Goal: Task Accomplishment & Management: Use online tool/utility

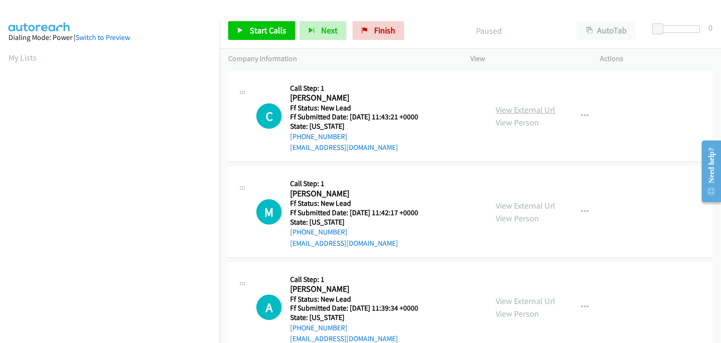
click at [514, 110] on link "View External Url" at bounding box center [526, 109] width 60 height 11
click at [261, 29] on span "Start Calls" at bounding box center [268, 30] width 37 height 11
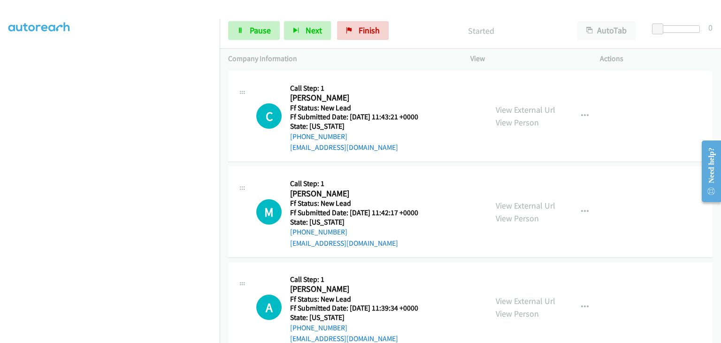
scroll to position [184, 0]
click at [260, 36] on link "Pause" at bounding box center [254, 30] width 52 height 19
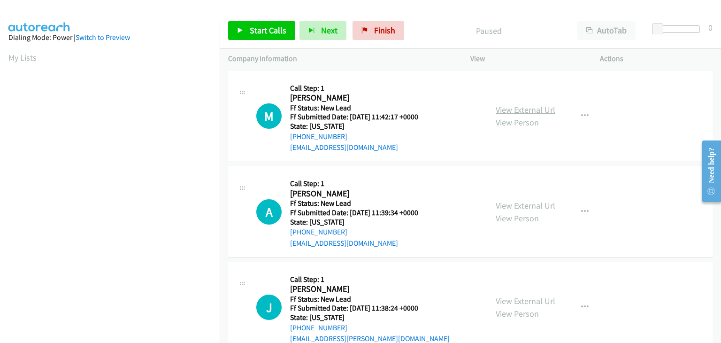
click at [511, 107] on link "View External Url" at bounding box center [526, 109] width 60 height 11
drag, startPoint x: 257, startPoint y: 23, endPoint x: 269, endPoint y: 26, distance: 12.6
click at [257, 23] on link "Start Calls" at bounding box center [261, 30] width 67 height 19
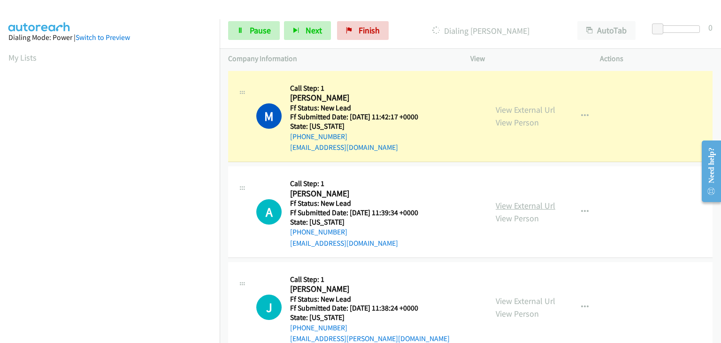
click at [508, 207] on link "View External Url" at bounding box center [526, 205] width 60 height 11
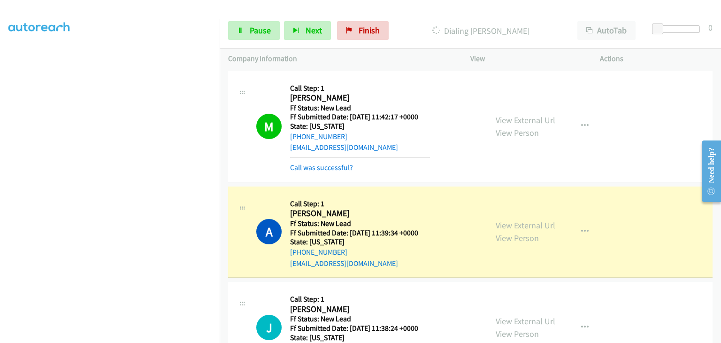
scroll to position [94, 0]
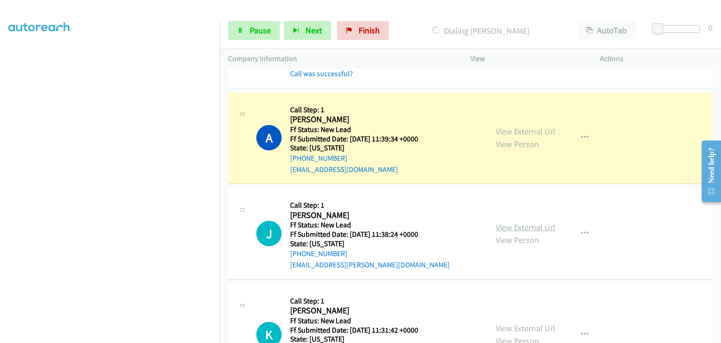
click at [548, 226] on link "View External Url" at bounding box center [526, 227] width 60 height 11
click at [259, 35] on span "Pause" at bounding box center [260, 30] width 21 height 11
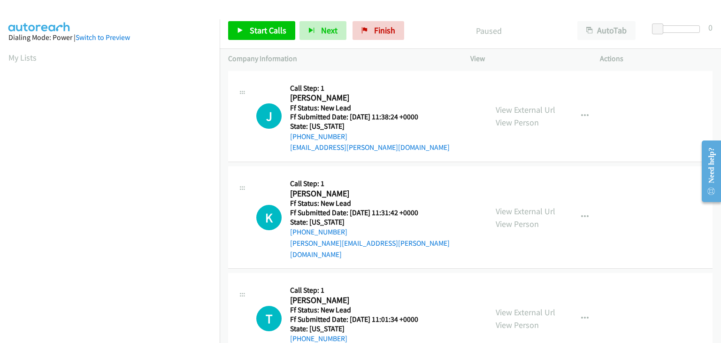
scroll to position [184, 0]
click at [281, 31] on span "Start Calls" at bounding box center [268, 30] width 37 height 11
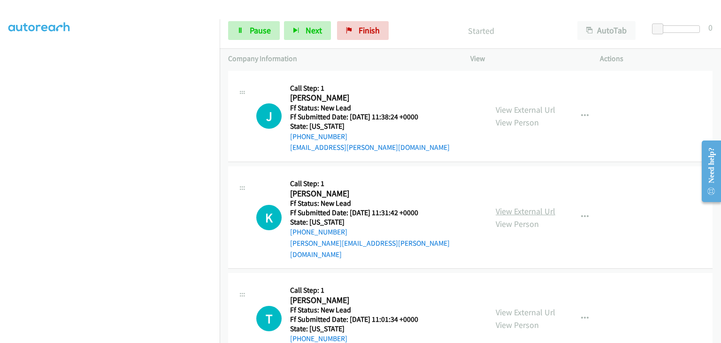
click at [516, 206] on link "View External Url" at bounding box center [526, 211] width 60 height 11
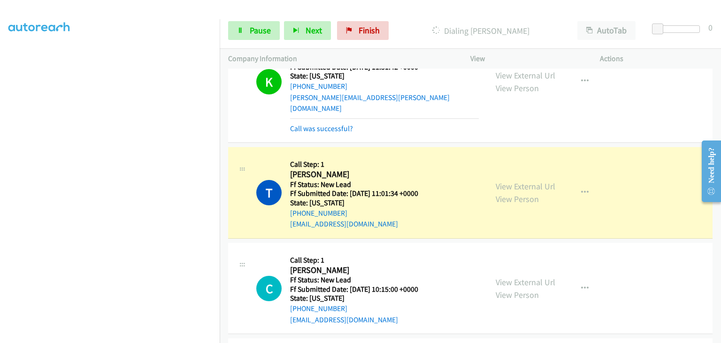
scroll to position [188, 0]
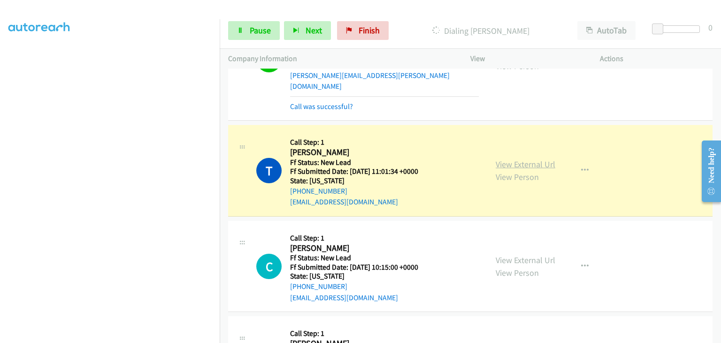
click at [531, 159] on link "View External Url" at bounding box center [526, 164] width 60 height 11
click at [250, 31] on span "Pause" at bounding box center [260, 30] width 21 height 11
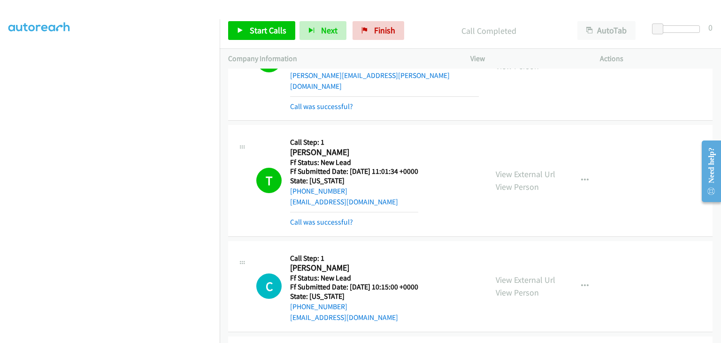
scroll to position [184, 0]
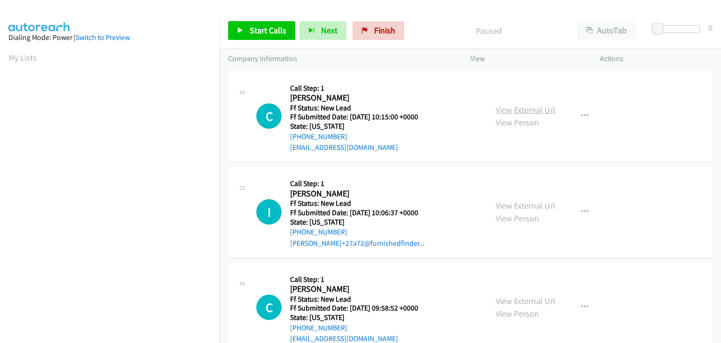
click at [515, 109] on link "View External Url" at bounding box center [526, 109] width 60 height 11
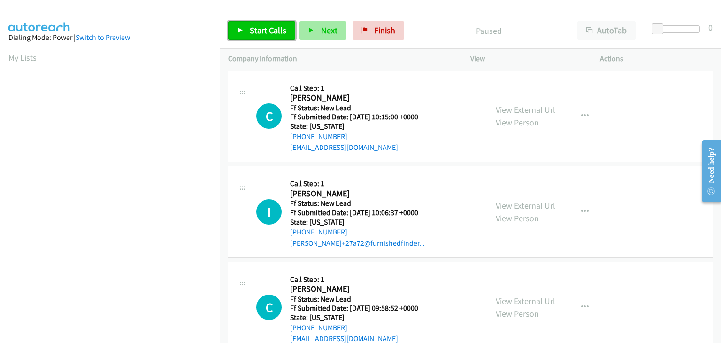
drag, startPoint x: 268, startPoint y: 24, endPoint x: 323, endPoint y: 29, distance: 55.6
click at [268, 24] on link "Start Calls" at bounding box center [261, 30] width 67 height 19
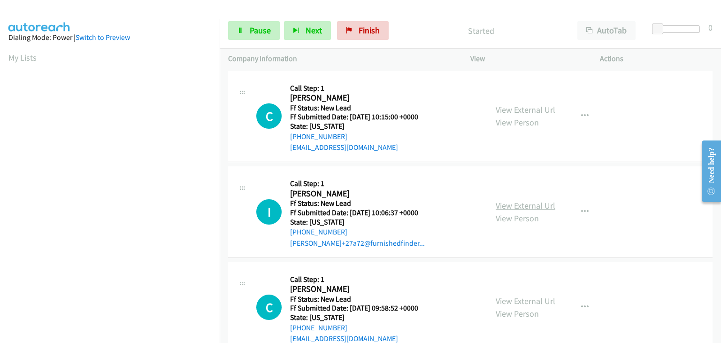
click at [508, 204] on link "View External Url" at bounding box center [526, 205] width 60 height 11
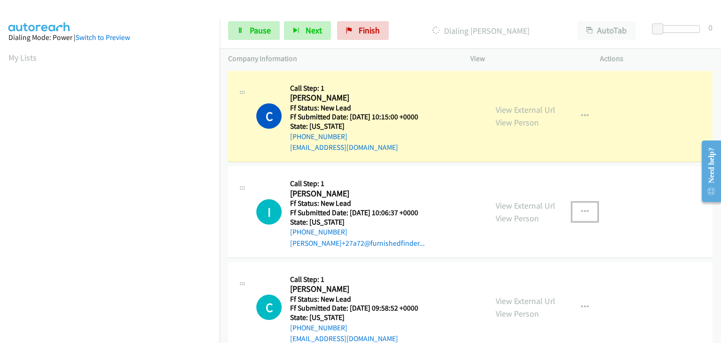
click at [581, 210] on icon "button" at bounding box center [585, 212] width 8 height 8
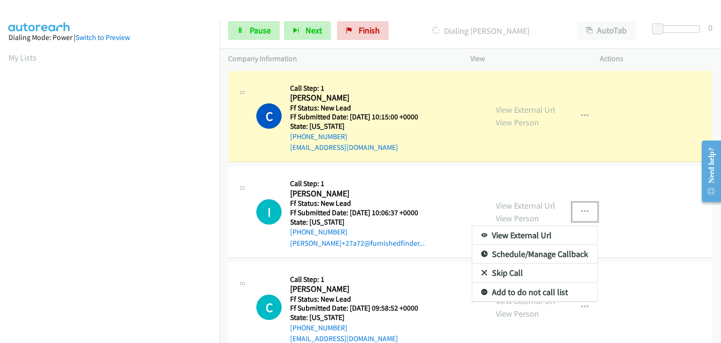
click at [508, 271] on link "Skip Call" at bounding box center [534, 272] width 125 height 19
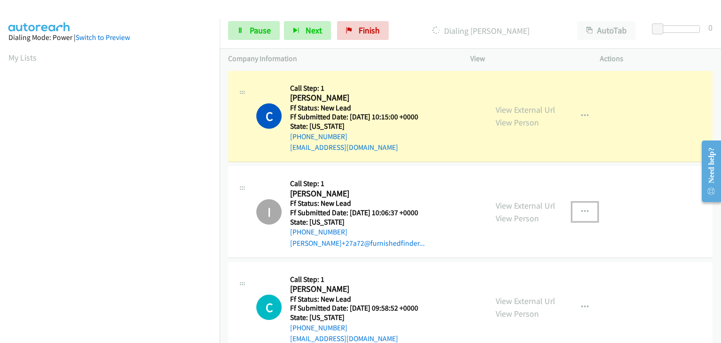
click at [581, 211] on icon "button" at bounding box center [585, 212] width 8 height 8
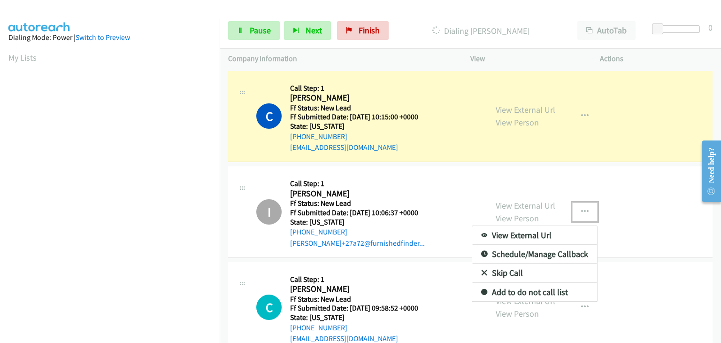
click at [535, 288] on link "Add to do not call list" at bounding box center [534, 292] width 125 height 19
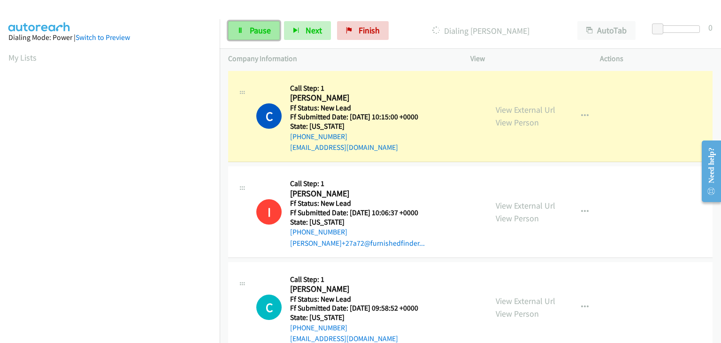
click at [272, 34] on link "Pause" at bounding box center [254, 30] width 52 height 19
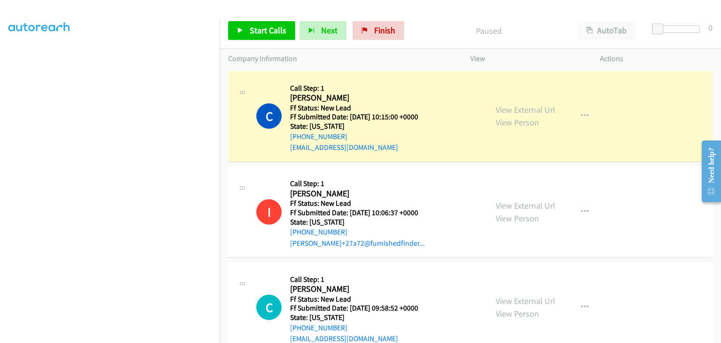
scroll to position [184, 0]
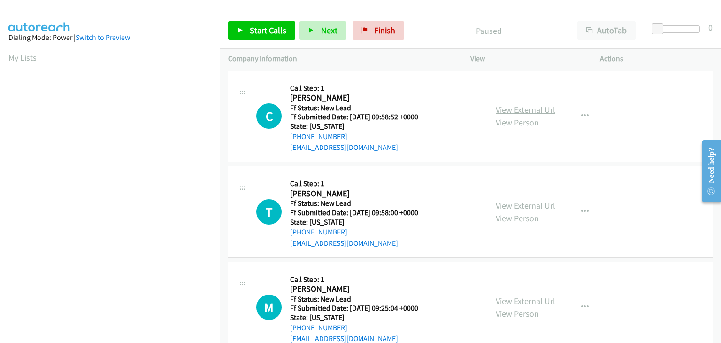
click at [526, 112] on link "View External Url" at bounding box center [526, 109] width 60 height 11
click at [270, 30] on span "Start Calls" at bounding box center [268, 30] width 37 height 11
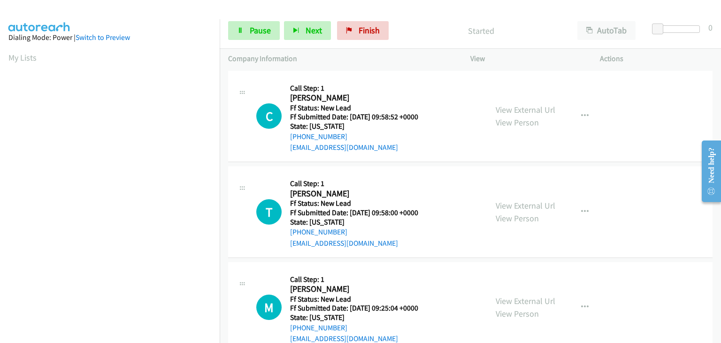
click at [533, 197] on div "View External Url View Person View External Url Email Schedule/Manage Callback …" at bounding box center [556, 212] width 138 height 74
click at [531, 203] on link "View External Url" at bounding box center [526, 205] width 60 height 11
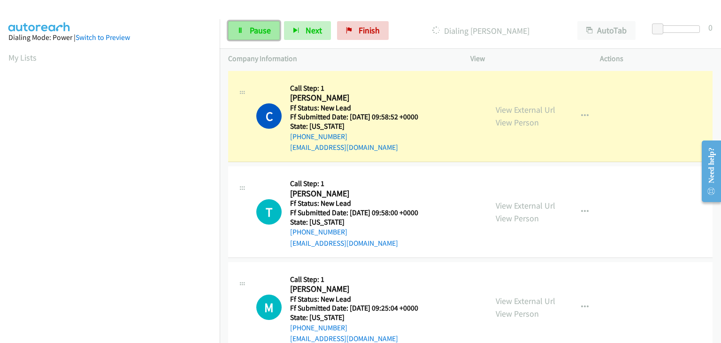
drag, startPoint x: 272, startPoint y: 29, endPoint x: 443, endPoint y: 29, distance: 170.8
click at [272, 29] on link "Pause" at bounding box center [254, 30] width 52 height 19
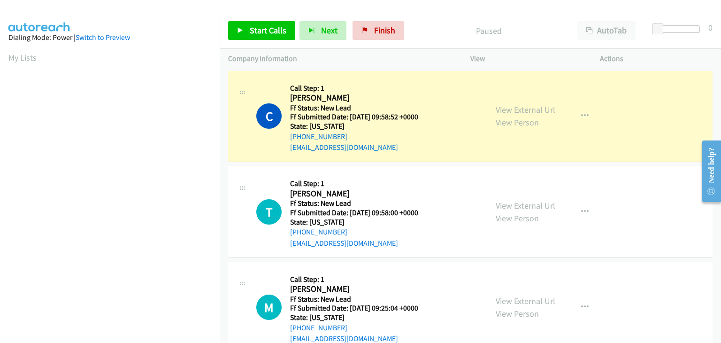
scroll to position [184, 0]
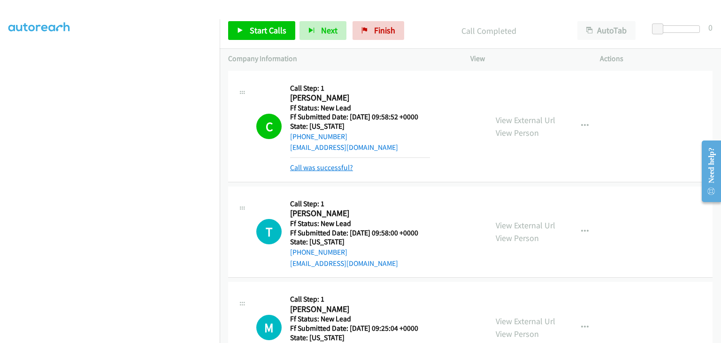
click at [323, 167] on link "Call was successful?" at bounding box center [321, 167] width 63 height 9
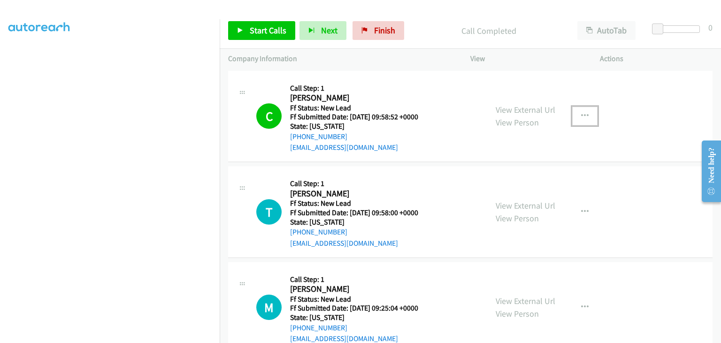
click at [581, 121] on button "button" at bounding box center [584, 116] width 25 height 19
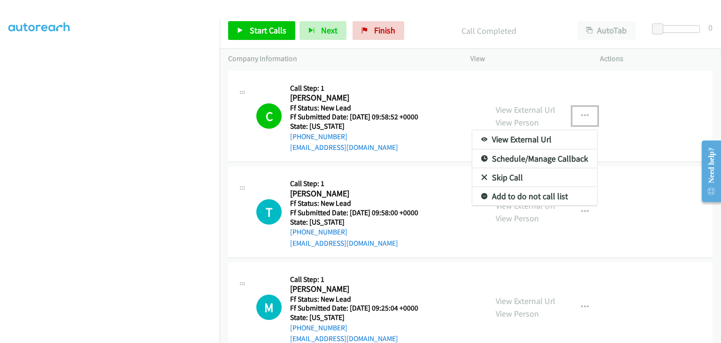
click at [536, 193] on link "Add to do not call list" at bounding box center [534, 196] width 125 height 19
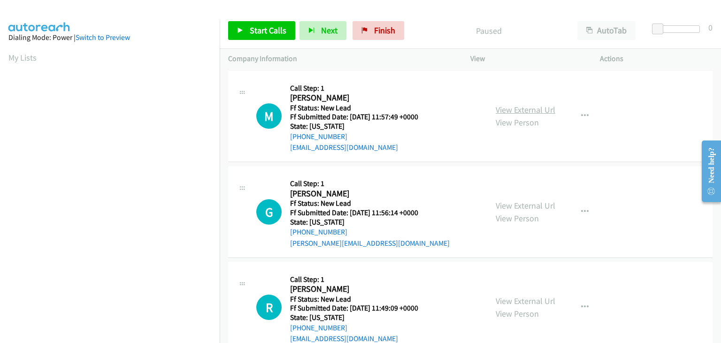
click at [510, 112] on link "View External Url" at bounding box center [526, 109] width 60 height 11
click at [575, 118] on button "button" at bounding box center [584, 116] width 25 height 19
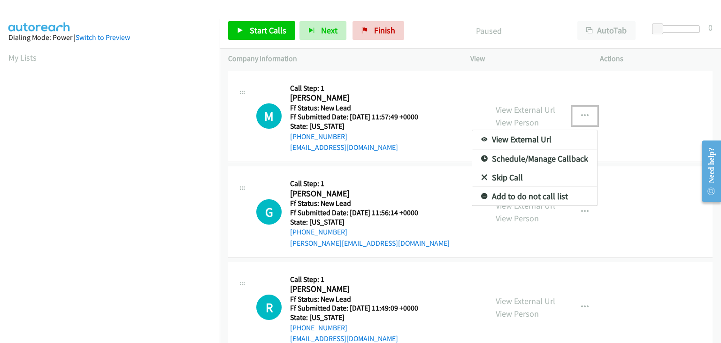
click at [519, 182] on link "Skip Call" at bounding box center [534, 177] width 125 height 19
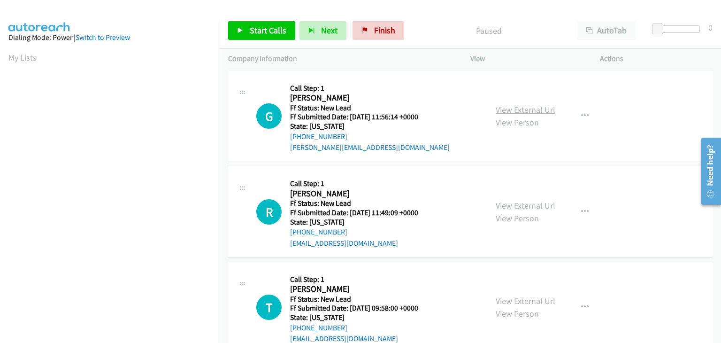
click at [514, 112] on link "View External Url" at bounding box center [526, 109] width 60 height 11
click at [272, 34] on span "Start Calls" at bounding box center [268, 30] width 37 height 11
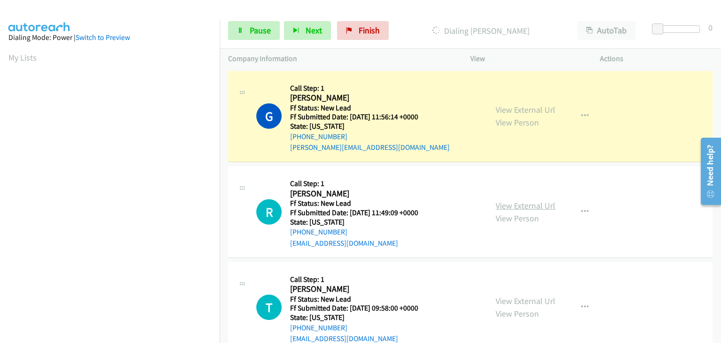
click at [506, 200] on link "View External Url" at bounding box center [526, 205] width 60 height 11
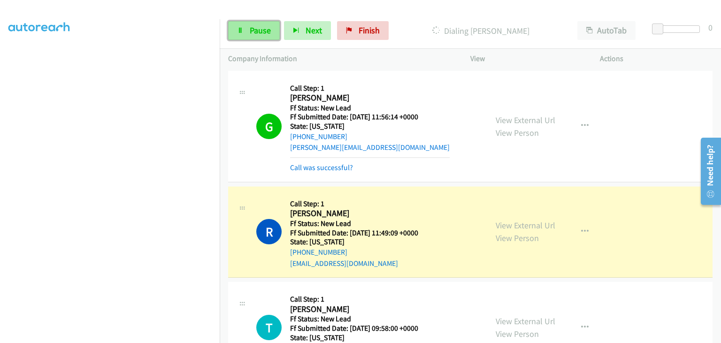
click at [253, 24] on link "Pause" at bounding box center [254, 30] width 52 height 19
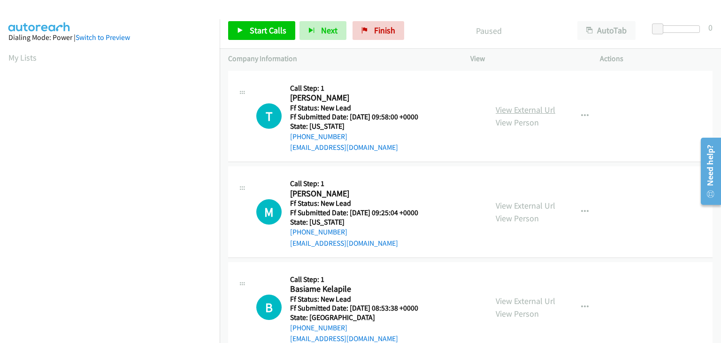
click at [510, 109] on link "View External Url" at bounding box center [526, 109] width 60 height 11
click at [267, 27] on span "Start Calls" at bounding box center [268, 30] width 37 height 11
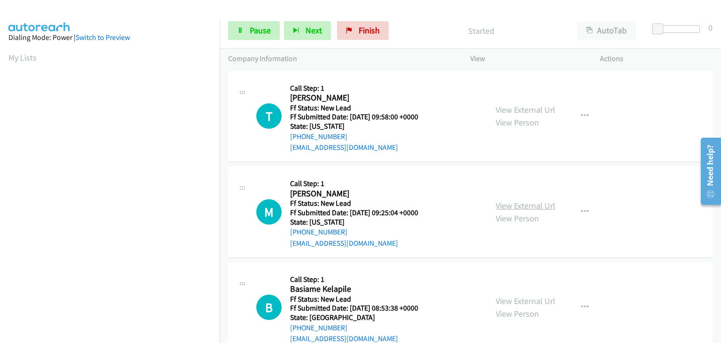
click at [513, 206] on link "View External Url" at bounding box center [526, 205] width 60 height 11
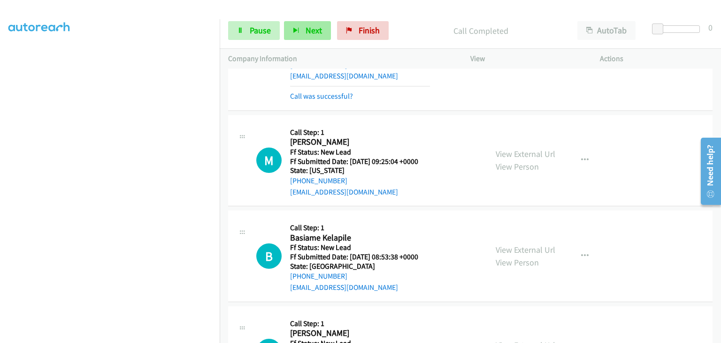
scroll to position [94, 0]
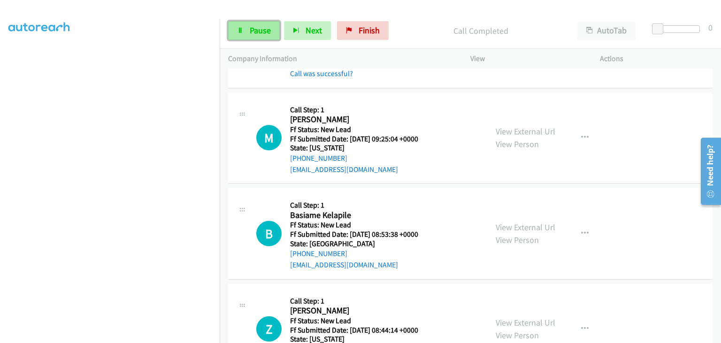
click at [264, 28] on span "Pause" at bounding box center [260, 30] width 21 height 11
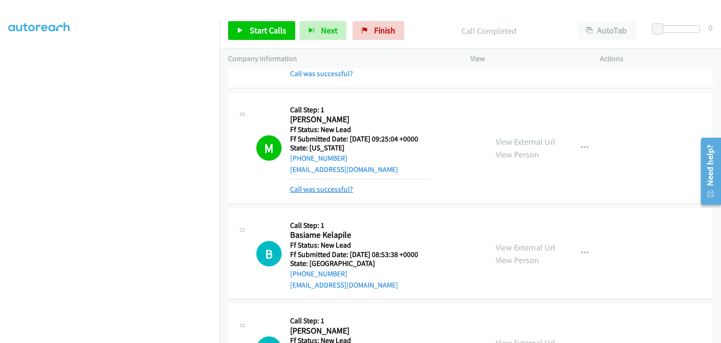
click at [314, 187] on link "Call was successful?" at bounding box center [321, 188] width 63 height 9
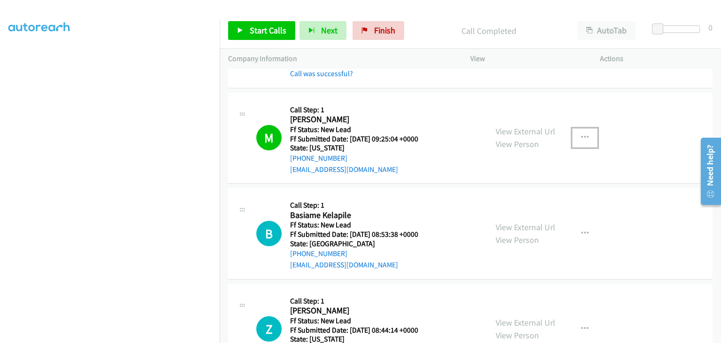
click at [582, 142] on button "button" at bounding box center [584, 137] width 25 height 19
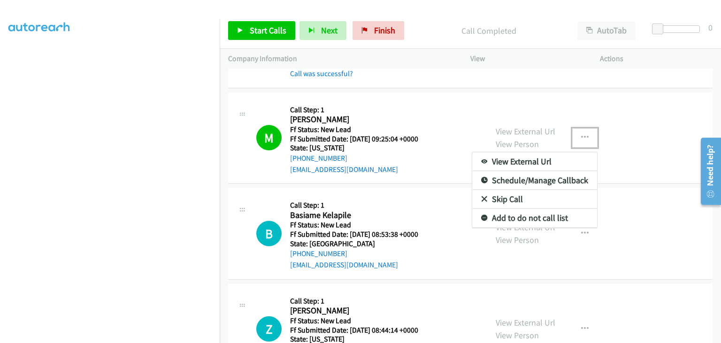
click at [516, 213] on link "Add to do not call list" at bounding box center [534, 217] width 125 height 19
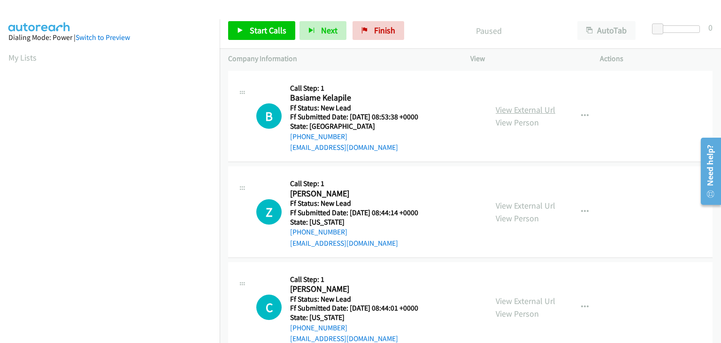
click at [535, 106] on link "View External Url" at bounding box center [526, 109] width 60 height 11
click at [276, 33] on span "Start Calls" at bounding box center [268, 30] width 37 height 11
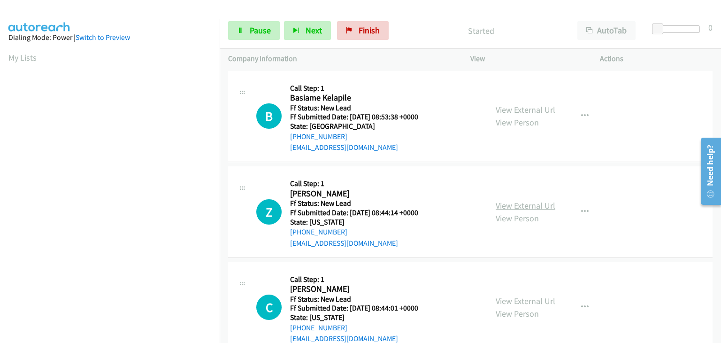
click at [513, 204] on link "View External Url" at bounding box center [526, 205] width 60 height 11
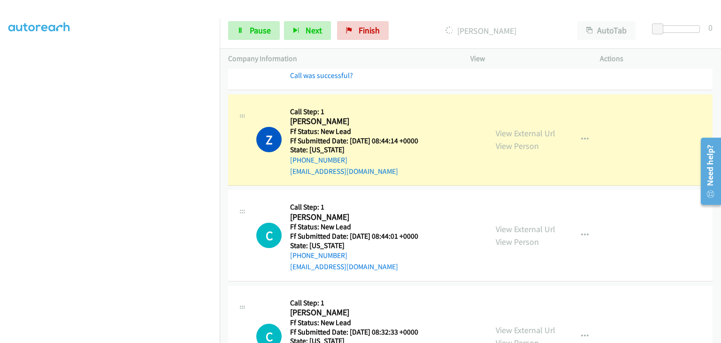
scroll to position [94, 0]
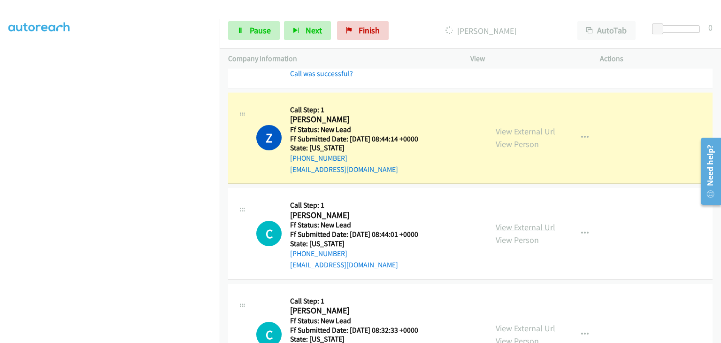
click at [526, 222] on link "View External Url" at bounding box center [526, 227] width 60 height 11
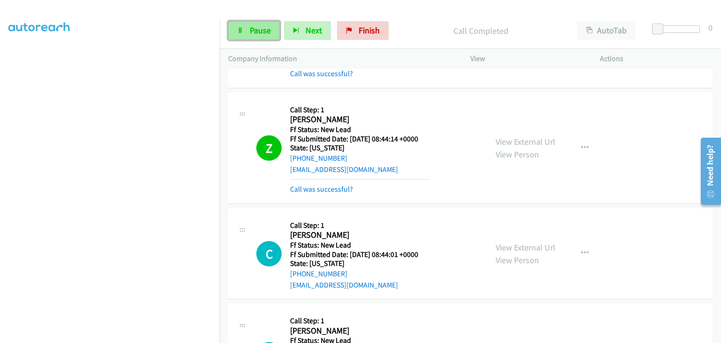
click at [268, 32] on span "Pause" at bounding box center [260, 30] width 21 height 11
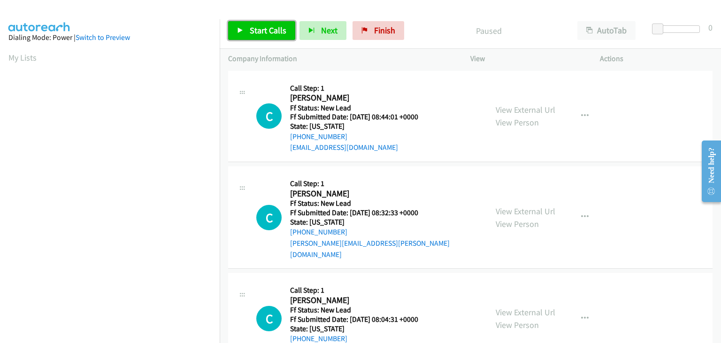
click at [283, 38] on link "Start Calls" at bounding box center [261, 30] width 67 height 19
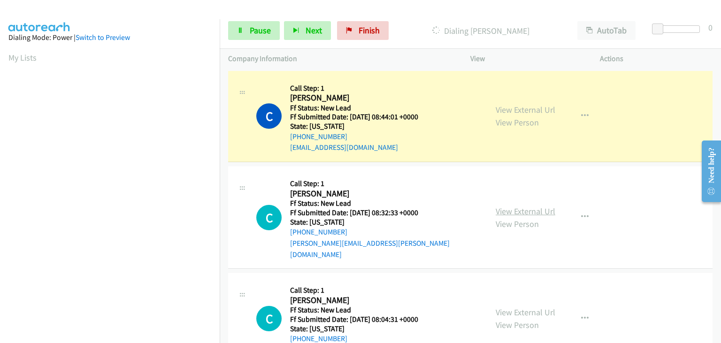
click at [516, 206] on link "View External Url" at bounding box center [526, 211] width 60 height 11
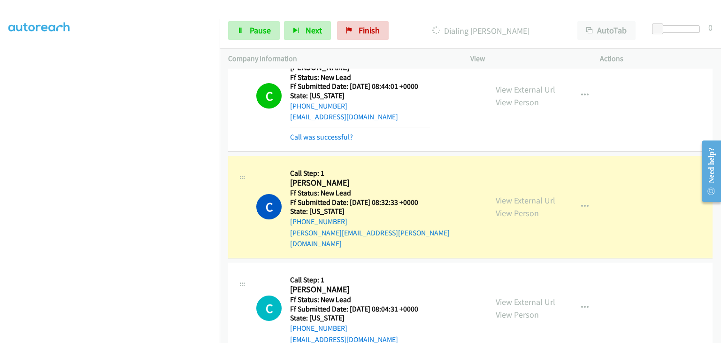
scroll to position [94, 0]
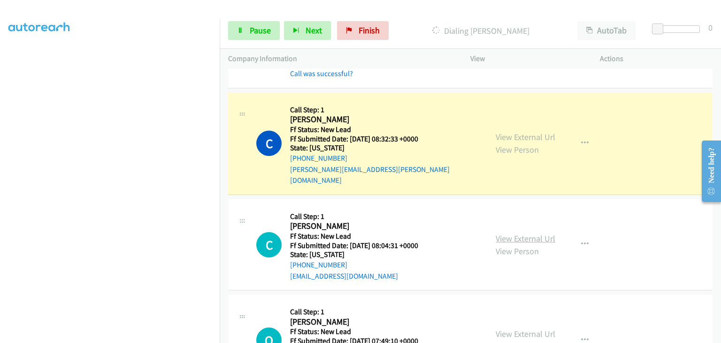
click at [510, 233] on link "View External Url" at bounding box center [526, 238] width 60 height 11
drag, startPoint x: 270, startPoint y: 36, endPoint x: 321, endPoint y: 41, distance: 51.4
click at [270, 36] on link "Pause" at bounding box center [254, 30] width 52 height 19
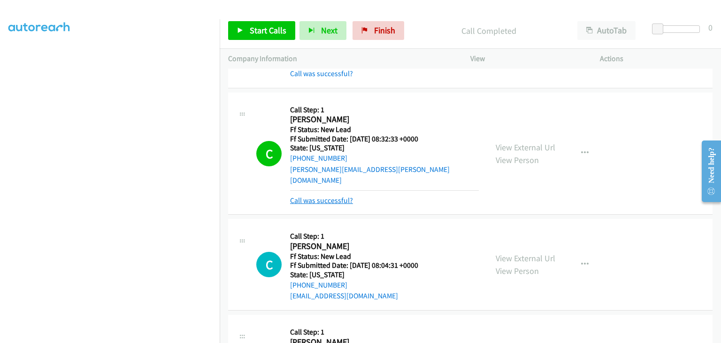
click at [321, 196] on link "Call was successful?" at bounding box center [321, 200] width 63 height 9
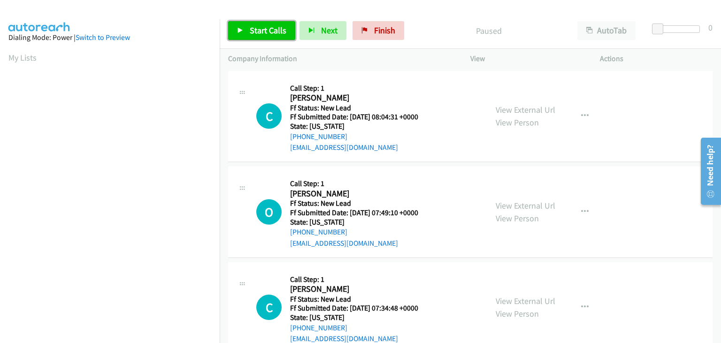
click at [272, 34] on span "Start Calls" at bounding box center [268, 30] width 37 height 11
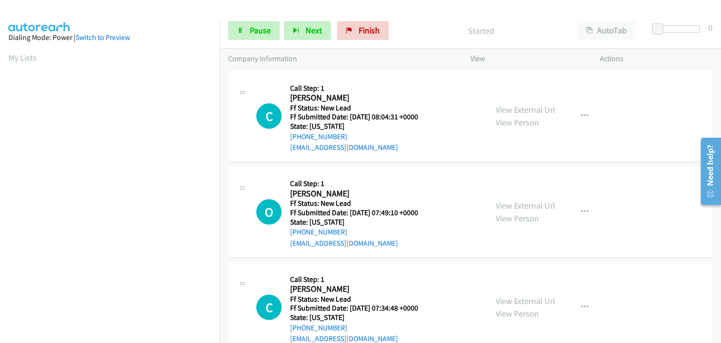
click at [518, 199] on div "View External Url View Person" at bounding box center [526, 211] width 60 height 25
click at [515, 202] on link "View External Url" at bounding box center [526, 205] width 60 height 11
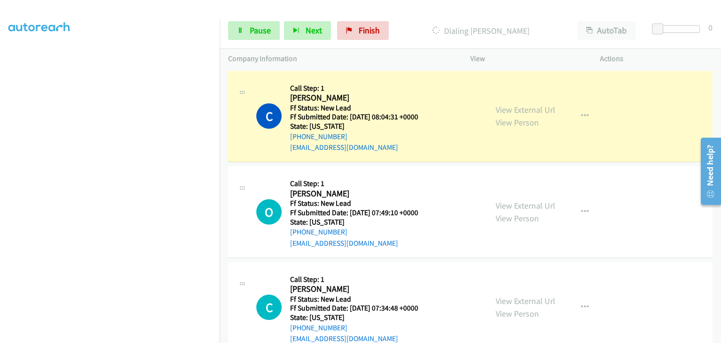
scroll to position [184, 0]
click at [272, 34] on link "Pause" at bounding box center [254, 30] width 52 height 19
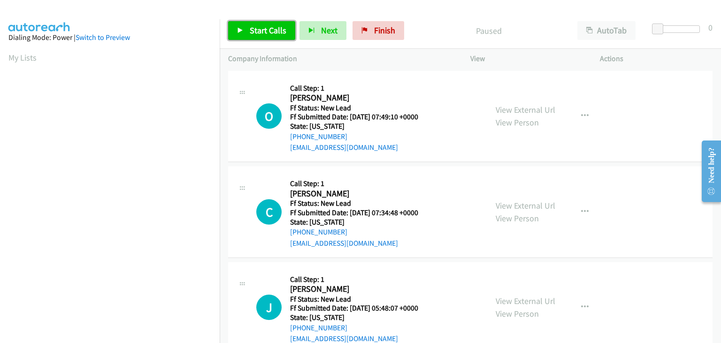
drag, startPoint x: 265, startPoint y: 35, endPoint x: 275, endPoint y: 36, distance: 9.4
click at [265, 35] on span "Start Calls" at bounding box center [268, 30] width 37 height 11
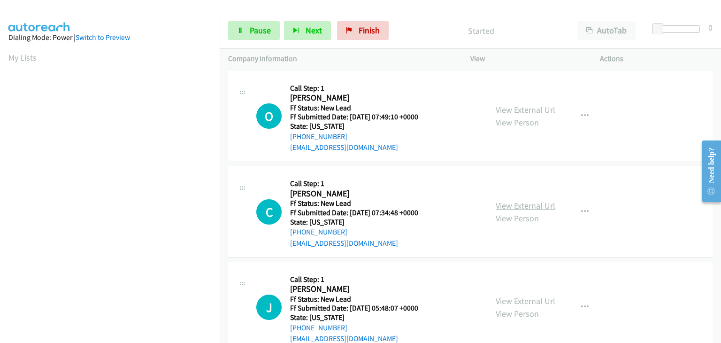
click at [507, 200] on link "View External Url" at bounding box center [526, 205] width 60 height 11
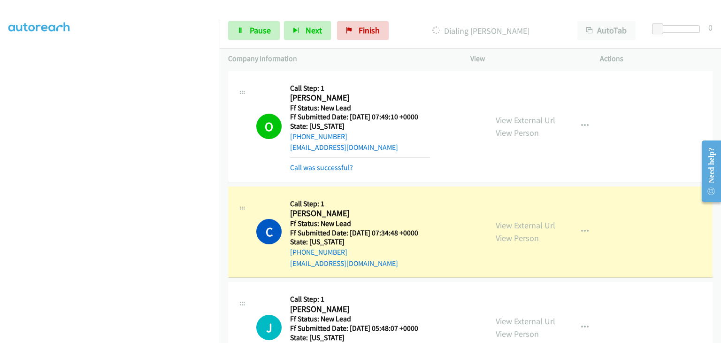
scroll to position [94, 0]
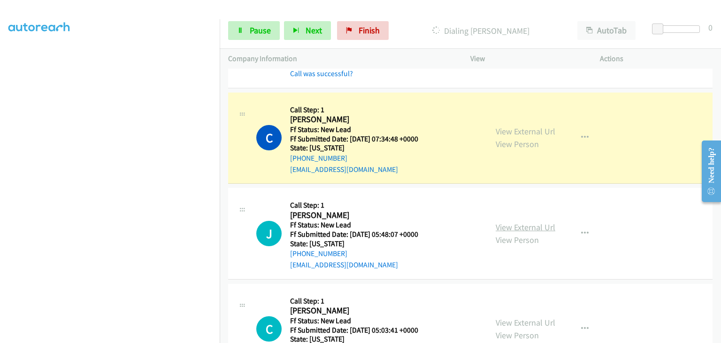
click at [531, 223] on link "View External Url" at bounding box center [526, 227] width 60 height 11
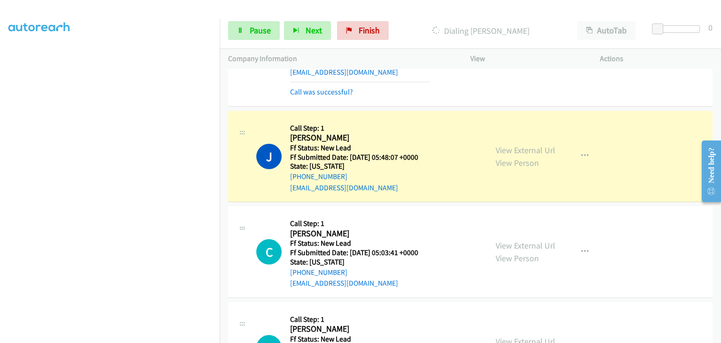
scroll to position [235, 0]
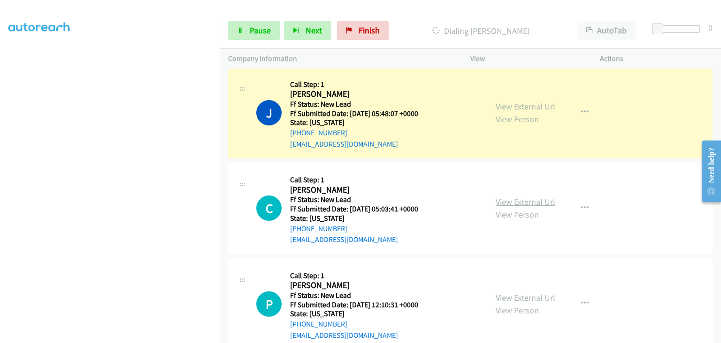
click at [506, 198] on link "View External Url" at bounding box center [526, 201] width 60 height 11
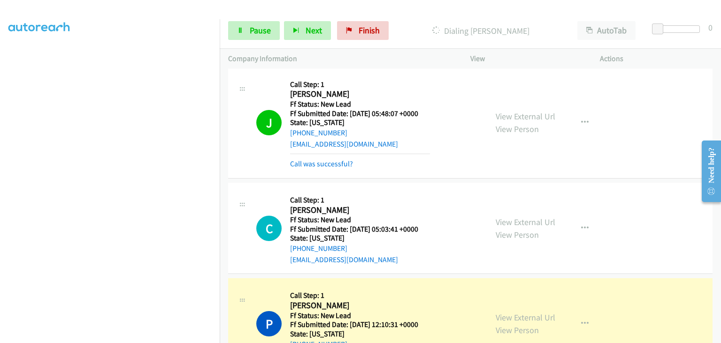
scroll to position [282, 0]
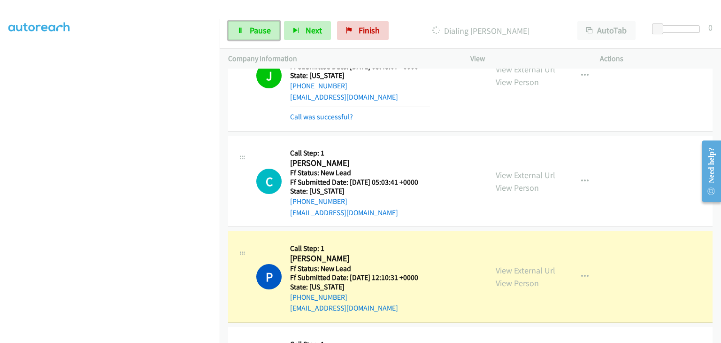
click at [266, 30] on span "Pause" at bounding box center [260, 30] width 21 height 11
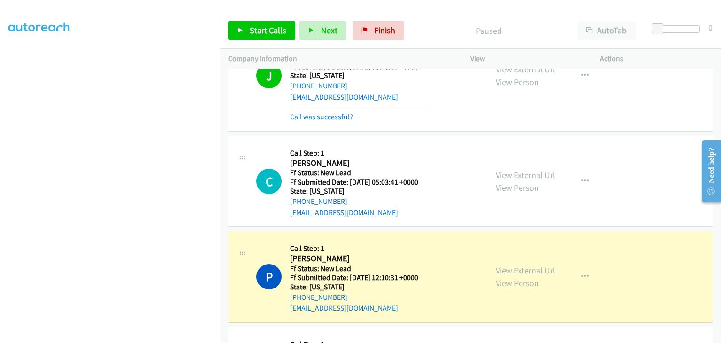
click at [521, 267] on link "View External Url" at bounding box center [526, 270] width 60 height 11
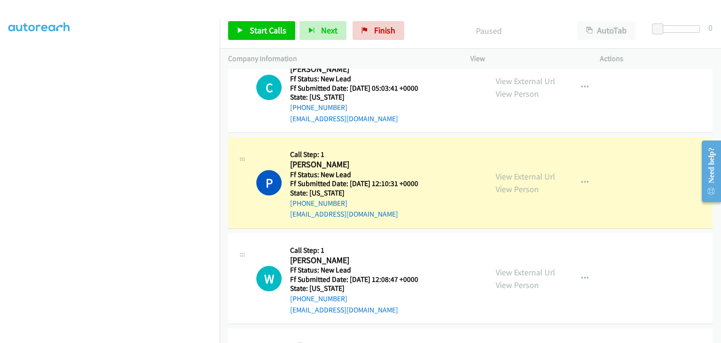
scroll to position [184, 0]
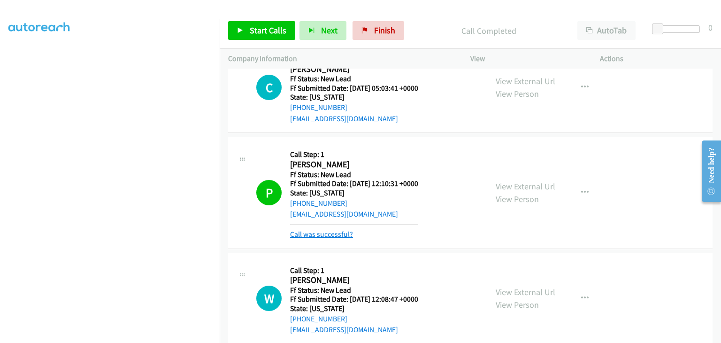
drag, startPoint x: 344, startPoint y: 234, endPoint x: 349, endPoint y: 233, distance: 5.2
click at [344, 234] on link "Call was successful?" at bounding box center [321, 234] width 63 height 9
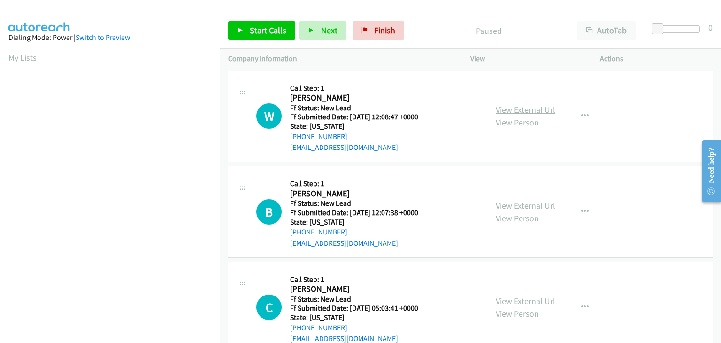
click at [498, 113] on link "View External Url" at bounding box center [526, 109] width 60 height 11
drag, startPoint x: 259, startPoint y: 28, endPoint x: 336, endPoint y: 12, distance: 78.6
click at [259, 28] on span "Start Calls" at bounding box center [268, 30] width 37 height 11
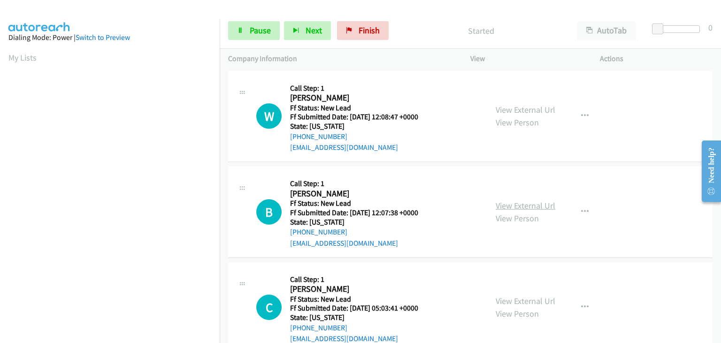
click at [520, 206] on link "View External Url" at bounding box center [526, 205] width 60 height 11
click at [268, 32] on span "Pause" at bounding box center [260, 30] width 21 height 11
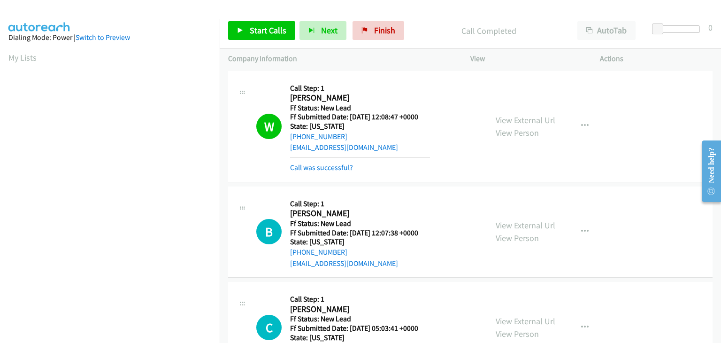
scroll to position [184, 0]
click at [341, 168] on link "Call was successful?" at bounding box center [321, 167] width 63 height 9
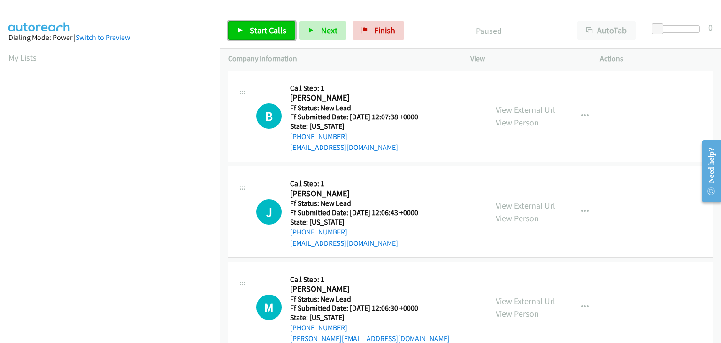
click at [282, 28] on span "Start Calls" at bounding box center [268, 30] width 37 height 11
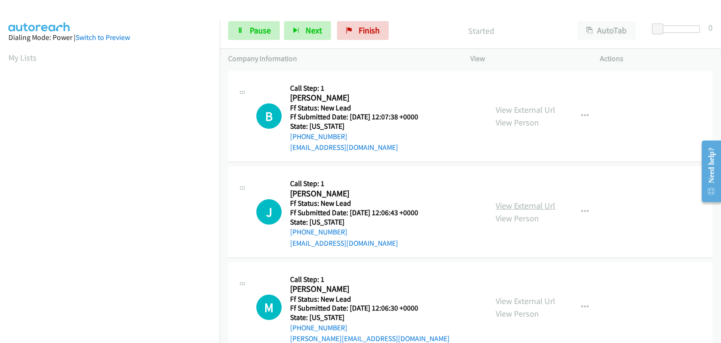
click at [506, 203] on link "View External Url" at bounding box center [526, 205] width 60 height 11
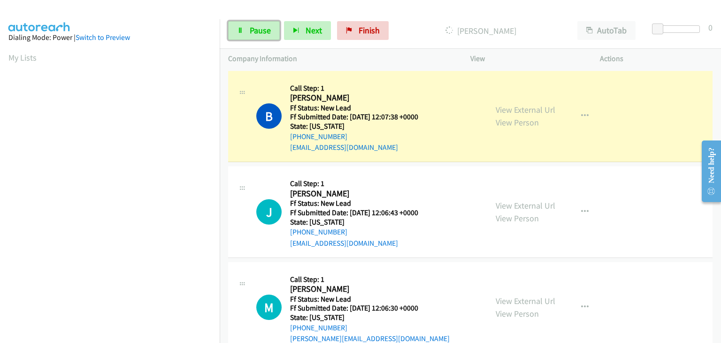
drag, startPoint x: 265, startPoint y: 32, endPoint x: 428, endPoint y: 36, distance: 163.4
click at [265, 32] on span "Pause" at bounding box center [260, 30] width 21 height 11
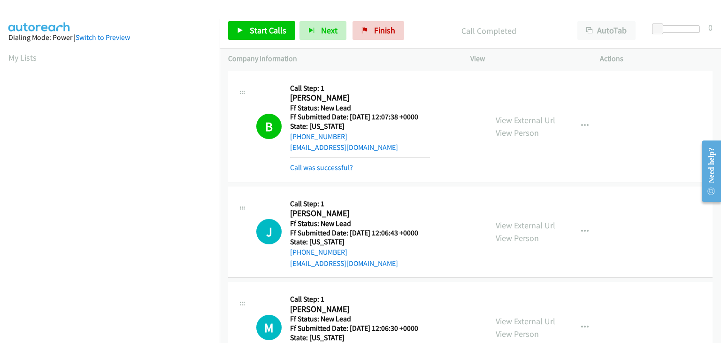
scroll to position [184, 0]
click at [339, 163] on link "Call was successful?" at bounding box center [321, 167] width 63 height 9
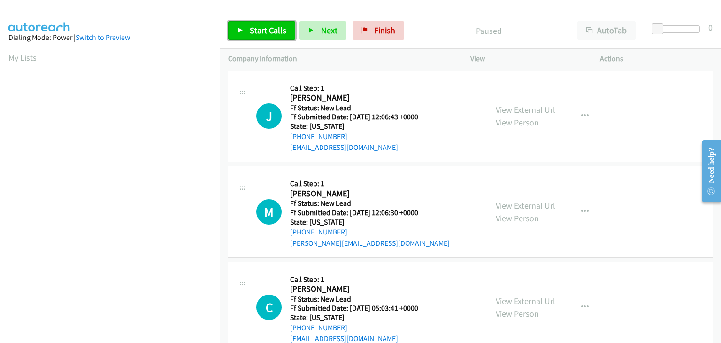
click at [267, 33] on span "Start Calls" at bounding box center [268, 30] width 37 height 11
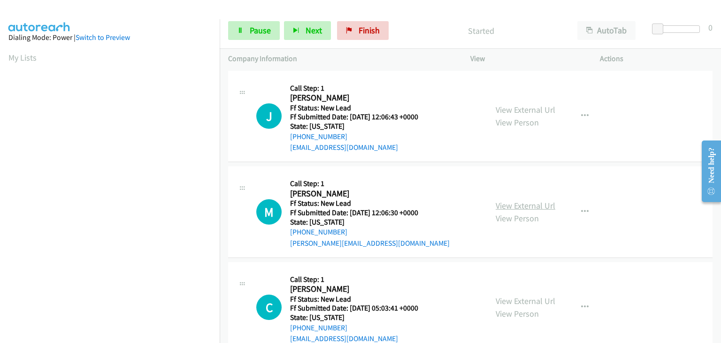
click at [529, 203] on link "View External Url" at bounding box center [526, 205] width 60 height 11
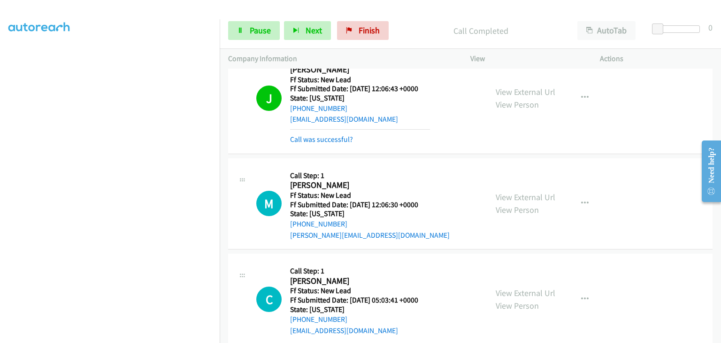
scroll to position [44, 0]
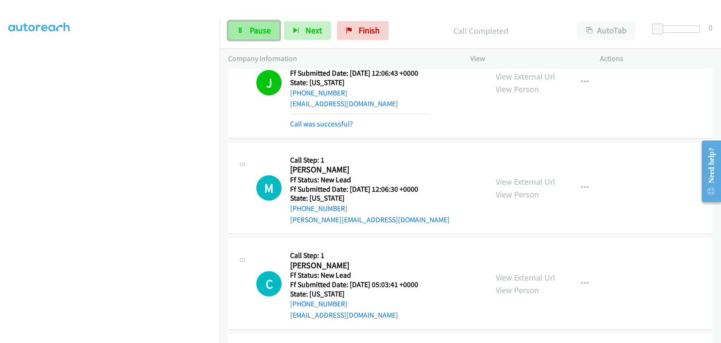
click at [276, 36] on link "Pause" at bounding box center [254, 30] width 52 height 19
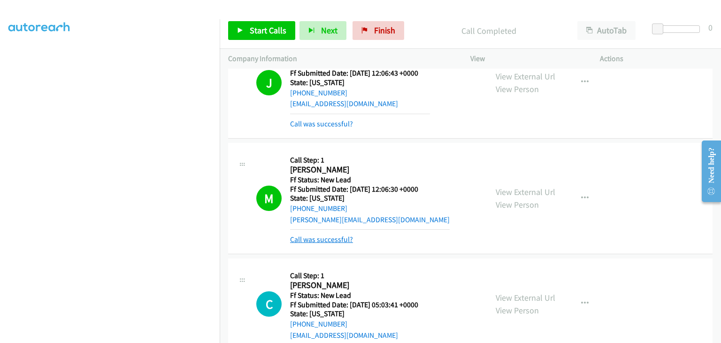
click at [329, 236] on link "Call was successful?" at bounding box center [321, 239] width 63 height 9
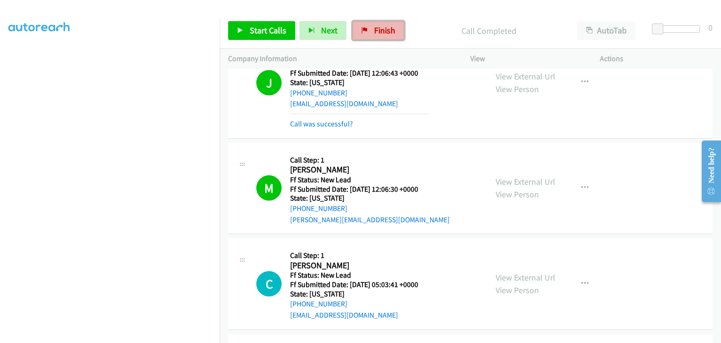
click at [357, 37] on link "Finish" at bounding box center [378, 30] width 52 height 19
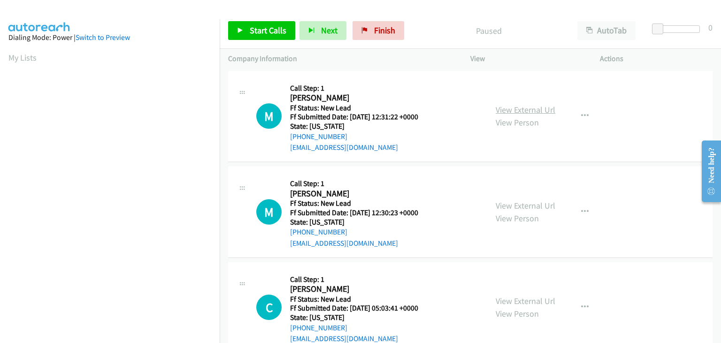
click at [525, 107] on link "View External Url" at bounding box center [526, 109] width 60 height 11
drag, startPoint x: 283, startPoint y: 26, endPoint x: 322, endPoint y: 30, distance: 39.2
click at [283, 26] on span "Start Calls" at bounding box center [268, 30] width 37 height 11
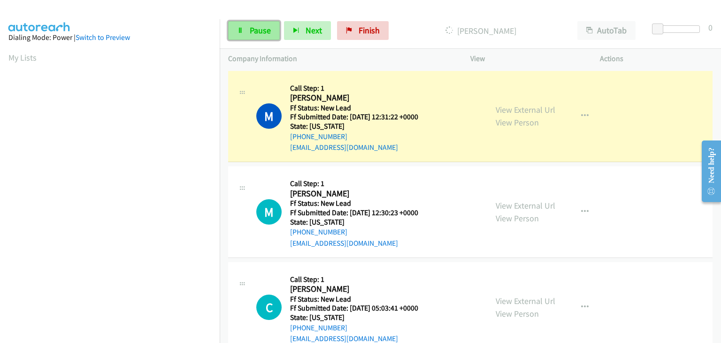
click at [268, 32] on span "Pause" at bounding box center [260, 30] width 21 height 11
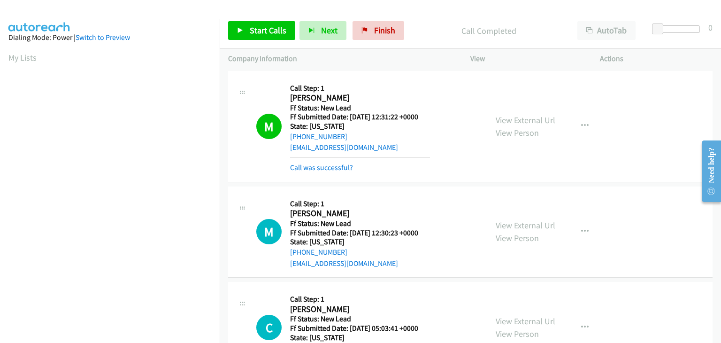
scroll to position [184, 0]
click at [320, 166] on link "Call was successful?" at bounding box center [321, 167] width 63 height 9
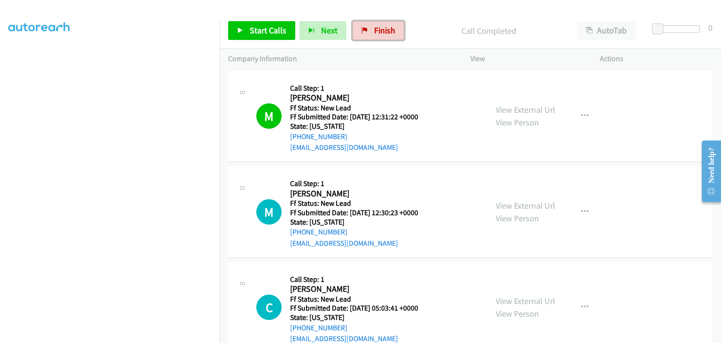
drag, startPoint x: 368, startPoint y: 25, endPoint x: 398, endPoint y: 45, distance: 35.9
click at [368, 25] on link "Finish" at bounding box center [378, 30] width 52 height 19
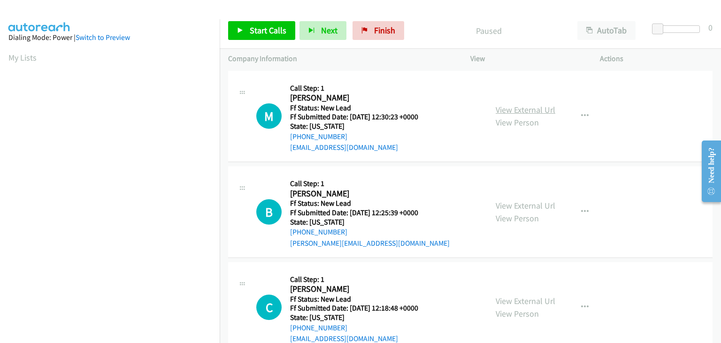
click at [505, 113] on link "View External Url" at bounding box center [526, 109] width 60 height 11
drag, startPoint x: 253, startPoint y: 23, endPoint x: 258, endPoint y: 24, distance: 4.8
click at [253, 23] on link "Start Calls" at bounding box center [261, 30] width 67 height 19
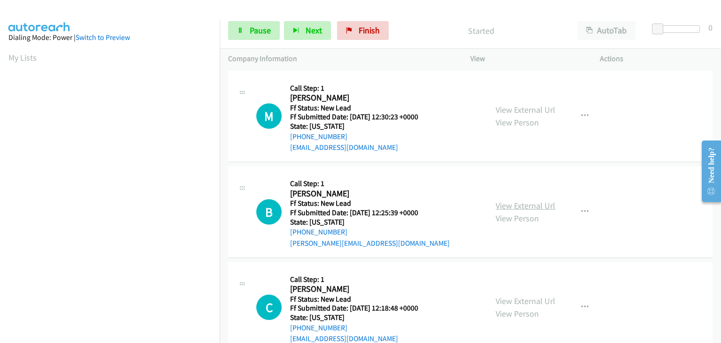
click at [526, 202] on link "View External Url" at bounding box center [526, 205] width 60 height 11
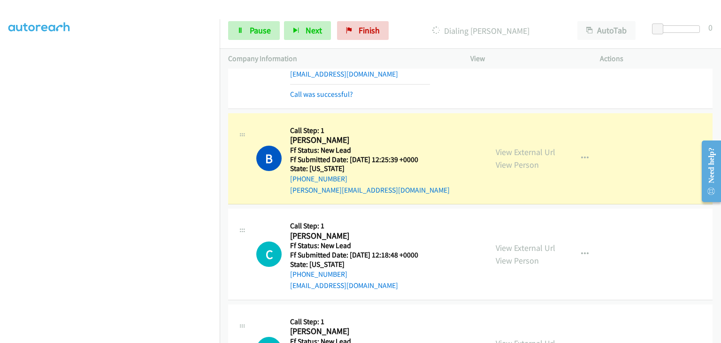
scroll to position [94, 0]
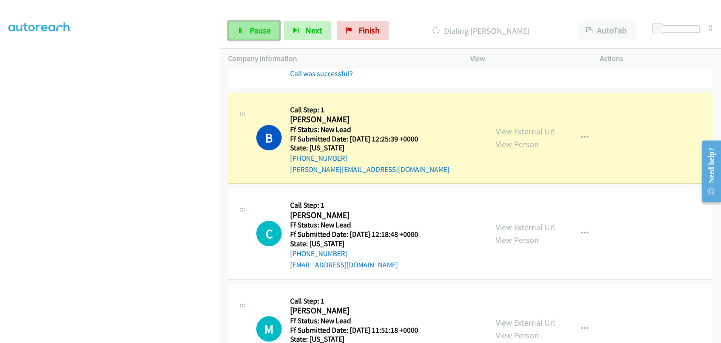
click at [254, 24] on link "Pause" at bounding box center [254, 30] width 52 height 19
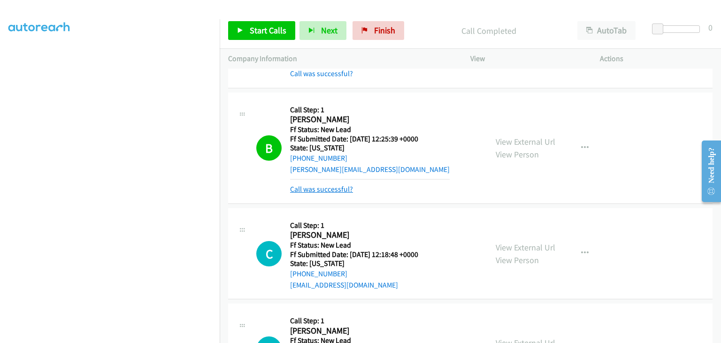
click at [329, 185] on link "Call was successful?" at bounding box center [321, 188] width 63 height 9
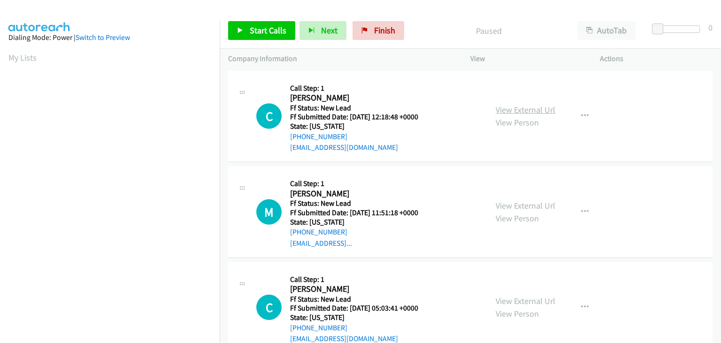
click at [507, 109] on link "View External Url" at bounding box center [526, 109] width 60 height 11
click at [260, 25] on span "Start Calls" at bounding box center [268, 30] width 37 height 11
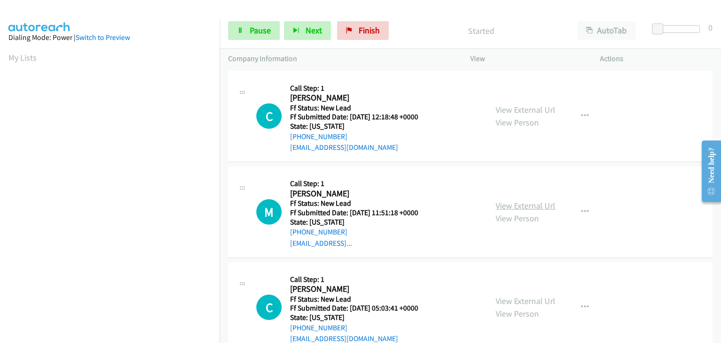
click at [505, 200] on link "View External Url" at bounding box center [526, 205] width 60 height 11
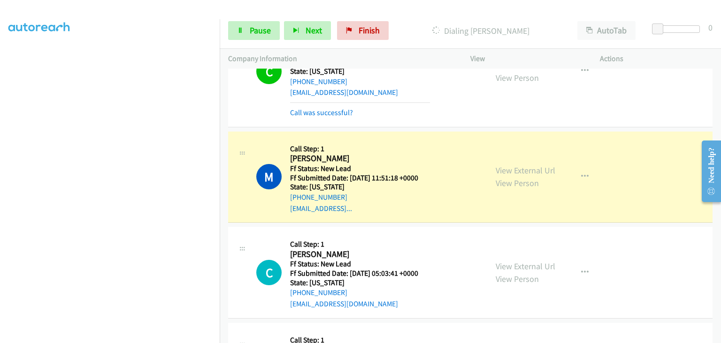
scroll to position [94, 0]
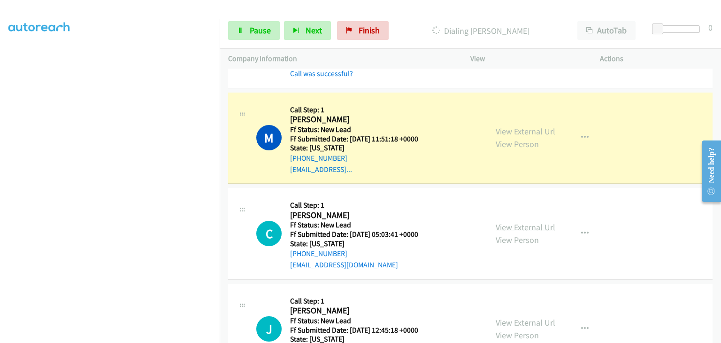
click at [521, 223] on link "View External Url" at bounding box center [526, 227] width 60 height 11
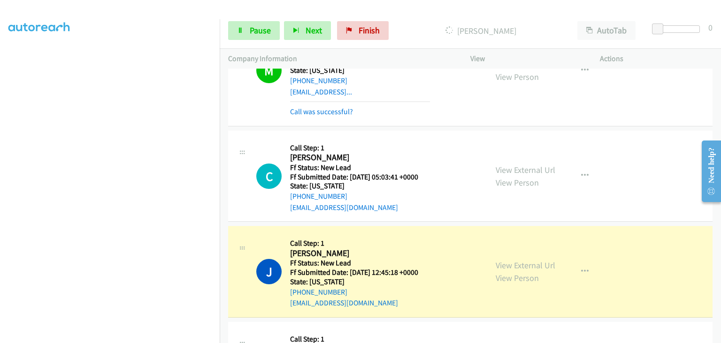
scroll to position [188, 0]
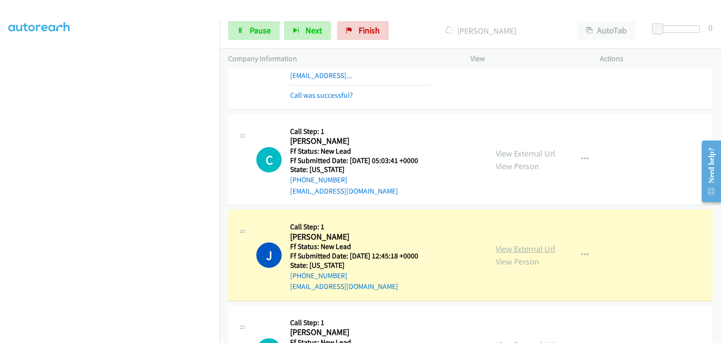
click at [539, 245] on link "View External Url" at bounding box center [526, 248] width 60 height 11
drag, startPoint x: 257, startPoint y: 26, endPoint x: 272, endPoint y: 26, distance: 15.0
click at [257, 26] on span "Pause" at bounding box center [260, 30] width 21 height 11
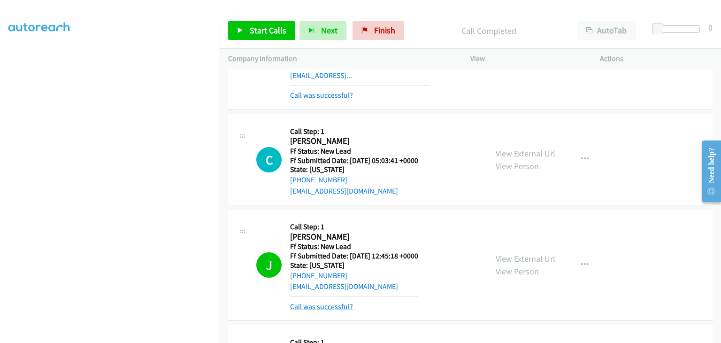
drag, startPoint x: 335, startPoint y: 300, endPoint x: 345, endPoint y: 301, distance: 9.4
click at [335, 301] on div "Call was successful?" at bounding box center [354, 306] width 128 height 11
click at [335, 305] on link "Call was successful?" at bounding box center [321, 306] width 63 height 9
click at [581, 265] on div "View External Url View Person View External Url Email Schedule/Manage Callback …" at bounding box center [556, 265] width 138 height 94
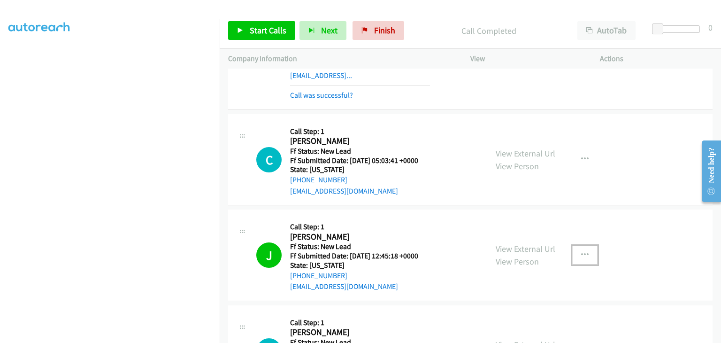
click at [573, 250] on button "button" at bounding box center [584, 254] width 25 height 19
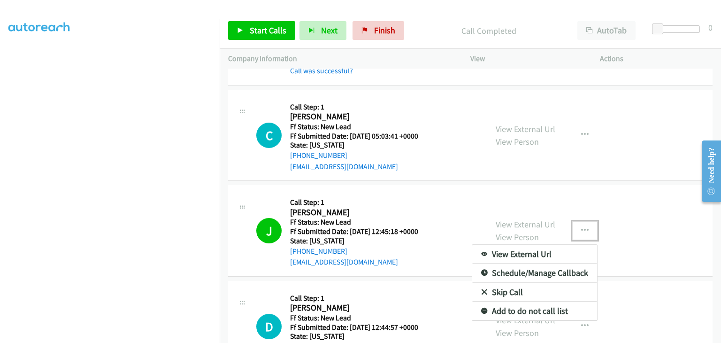
scroll to position [235, 0]
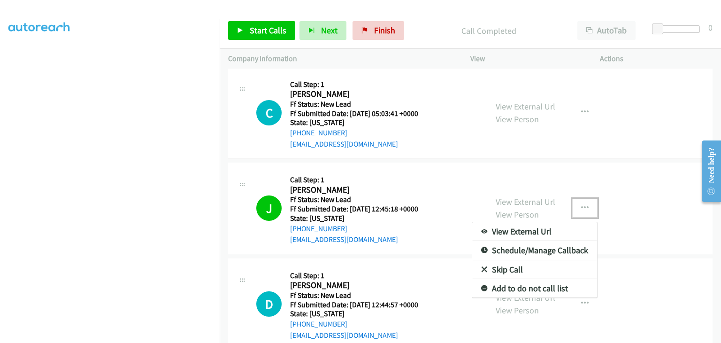
click at [519, 287] on link "Add to do not call list" at bounding box center [534, 288] width 125 height 19
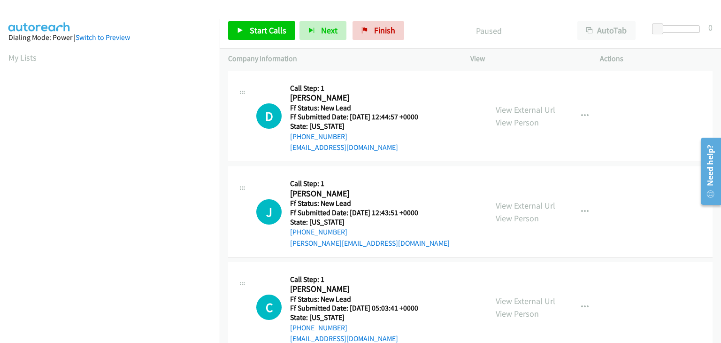
click at [507, 103] on div "View External Url View Person" at bounding box center [526, 115] width 60 height 25
click at [516, 109] on link "View External Url" at bounding box center [526, 109] width 60 height 11
drag, startPoint x: 264, startPoint y: 31, endPoint x: 287, endPoint y: 26, distance: 23.4
click at [264, 31] on span "Start Calls" at bounding box center [268, 30] width 37 height 11
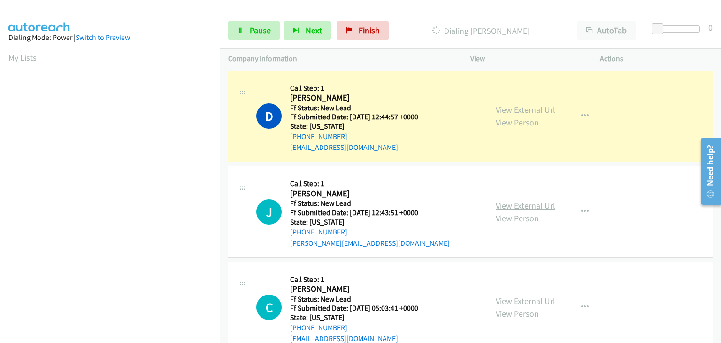
click at [516, 205] on link "View External Url" at bounding box center [526, 205] width 60 height 11
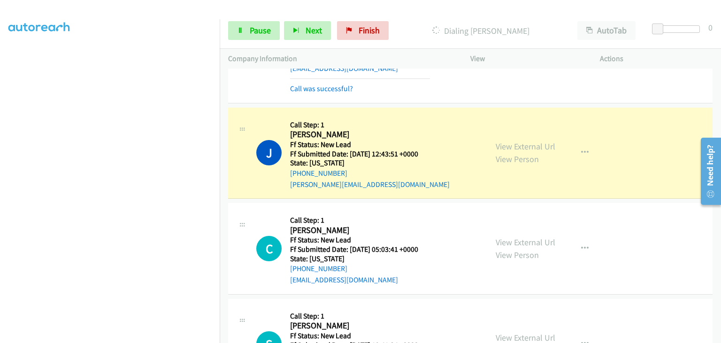
scroll to position [94, 0]
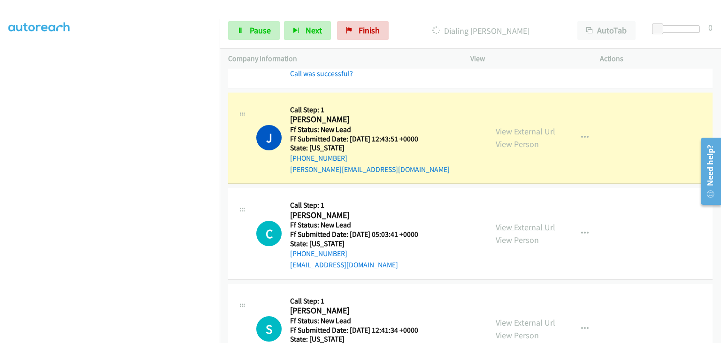
click at [529, 227] on link "View External Url" at bounding box center [526, 227] width 60 height 11
drag, startPoint x: 273, startPoint y: 30, endPoint x: 411, endPoint y: 7, distance: 139.9
click at [273, 30] on link "Pause" at bounding box center [254, 30] width 52 height 19
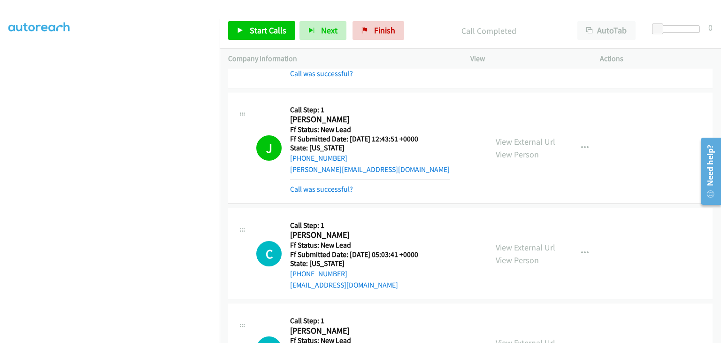
scroll to position [184, 0]
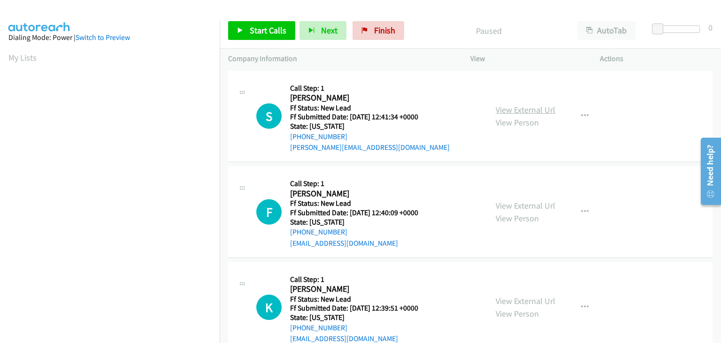
click at [512, 106] on link "View External Url" at bounding box center [526, 109] width 60 height 11
click at [259, 31] on span "Start Calls" at bounding box center [268, 30] width 37 height 11
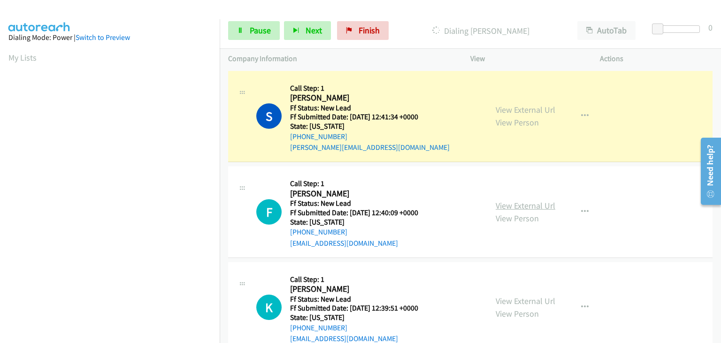
click at [507, 205] on link "View External Url" at bounding box center [526, 205] width 60 height 11
drag, startPoint x: 253, startPoint y: 27, endPoint x: 268, endPoint y: 25, distance: 14.2
click at [253, 27] on span "Pause" at bounding box center [260, 30] width 21 height 11
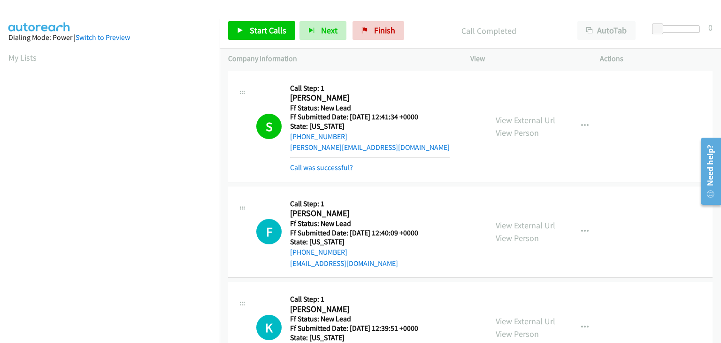
scroll to position [184, 0]
click at [337, 167] on link "Call was successful?" at bounding box center [321, 167] width 63 height 9
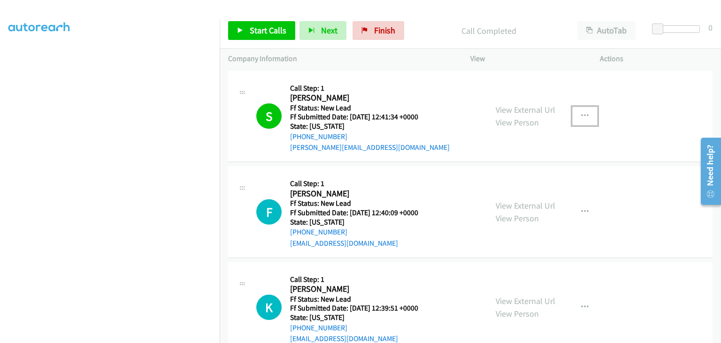
click at [586, 116] on button "button" at bounding box center [584, 116] width 25 height 19
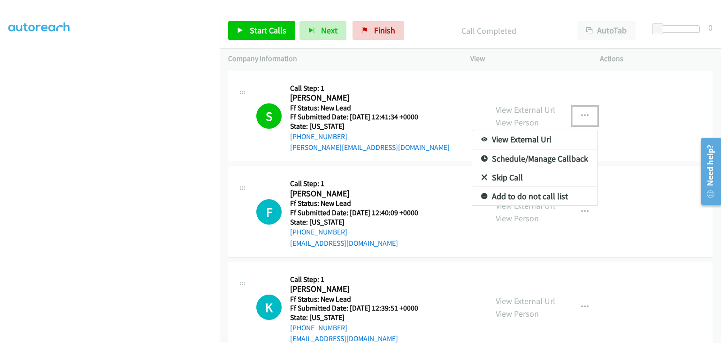
click at [518, 194] on link "Add to do not call list" at bounding box center [534, 196] width 125 height 19
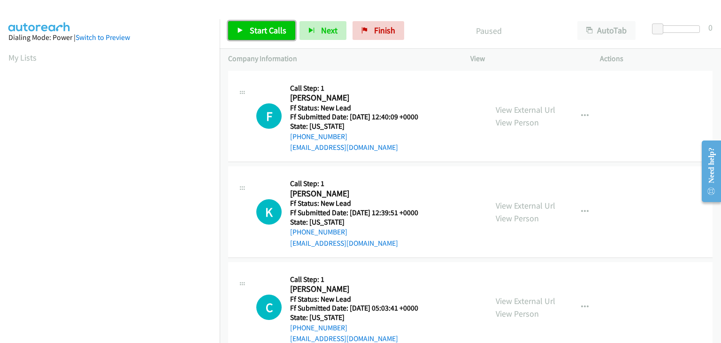
click at [264, 33] on span "Start Calls" at bounding box center [268, 30] width 37 height 11
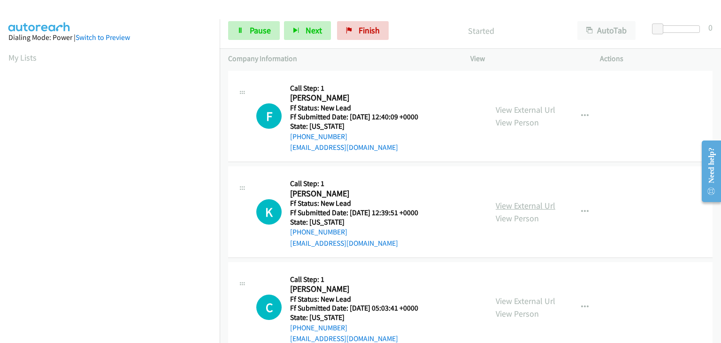
click at [511, 205] on link "View External Url" at bounding box center [526, 205] width 60 height 11
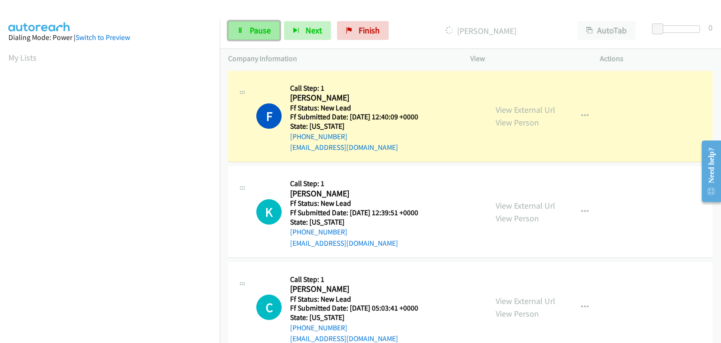
click at [274, 34] on link "Pause" at bounding box center [254, 30] width 52 height 19
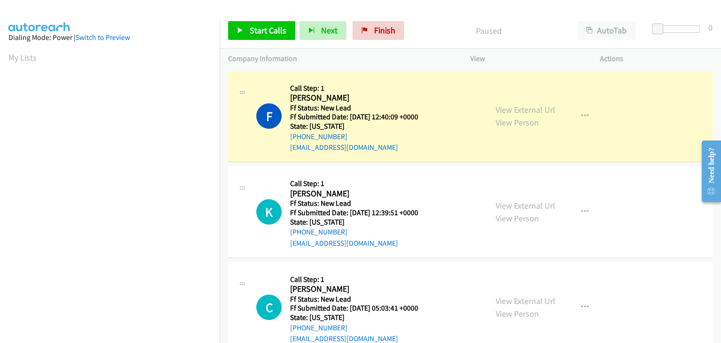
scroll to position [184, 0]
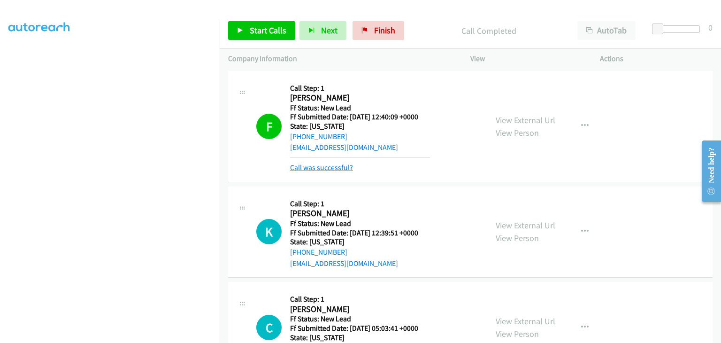
click at [347, 171] on link "Call was successful?" at bounding box center [321, 167] width 63 height 9
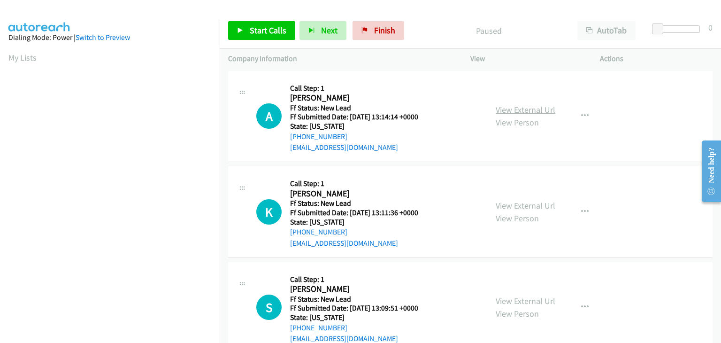
click at [534, 108] on link "View External Url" at bounding box center [526, 109] width 60 height 11
drag, startPoint x: 270, startPoint y: 23, endPoint x: 330, endPoint y: 33, distance: 60.6
click at [271, 23] on link "Start Calls" at bounding box center [261, 30] width 67 height 19
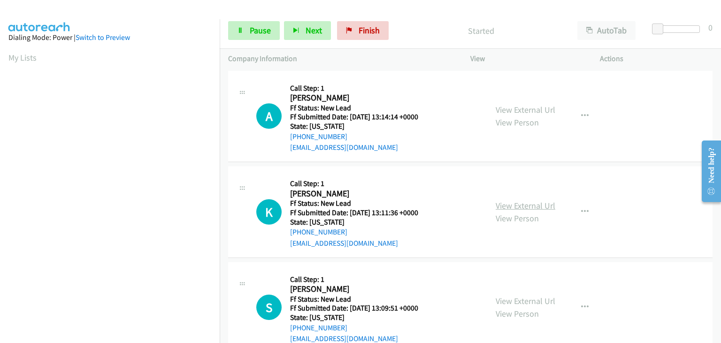
click at [505, 203] on link "View External Url" at bounding box center [526, 205] width 60 height 11
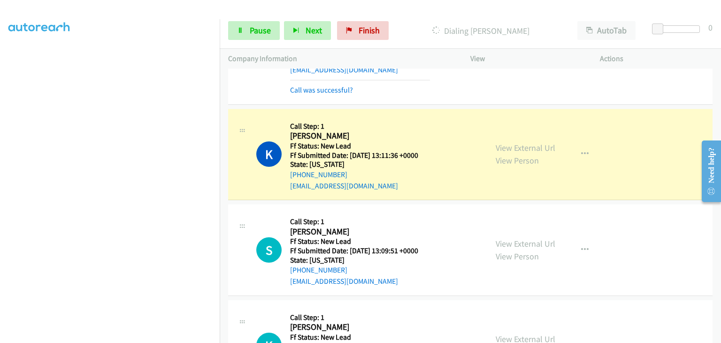
scroll to position [94, 0]
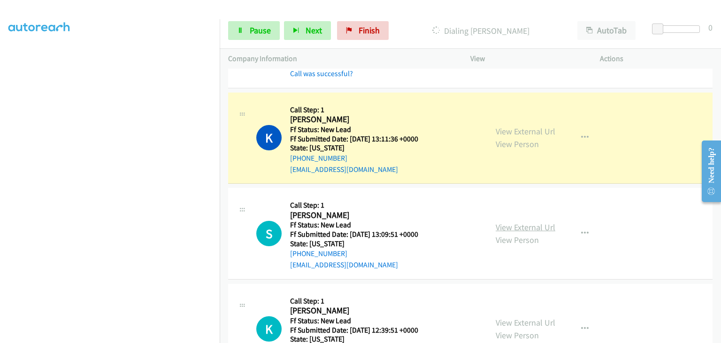
click at [513, 228] on link "View External Url" at bounding box center [526, 227] width 60 height 11
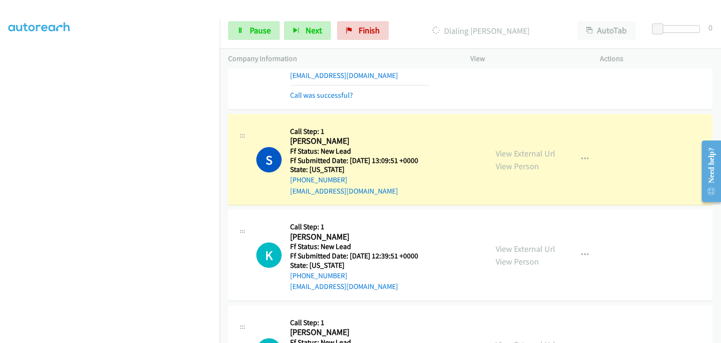
scroll to position [235, 0]
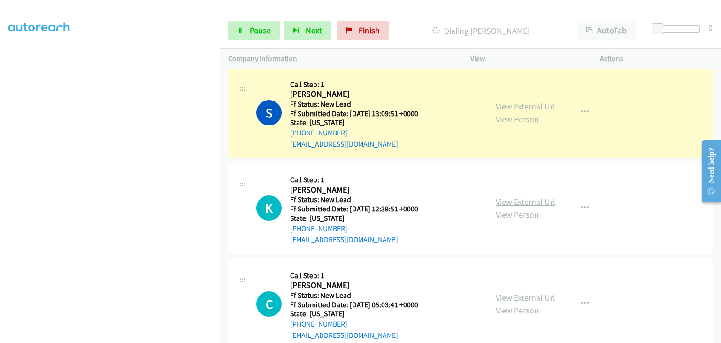
click at [520, 201] on link "View External Url" at bounding box center [526, 201] width 60 height 11
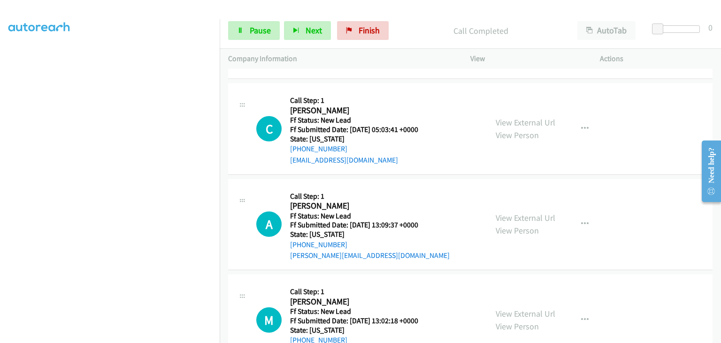
scroll to position [420, 0]
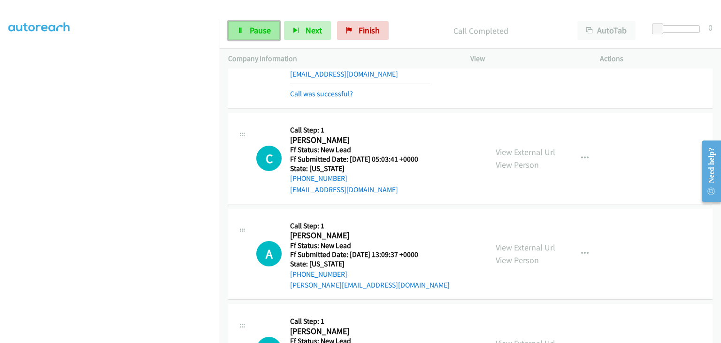
click at [260, 37] on link "Pause" at bounding box center [254, 30] width 52 height 19
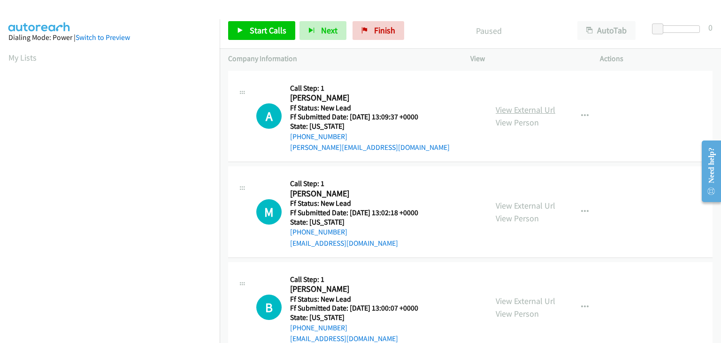
click at [513, 114] on link "View External Url" at bounding box center [526, 109] width 60 height 11
click at [248, 20] on div "Start Calls Pause Next Finish Paused AutoTab AutoTab 0" at bounding box center [470, 31] width 501 height 36
drag, startPoint x: 253, startPoint y: 23, endPoint x: 259, endPoint y: 24, distance: 5.9
click at [253, 23] on link "Start Calls" at bounding box center [261, 30] width 67 height 19
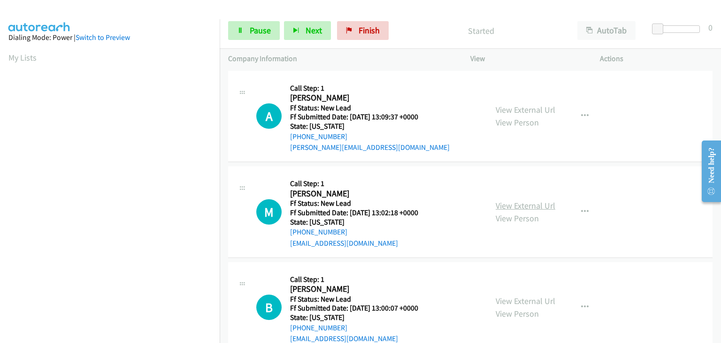
click at [516, 201] on link "View External Url" at bounding box center [526, 205] width 60 height 11
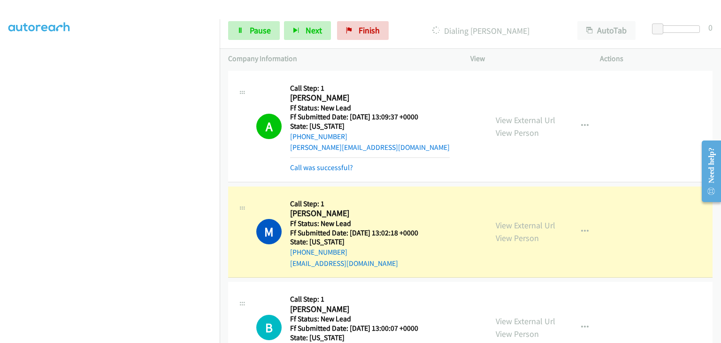
scroll to position [94, 0]
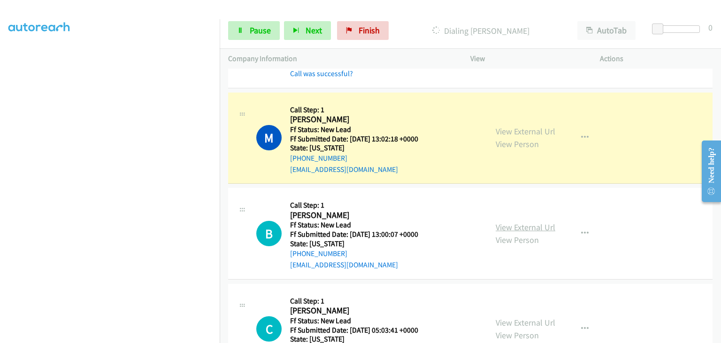
click at [510, 222] on link "View External Url" at bounding box center [526, 227] width 60 height 11
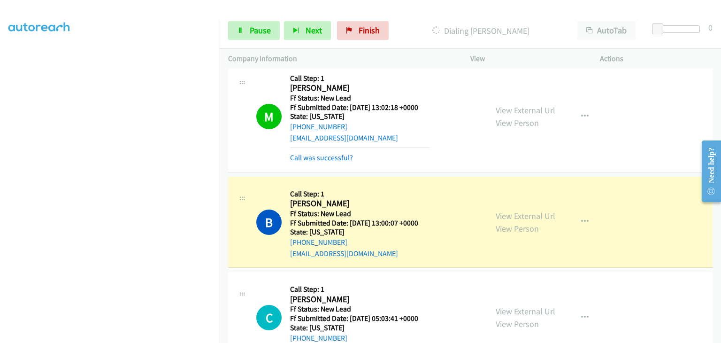
scroll to position [141, 0]
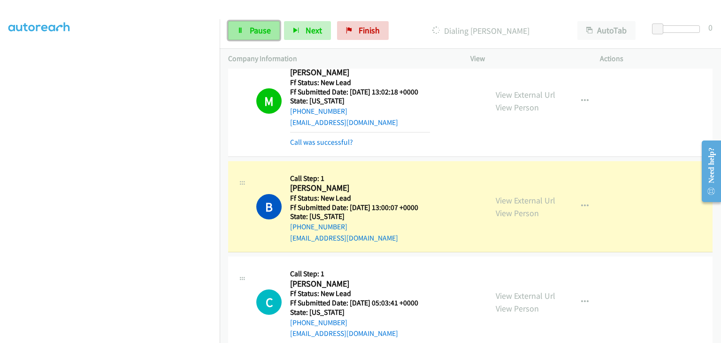
click at [273, 34] on link "Pause" at bounding box center [254, 30] width 52 height 19
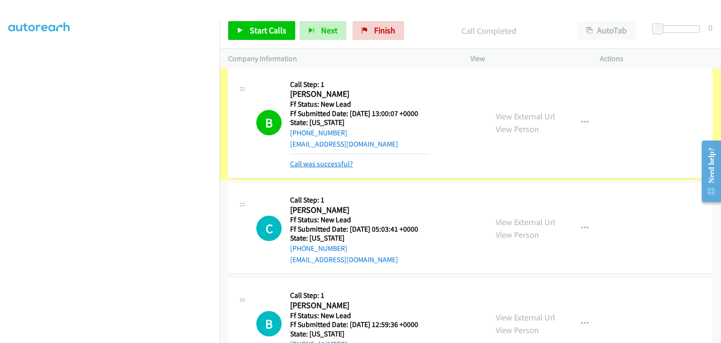
scroll to position [235, 0]
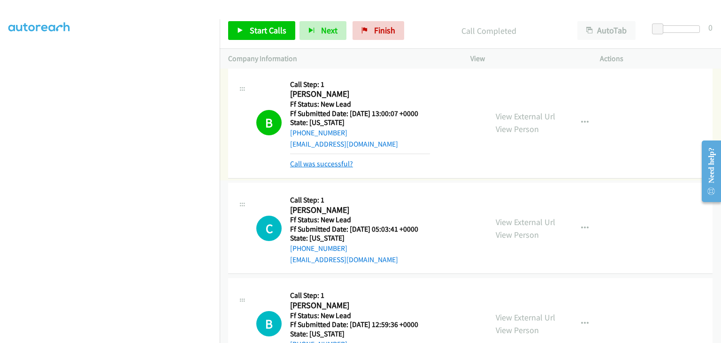
click at [315, 162] on link "Call was successful?" at bounding box center [321, 163] width 63 height 9
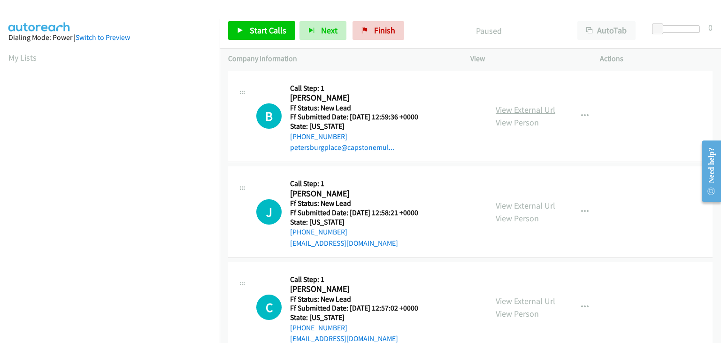
click at [545, 106] on link "View External Url" at bounding box center [526, 109] width 60 height 11
drag, startPoint x: 272, startPoint y: 29, endPoint x: 302, endPoint y: 21, distance: 31.5
click at [272, 29] on span "Start Calls" at bounding box center [268, 30] width 37 height 11
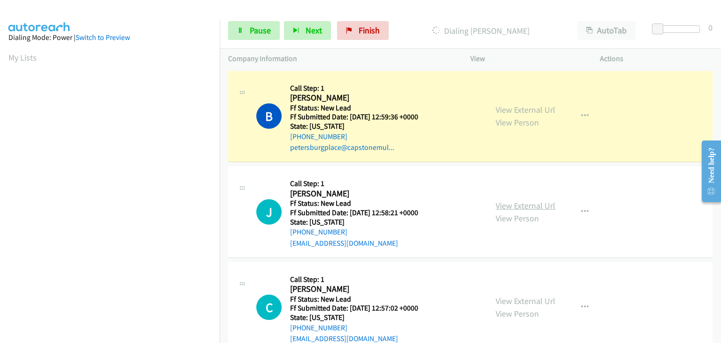
click at [519, 206] on link "View External Url" at bounding box center [526, 205] width 60 height 11
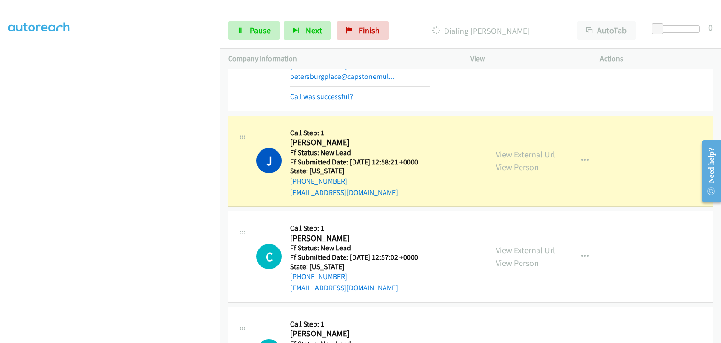
scroll to position [94, 0]
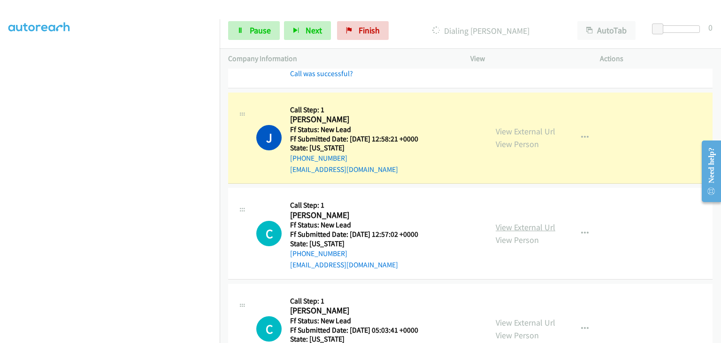
click at [513, 225] on link "View External Url" at bounding box center [526, 227] width 60 height 11
click at [260, 31] on span "Pause" at bounding box center [260, 30] width 21 height 11
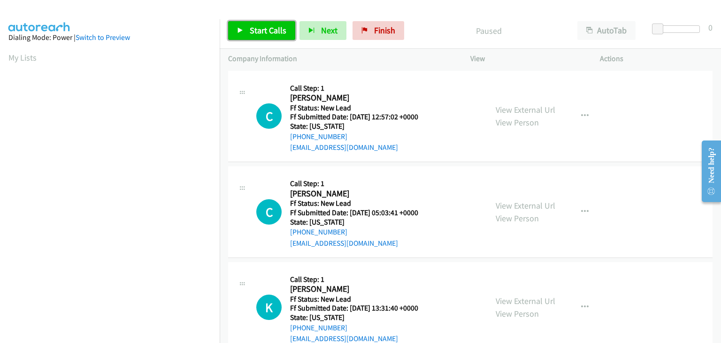
click at [255, 22] on link "Start Calls" at bounding box center [261, 30] width 67 height 19
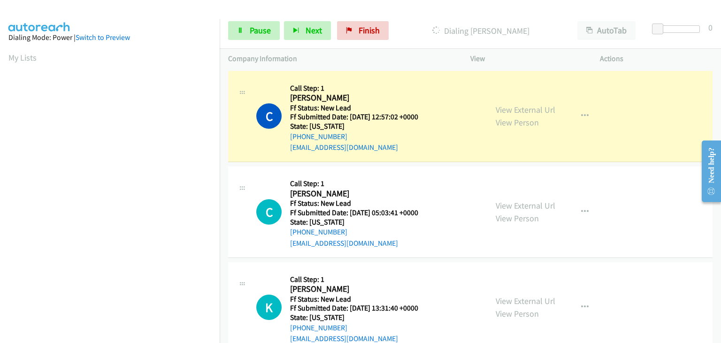
scroll to position [184, 0]
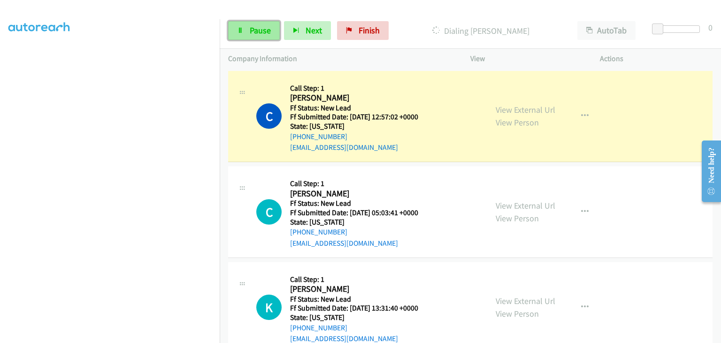
click at [246, 29] on link "Pause" at bounding box center [254, 30] width 52 height 19
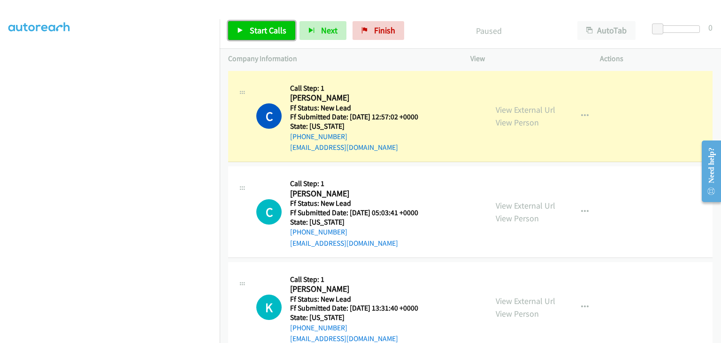
click at [254, 33] on span "Start Calls" at bounding box center [268, 30] width 37 height 11
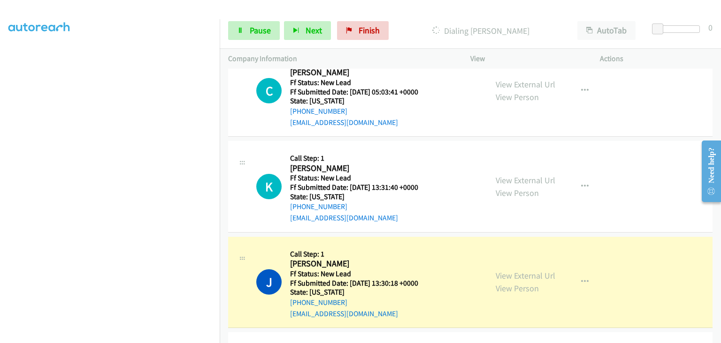
scroll to position [188, 0]
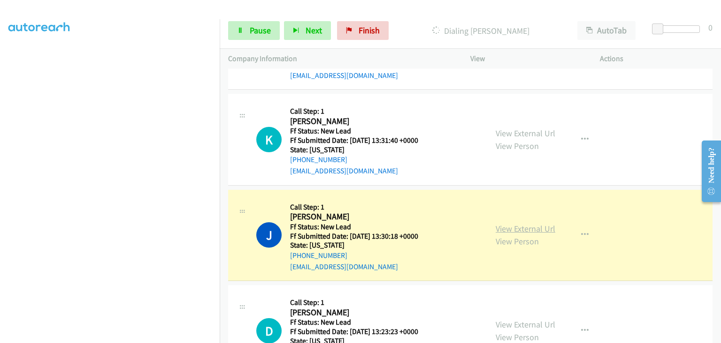
click at [543, 226] on link "View External Url" at bounding box center [526, 228] width 60 height 11
click at [268, 24] on link "Pause" at bounding box center [254, 30] width 52 height 19
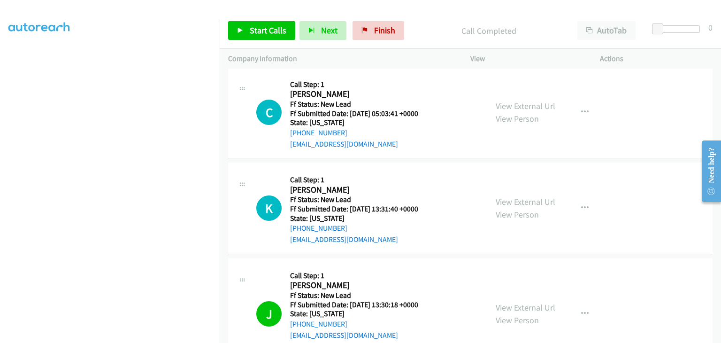
scroll to position [141, 0]
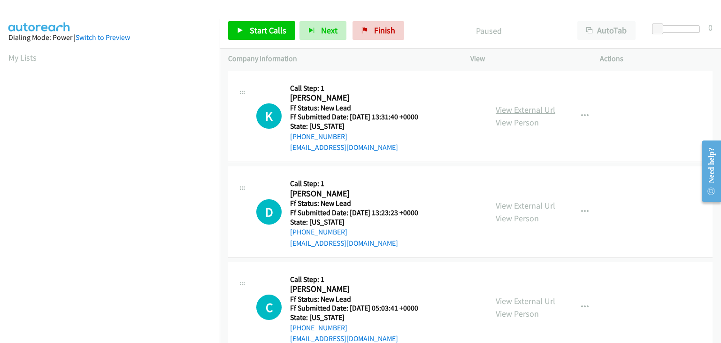
click at [518, 106] on link "View External Url" at bounding box center [526, 109] width 60 height 11
click at [279, 30] on span "Start Calls" at bounding box center [268, 30] width 37 height 11
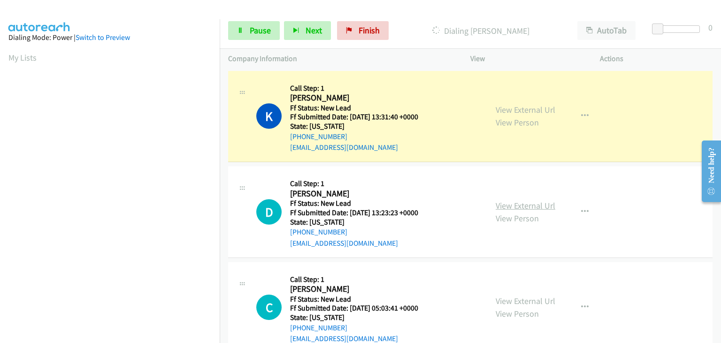
click at [520, 202] on link "View External Url" at bounding box center [526, 205] width 60 height 11
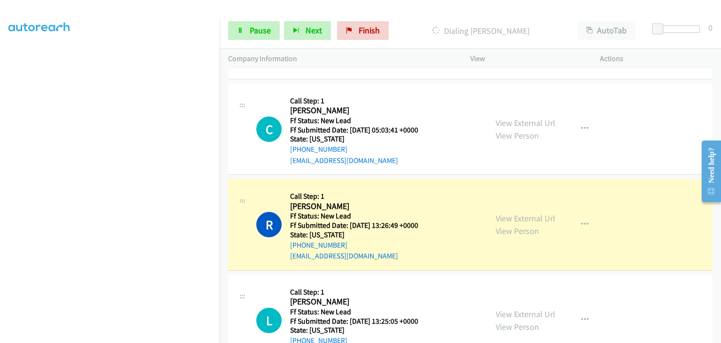
scroll to position [235, 0]
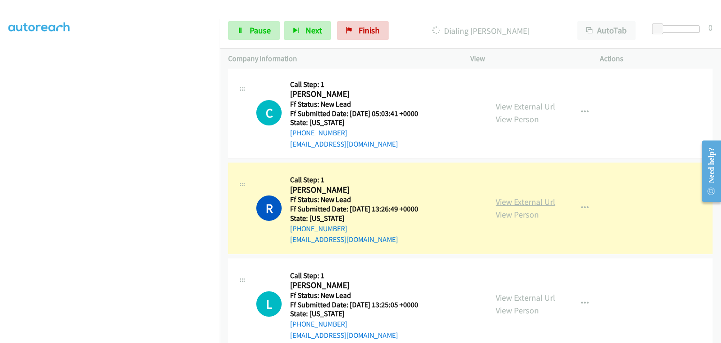
click at [503, 198] on link "View External Url" at bounding box center [526, 201] width 60 height 11
click at [260, 34] on span "Pause" at bounding box center [260, 30] width 21 height 11
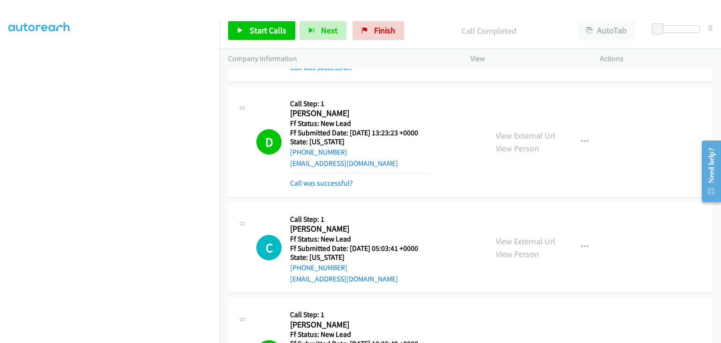
scroll to position [94, 0]
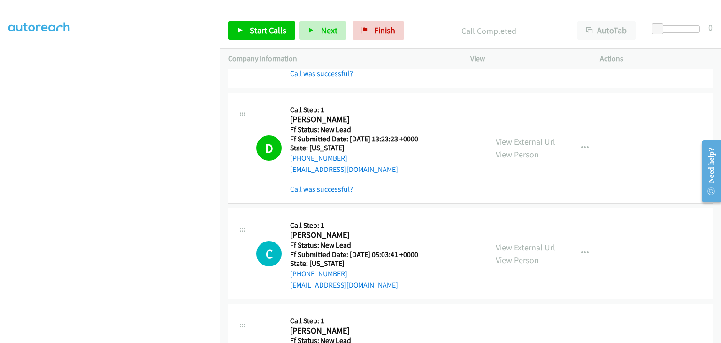
click at [498, 245] on link "View External Url" at bounding box center [526, 247] width 60 height 11
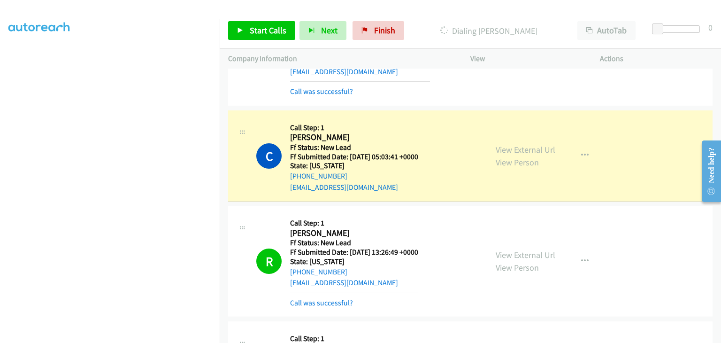
scroll to position [182, 0]
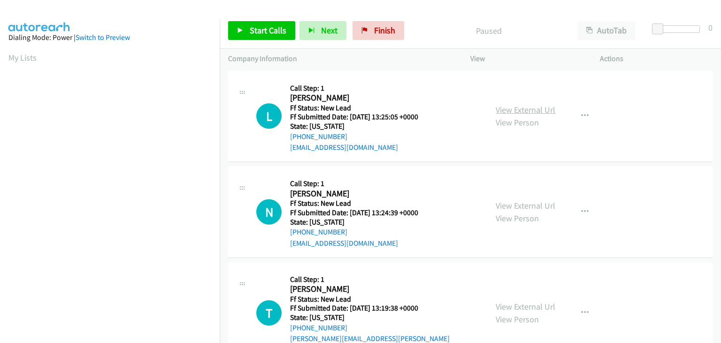
click at [537, 113] on link "View External Url" at bounding box center [526, 109] width 60 height 11
click at [277, 34] on span "Start Calls" at bounding box center [268, 30] width 37 height 11
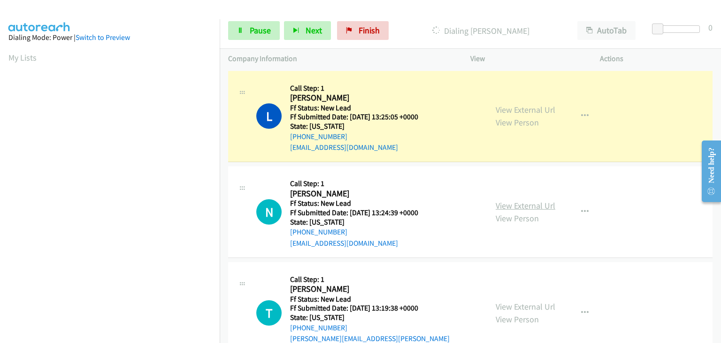
click at [509, 201] on link "View External Url" at bounding box center [526, 205] width 60 height 11
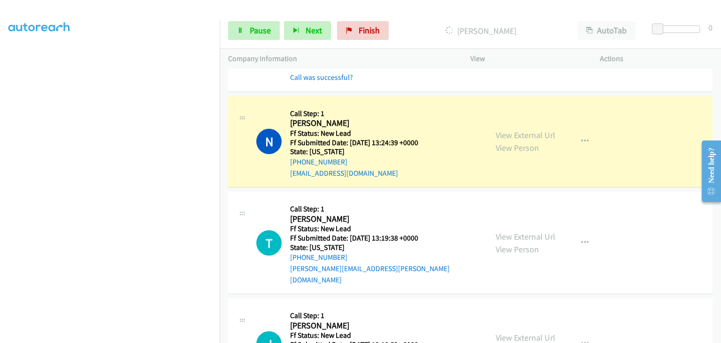
scroll to position [94, 0]
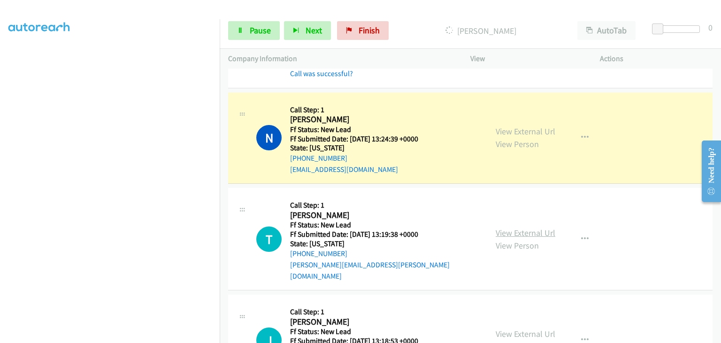
click at [529, 227] on link "View External Url" at bounding box center [526, 232] width 60 height 11
click at [182, 336] on section at bounding box center [109, 119] width 203 height 449
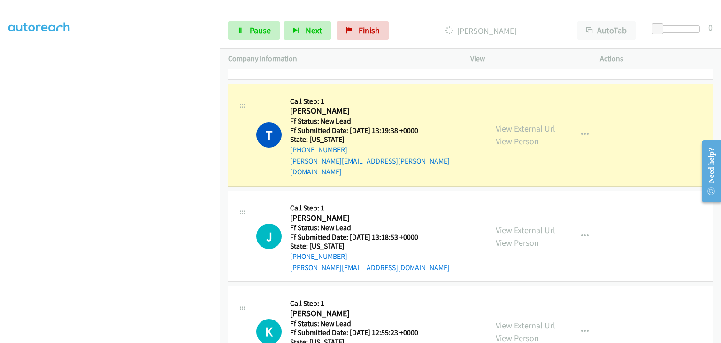
scroll to position [235, 0]
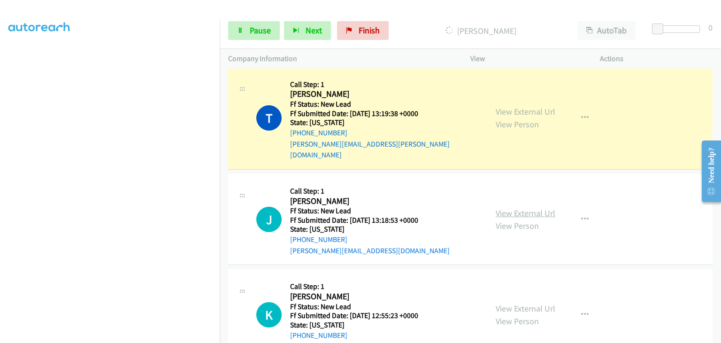
click at [509, 207] on link "View External Url" at bounding box center [526, 212] width 60 height 11
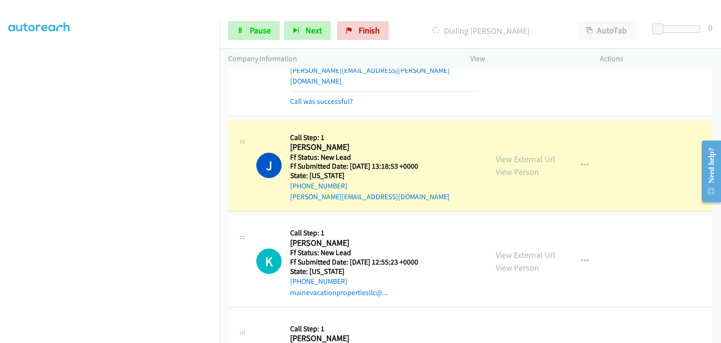
scroll to position [329, 0]
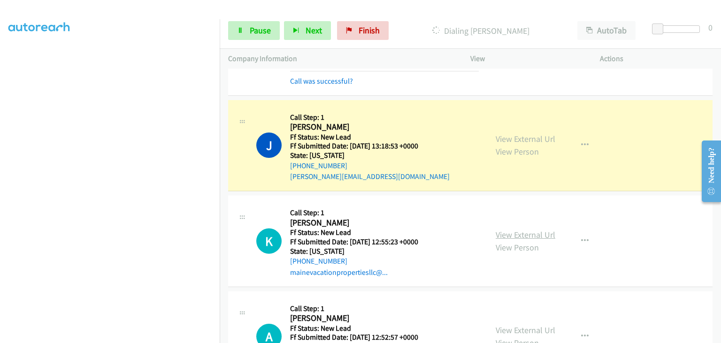
click at [511, 229] on link "View External Url" at bounding box center [526, 234] width 60 height 11
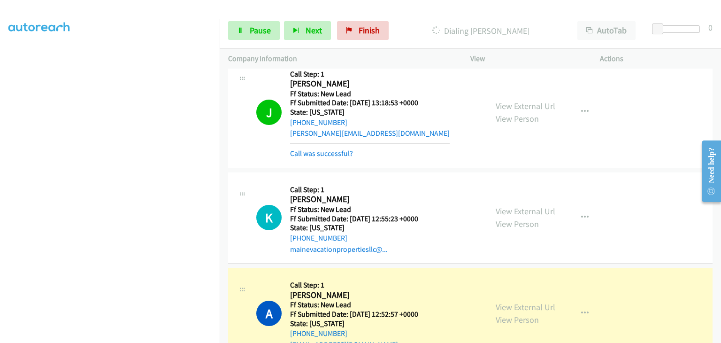
scroll to position [422, 0]
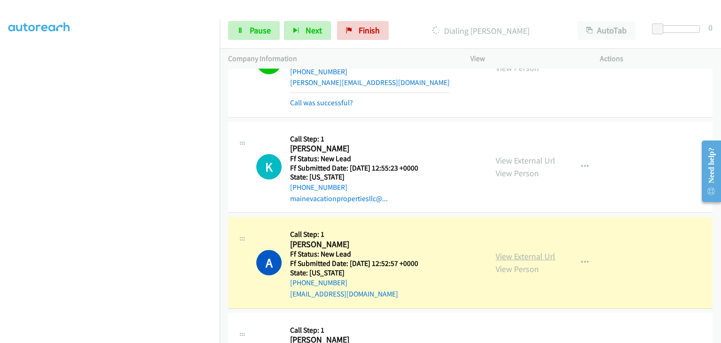
click at [501, 251] on link "View External Url" at bounding box center [526, 256] width 60 height 11
click at [242, 33] on icon at bounding box center [240, 31] width 7 height 7
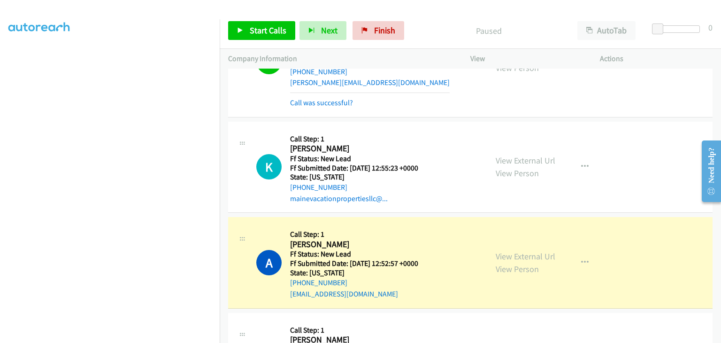
scroll to position [184, 0]
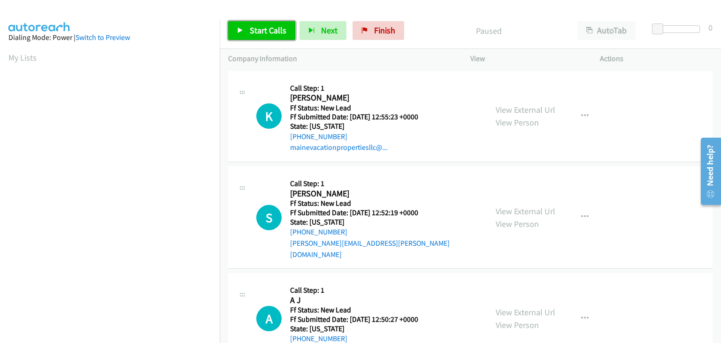
click at [260, 34] on span "Start Calls" at bounding box center [268, 30] width 37 height 11
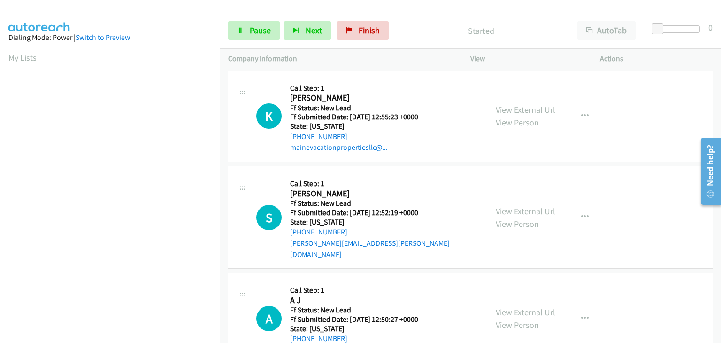
click at [535, 206] on link "View External Url" at bounding box center [526, 211] width 60 height 11
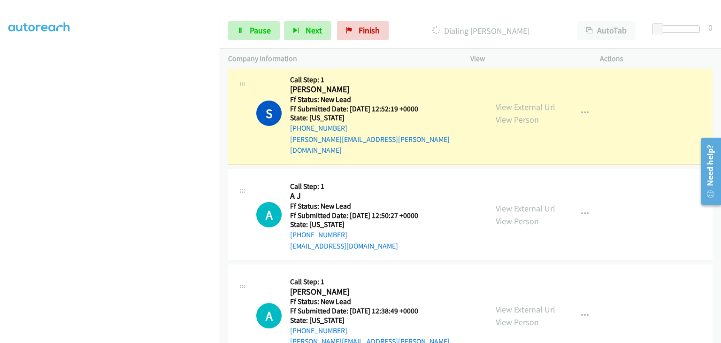
scroll to position [141, 0]
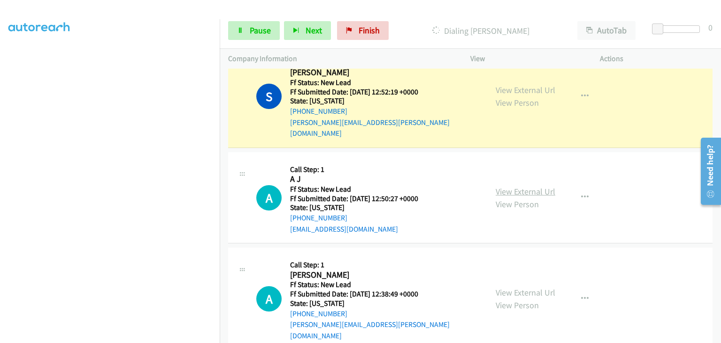
click at [498, 186] on link "View External Url" at bounding box center [526, 191] width 60 height 11
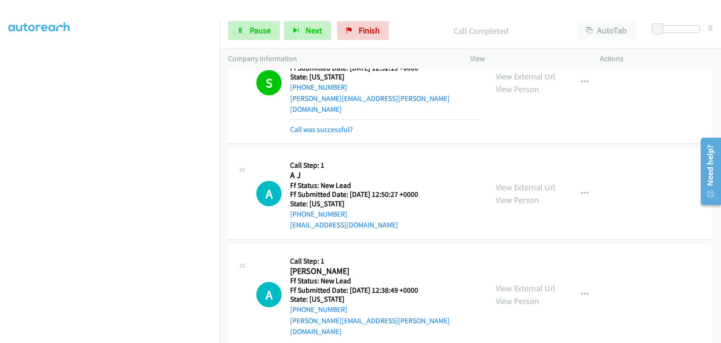
scroll to position [188, 0]
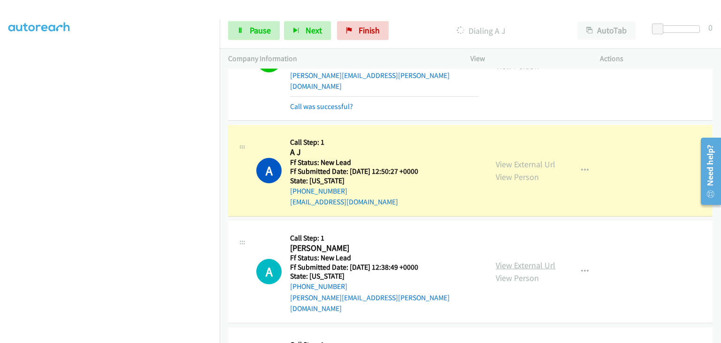
click at [507, 260] on link "View External Url" at bounding box center [526, 265] width 60 height 11
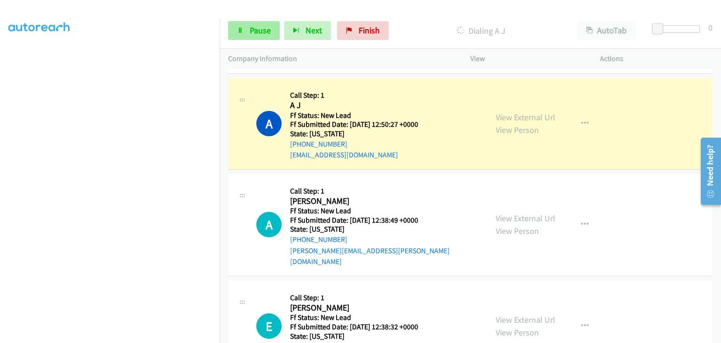
scroll to position [184, 0]
click at [263, 26] on span "Pause" at bounding box center [260, 30] width 21 height 11
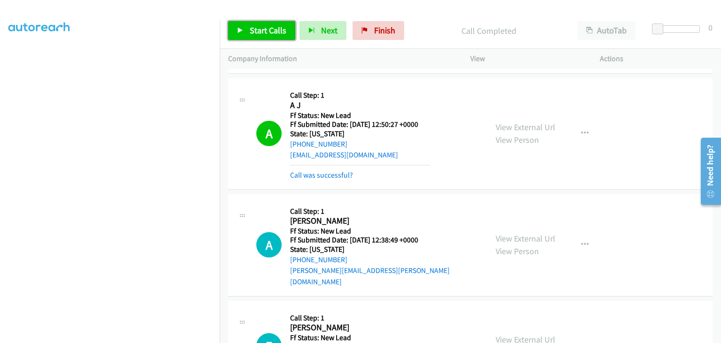
click at [263, 29] on span "Start Calls" at bounding box center [268, 30] width 37 height 11
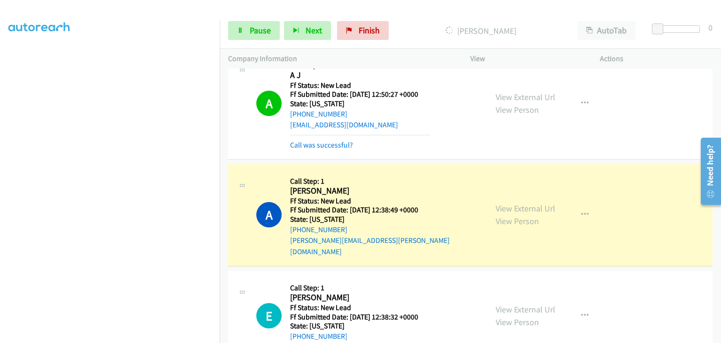
scroll to position [282, 0]
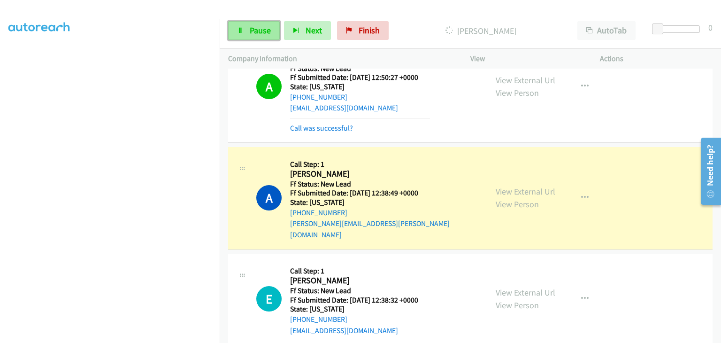
click at [267, 33] on span "Pause" at bounding box center [260, 30] width 21 height 11
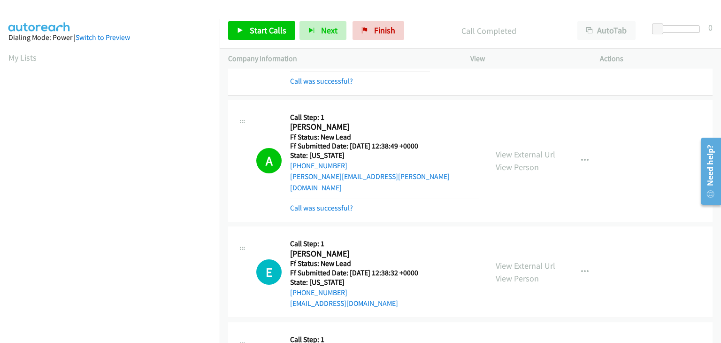
scroll to position [184, 0]
click at [342, 203] on link "Call was successful?" at bounding box center [321, 207] width 63 height 9
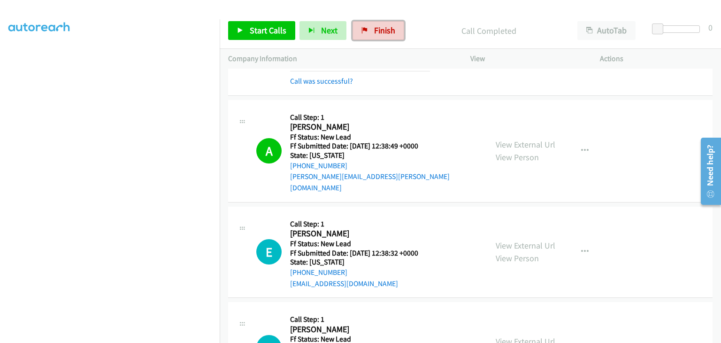
click at [386, 36] on link "Finish" at bounding box center [378, 30] width 52 height 19
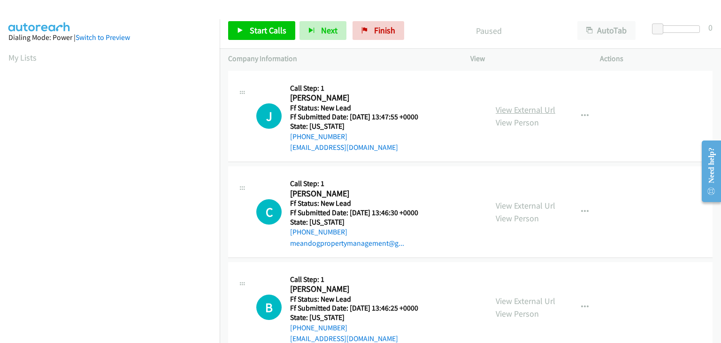
drag, startPoint x: 524, startPoint y: 102, endPoint x: 508, endPoint y: 108, distance: 17.1
click at [524, 102] on div "View External Url View Person View External Url Email Schedule/Manage Callback …" at bounding box center [556, 116] width 138 height 74
click at [505, 111] on link "View External Url" at bounding box center [526, 109] width 60 height 11
click at [260, 29] on span "Start Calls" at bounding box center [268, 30] width 37 height 11
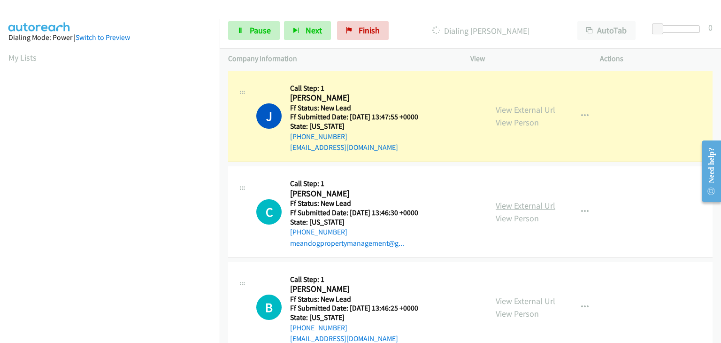
click at [515, 209] on link "View External Url" at bounding box center [526, 205] width 60 height 11
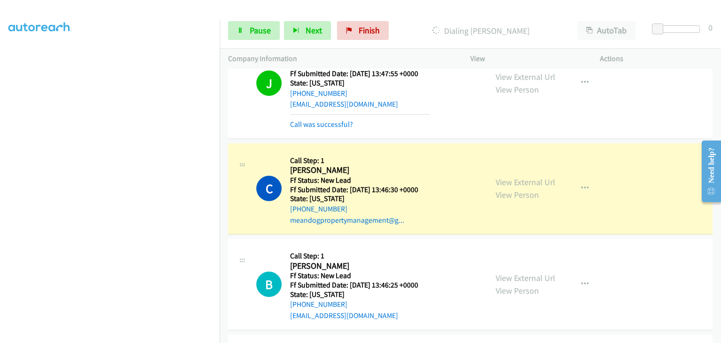
scroll to position [94, 0]
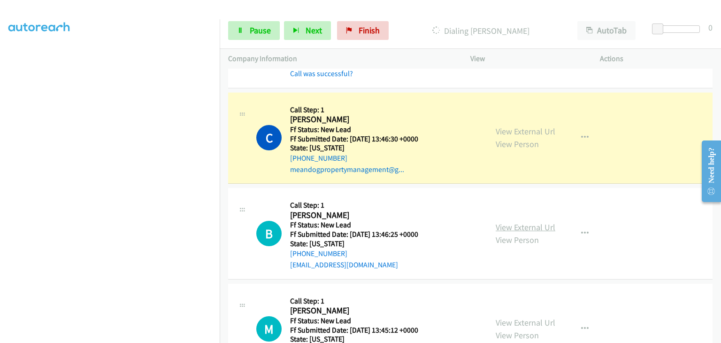
click at [496, 224] on link "View External Url" at bounding box center [526, 227] width 60 height 11
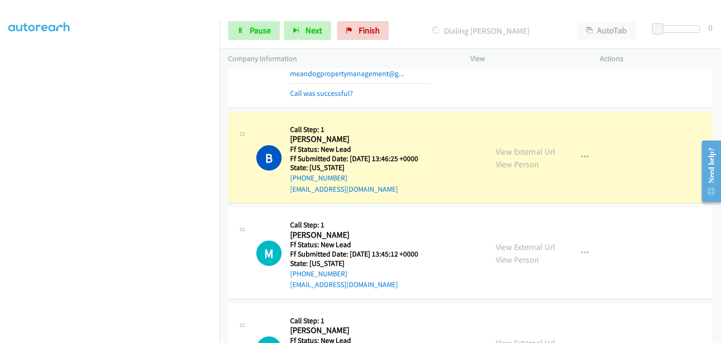
scroll to position [235, 0]
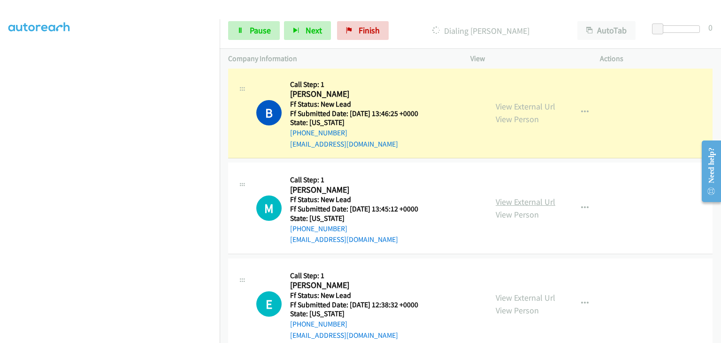
click at [532, 199] on link "View External Url" at bounding box center [526, 201] width 60 height 11
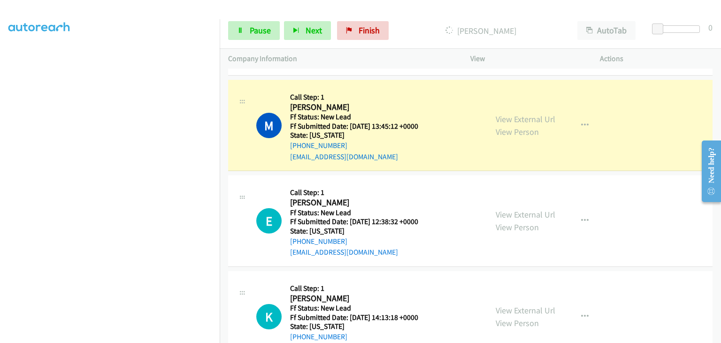
scroll to position [324, 0]
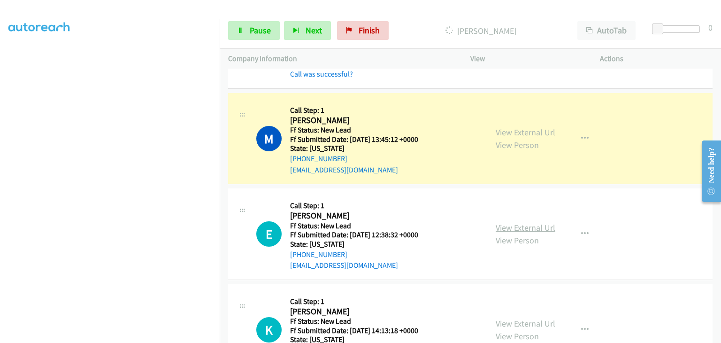
click at [511, 225] on link "View External Url" at bounding box center [526, 227] width 60 height 11
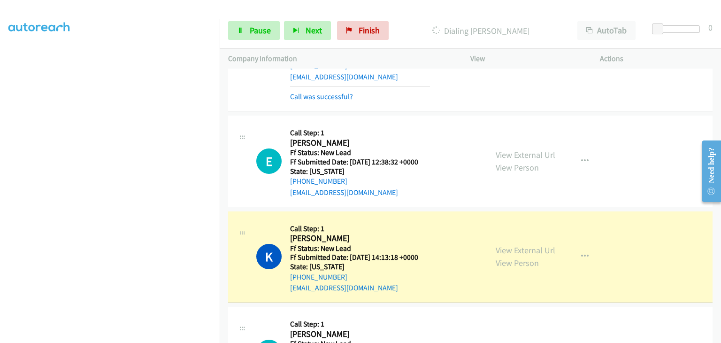
scroll to position [418, 0]
click at [507, 246] on link "View External Url" at bounding box center [526, 249] width 60 height 11
drag, startPoint x: 257, startPoint y: 23, endPoint x: 287, endPoint y: 24, distance: 30.5
click at [257, 23] on link "Pause" at bounding box center [254, 30] width 52 height 19
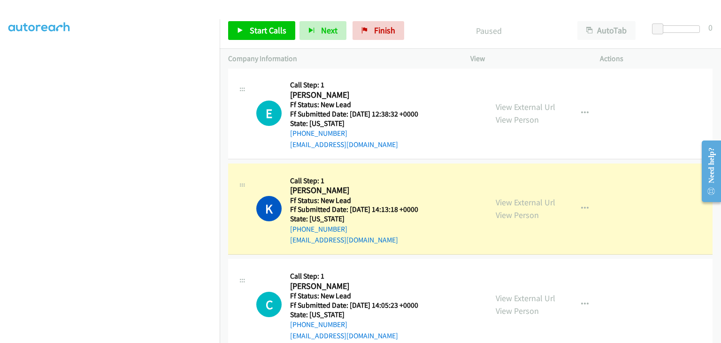
scroll to position [184, 0]
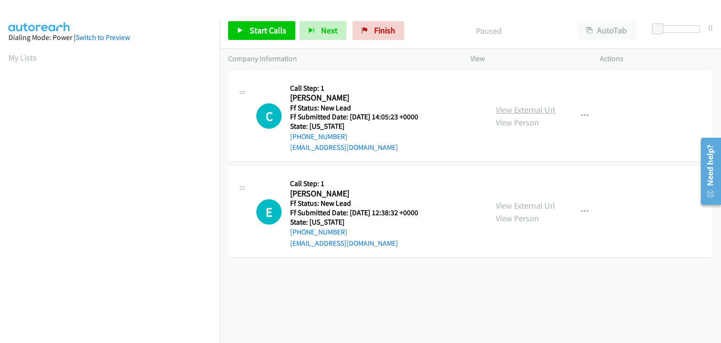
click at [514, 105] on link "View External Url" at bounding box center [526, 109] width 60 height 11
click at [260, 25] on span "Start Calls" at bounding box center [268, 30] width 37 height 11
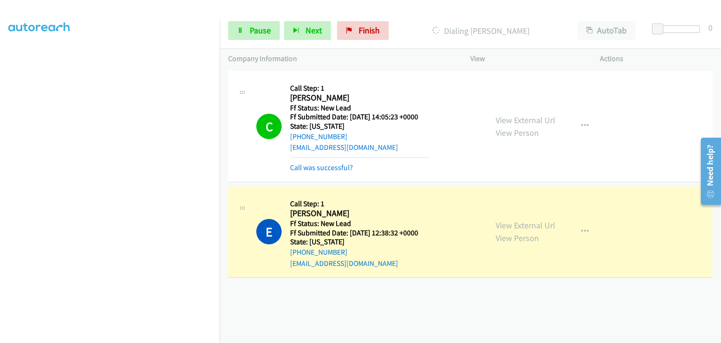
scroll to position [184, 0]
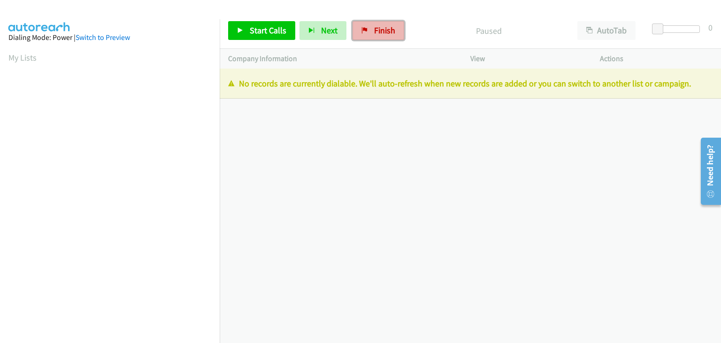
click at [376, 36] on link "Finish" at bounding box center [378, 30] width 52 height 19
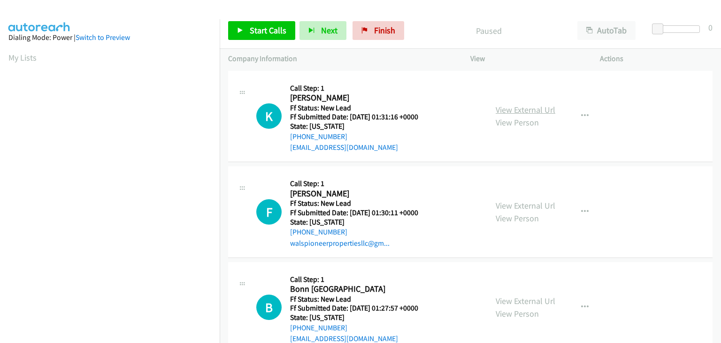
click at [522, 111] on link "View External Url" at bounding box center [526, 109] width 60 height 11
drag, startPoint x: 248, startPoint y: 23, endPoint x: 264, endPoint y: 19, distance: 16.4
click at [248, 23] on link "Start Calls" at bounding box center [261, 30] width 67 height 19
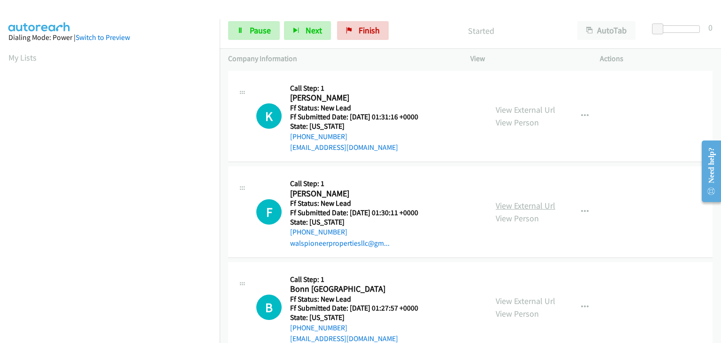
click at [529, 200] on link "View External Url" at bounding box center [526, 205] width 60 height 11
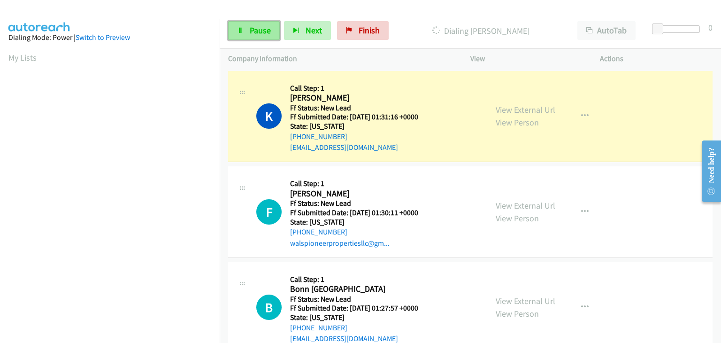
click at [243, 38] on link "Pause" at bounding box center [254, 30] width 52 height 19
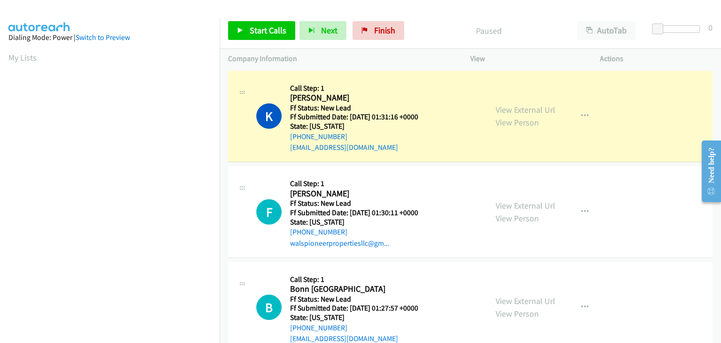
scroll to position [184, 0]
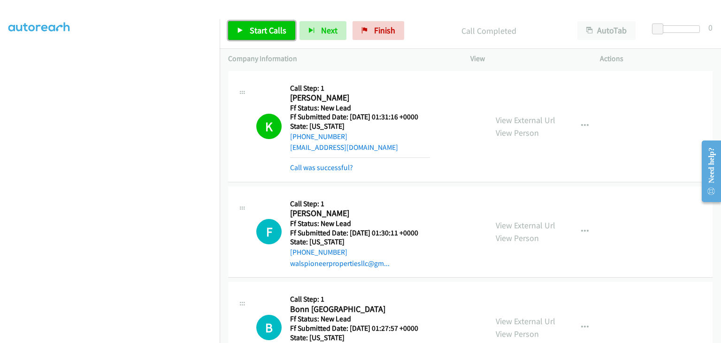
click at [268, 30] on span "Start Calls" at bounding box center [268, 30] width 37 height 11
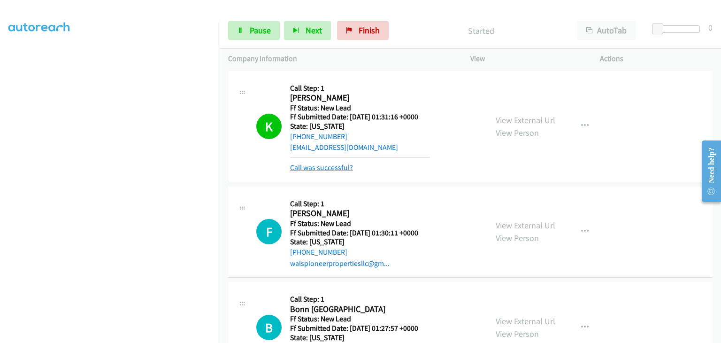
click at [321, 166] on link "Call was successful?" at bounding box center [321, 167] width 63 height 9
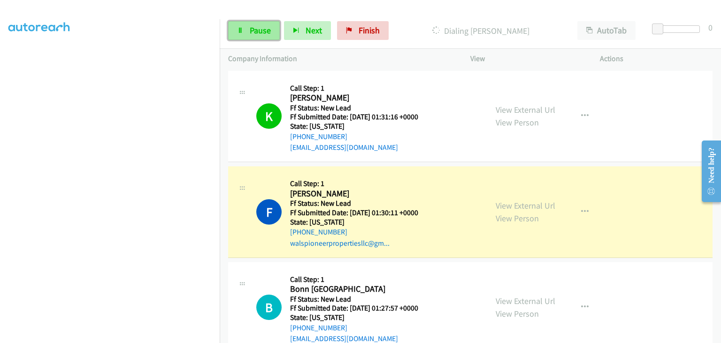
click at [243, 27] on link "Pause" at bounding box center [254, 30] width 52 height 19
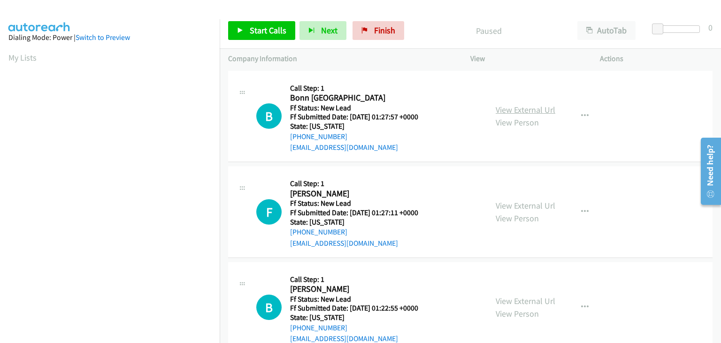
click at [496, 109] on link "View External Url" at bounding box center [526, 109] width 60 height 11
click at [259, 27] on span "Start Calls" at bounding box center [268, 30] width 37 height 11
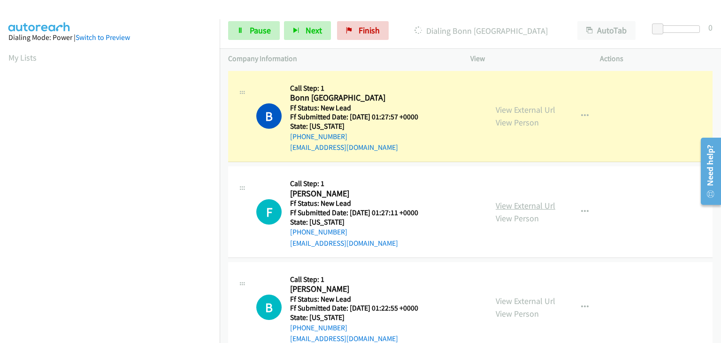
click at [518, 200] on link "View External Url" at bounding box center [526, 205] width 60 height 11
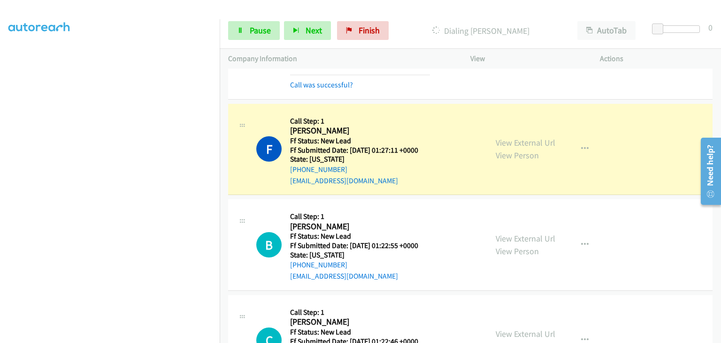
scroll to position [94, 0]
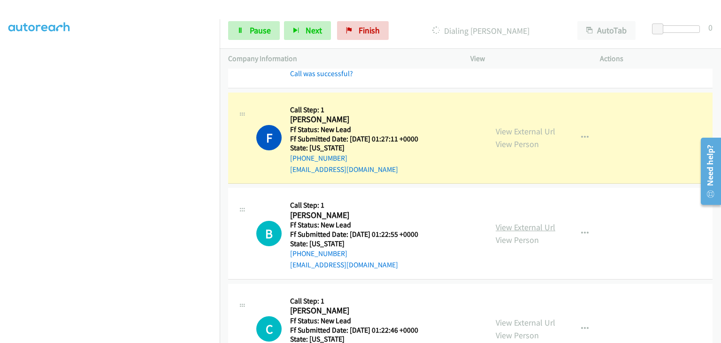
drag, startPoint x: 530, startPoint y: 220, endPoint x: 529, endPoint y: 227, distance: 7.3
click at [530, 221] on div "View External Url View Person" at bounding box center [526, 233] width 60 height 25
click at [529, 227] on link "View External Url" at bounding box center [526, 227] width 60 height 11
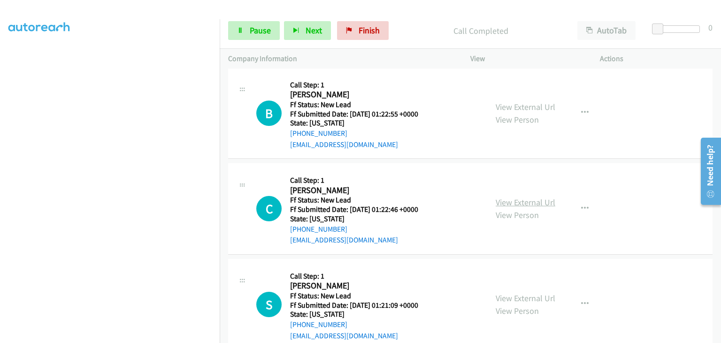
scroll to position [235, 0]
click at [533, 199] on link "View External Url" at bounding box center [526, 201] width 60 height 11
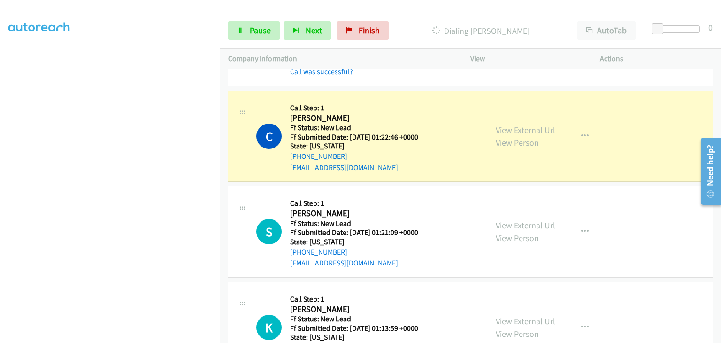
scroll to position [329, 0]
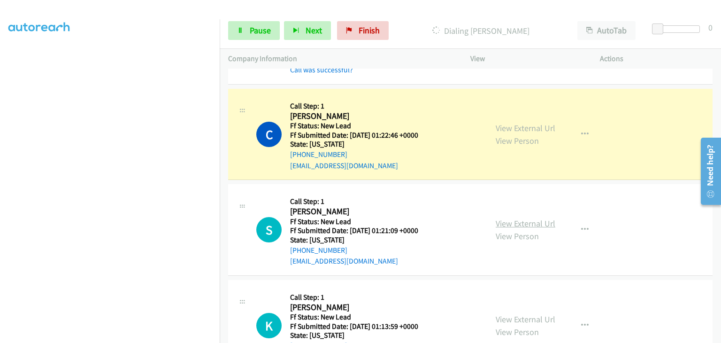
click at [517, 223] on link "View External Url" at bounding box center [526, 223] width 60 height 11
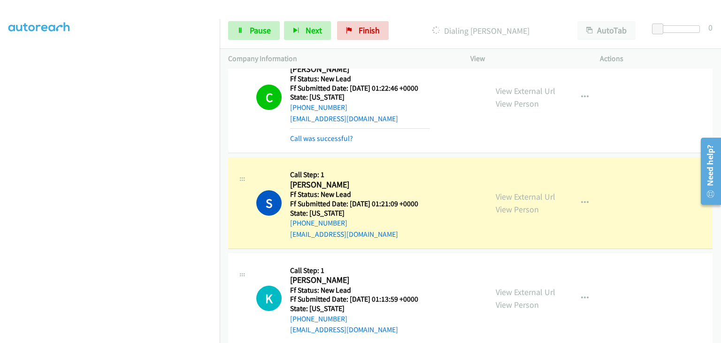
scroll to position [469, 0]
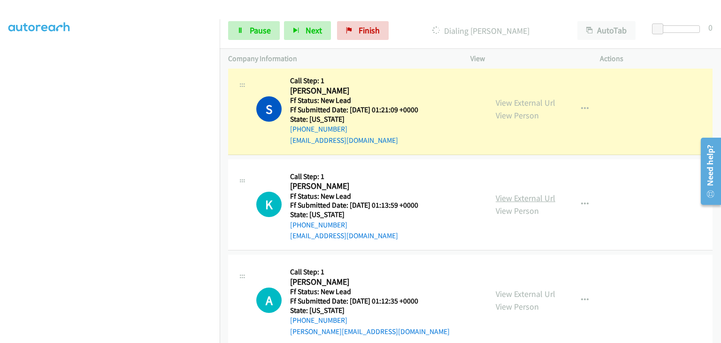
click at [532, 197] on link "View External Url" at bounding box center [526, 197] width 60 height 11
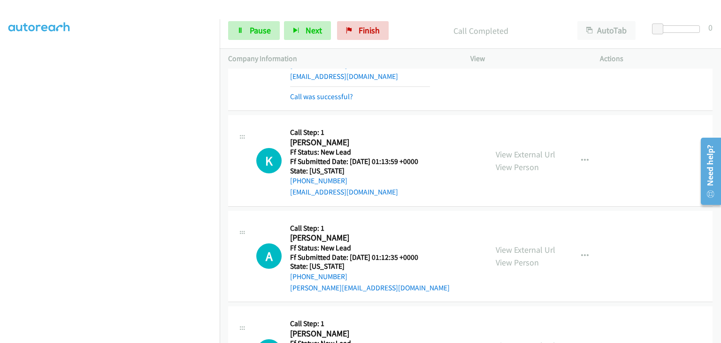
scroll to position [563, 0]
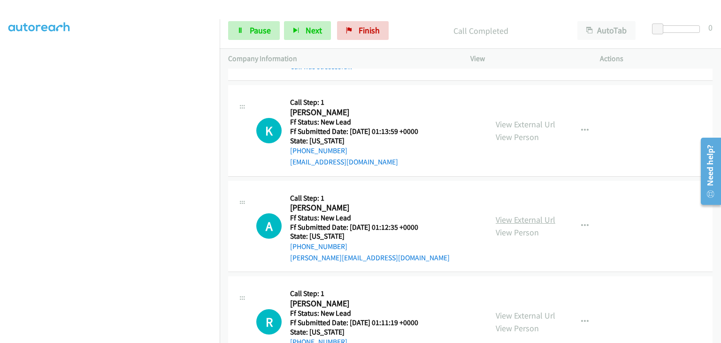
click at [516, 219] on link "View External Url" at bounding box center [526, 219] width 60 height 11
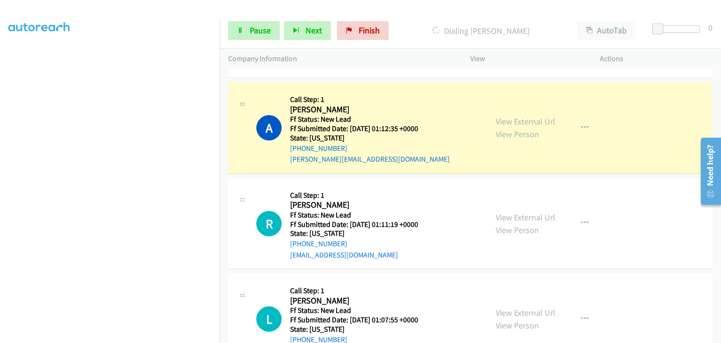
scroll to position [704, 0]
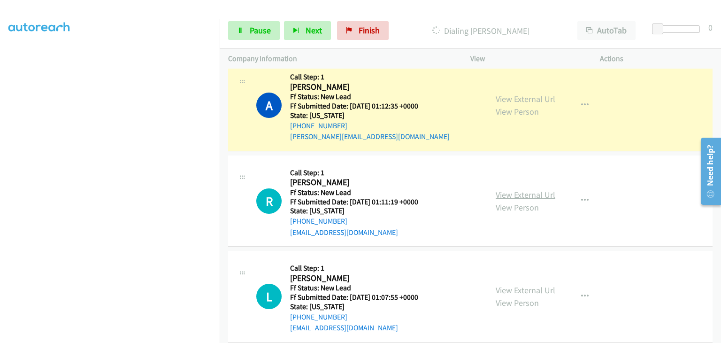
click at [507, 194] on link "View External Url" at bounding box center [526, 194] width 60 height 11
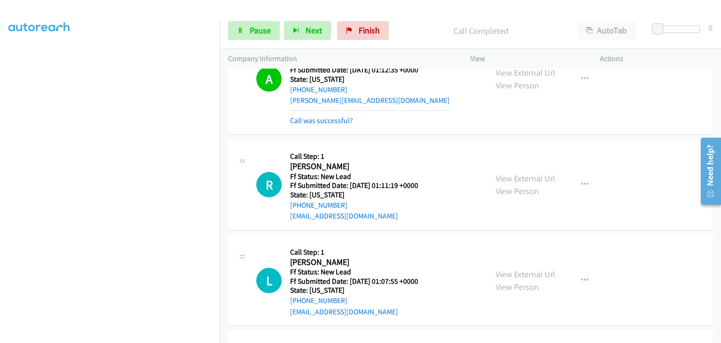
scroll to position [751, 0]
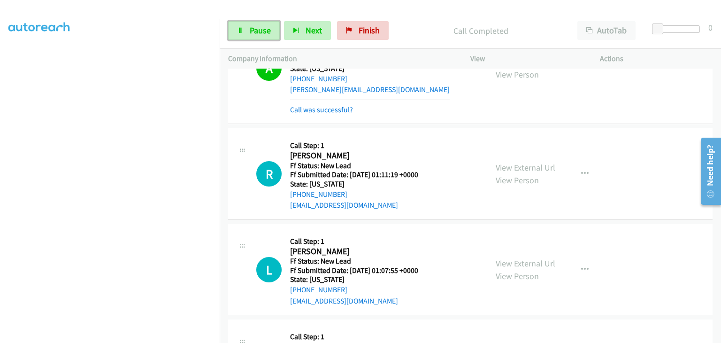
drag, startPoint x: 267, startPoint y: 34, endPoint x: 247, endPoint y: 21, distance: 23.4
click at [267, 34] on span "Pause" at bounding box center [260, 30] width 21 height 11
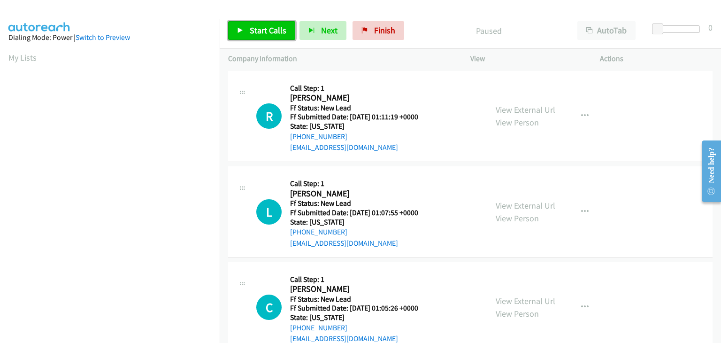
click at [256, 35] on span "Start Calls" at bounding box center [268, 30] width 37 height 11
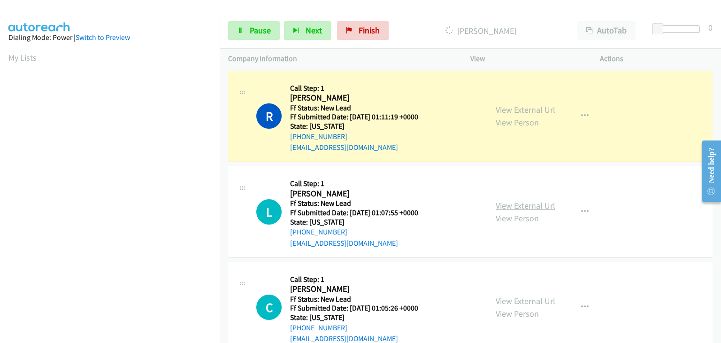
click at [520, 203] on link "View External Url" at bounding box center [526, 205] width 60 height 11
click at [250, 32] on span "Pause" at bounding box center [260, 30] width 21 height 11
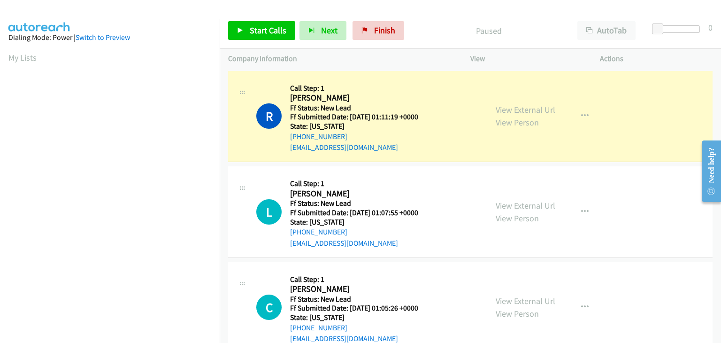
scroll to position [184, 0]
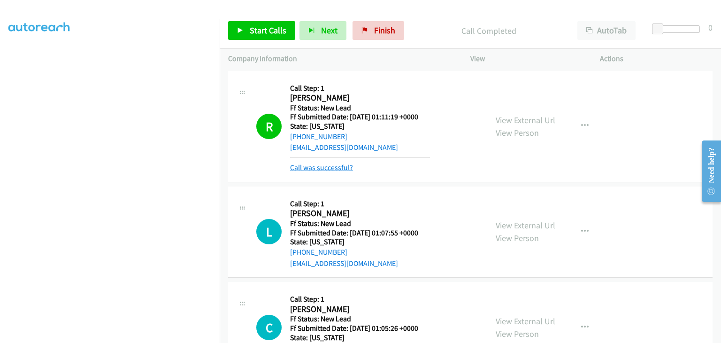
click at [346, 165] on link "Call was successful?" at bounding box center [321, 167] width 63 height 9
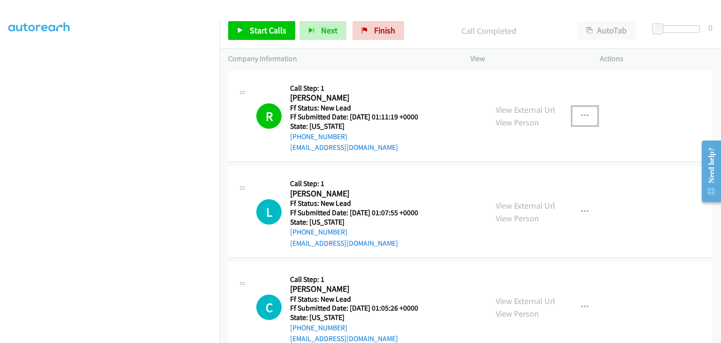
click at [584, 119] on button "button" at bounding box center [584, 116] width 25 height 19
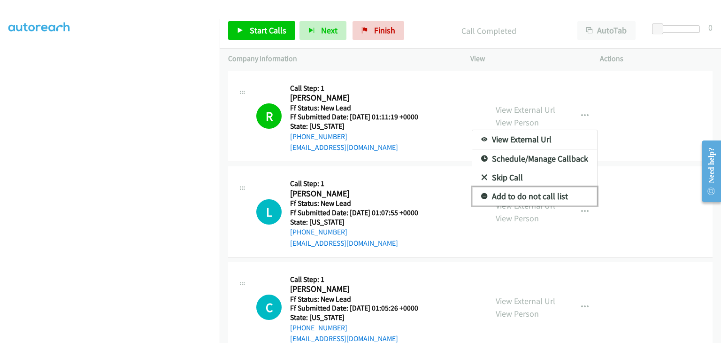
click at [529, 192] on link "Add to do not call list" at bounding box center [534, 196] width 125 height 19
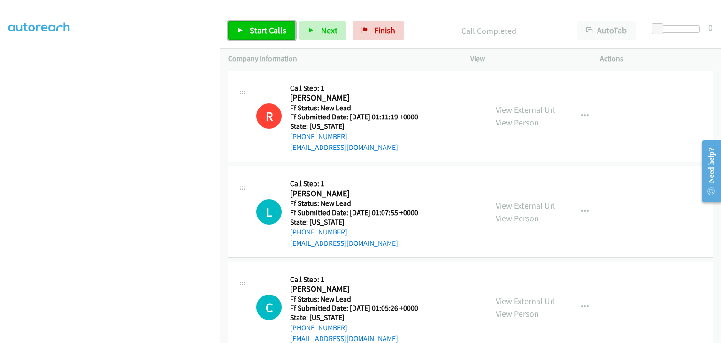
click at [265, 35] on span "Start Calls" at bounding box center [268, 30] width 37 height 11
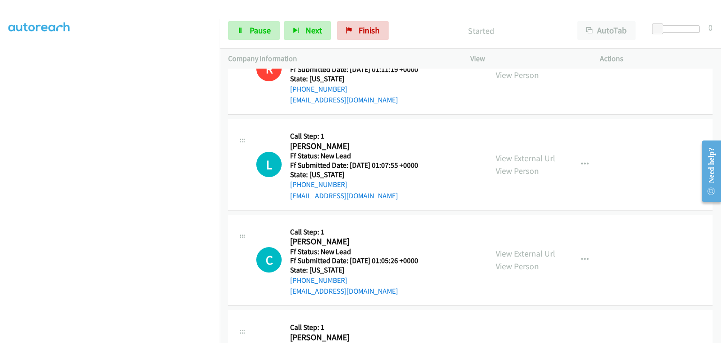
scroll to position [94, 0]
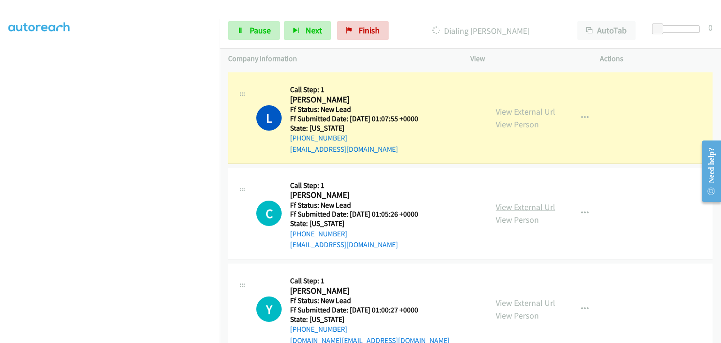
click at [522, 210] on link "View External Url" at bounding box center [526, 206] width 60 height 11
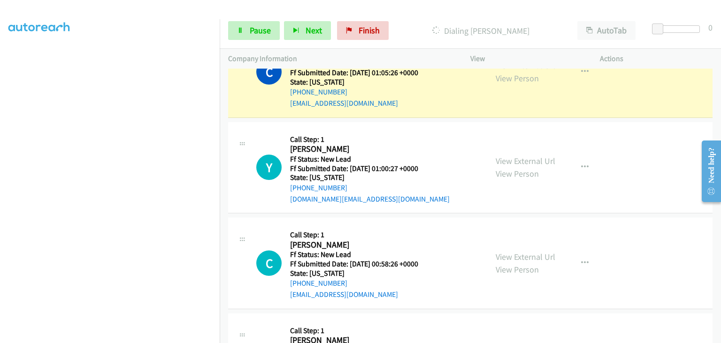
scroll to position [207, 0]
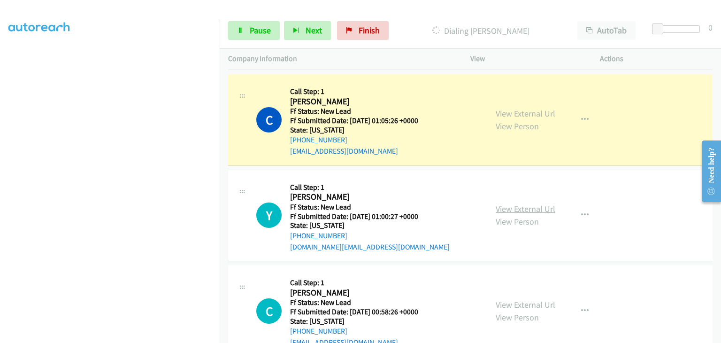
click at [524, 207] on link "View External Url" at bounding box center [526, 208] width 60 height 11
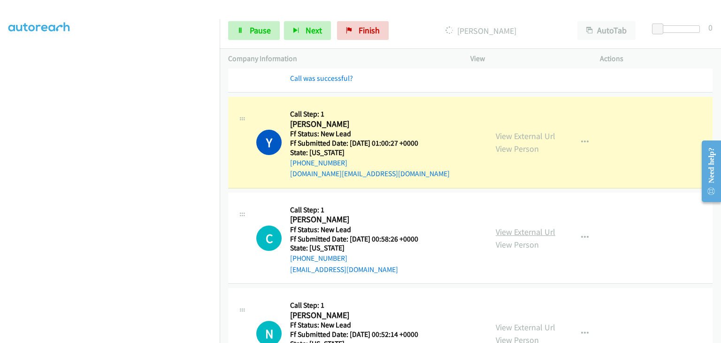
scroll to position [301, 0]
click at [508, 230] on link "View External Url" at bounding box center [526, 230] width 60 height 11
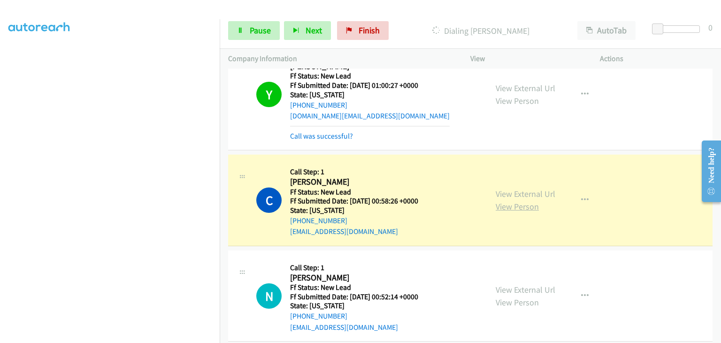
scroll to position [395, 0]
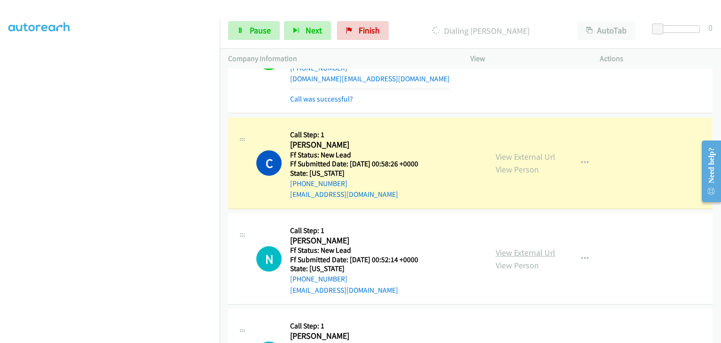
click at [520, 251] on link "View External Url" at bounding box center [526, 252] width 60 height 11
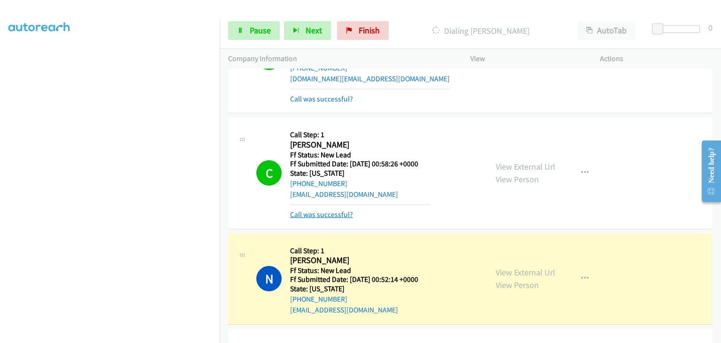
click at [340, 213] on link "Call was successful?" at bounding box center [321, 214] width 63 height 9
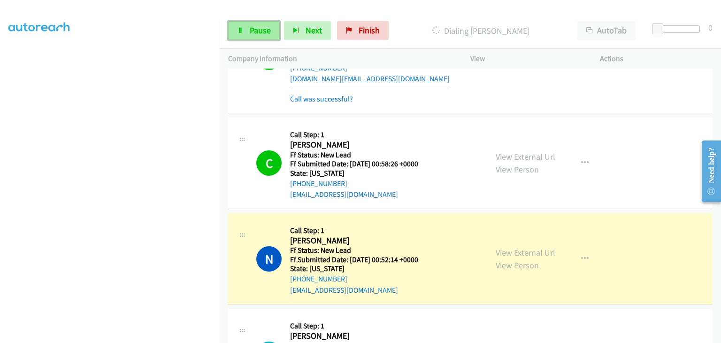
click at [267, 31] on span "Pause" at bounding box center [260, 30] width 21 height 11
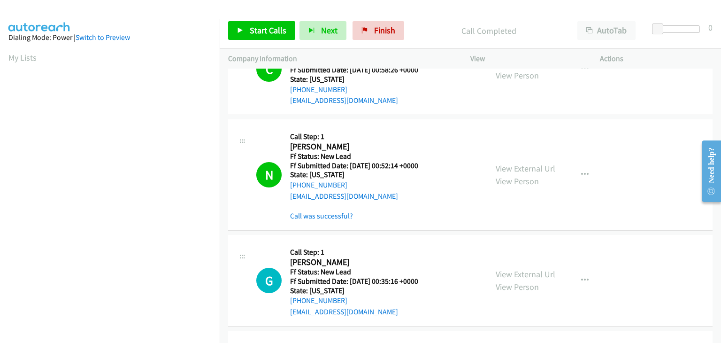
scroll to position [184, 0]
click at [343, 215] on link "Call was successful?" at bounding box center [321, 215] width 63 height 9
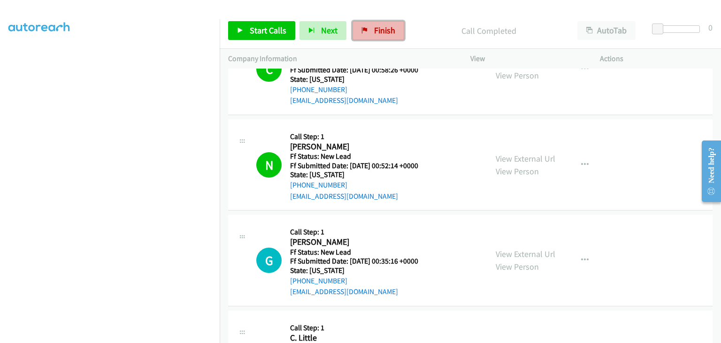
click at [375, 32] on span "Finish" at bounding box center [384, 30] width 21 height 11
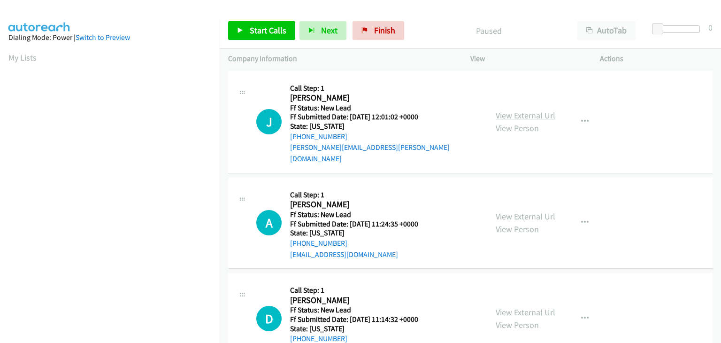
click at [514, 110] on link "View External Url" at bounding box center [526, 115] width 60 height 11
click at [248, 32] on link "Start Calls" at bounding box center [261, 30] width 67 height 19
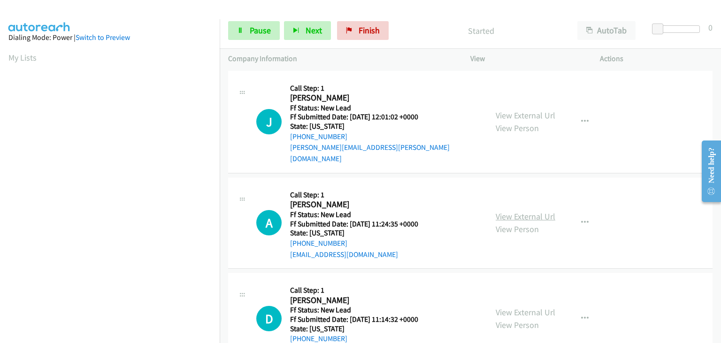
click at [507, 211] on link "View External Url" at bounding box center [526, 216] width 60 height 11
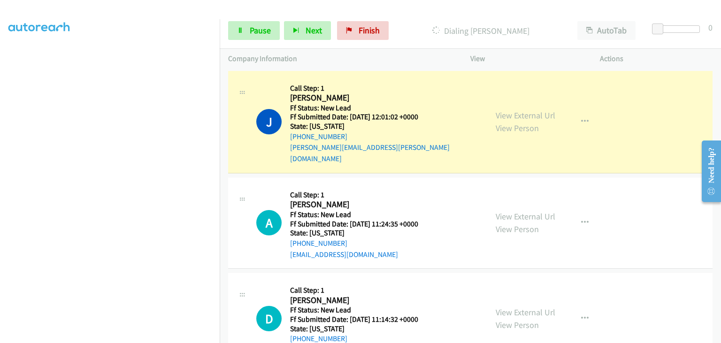
scroll to position [184, 0]
click at [124, 334] on section at bounding box center [109, 119] width 203 height 449
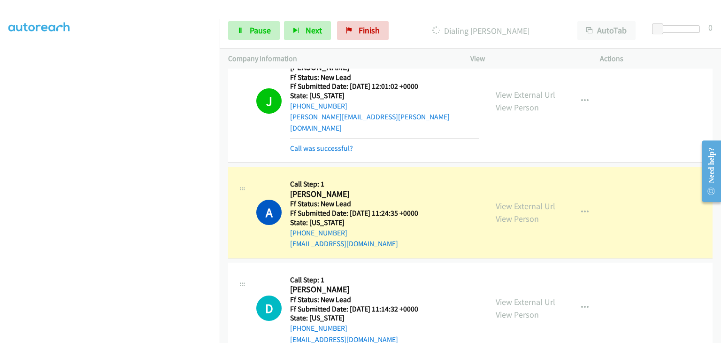
scroll to position [47, 0]
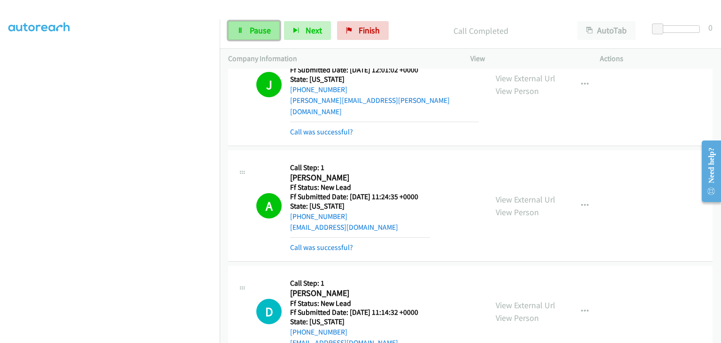
click at [261, 31] on span "Pause" at bounding box center [260, 30] width 21 height 11
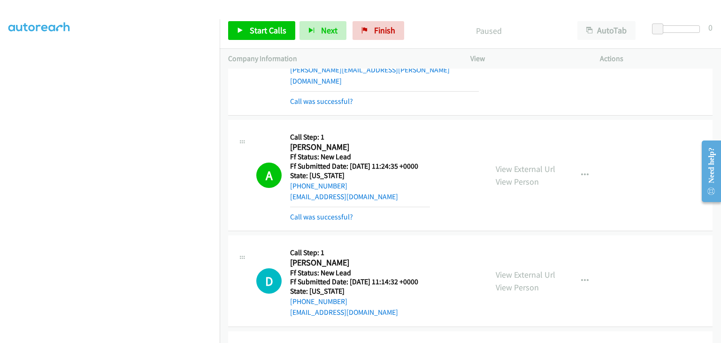
scroll to position [94, 0]
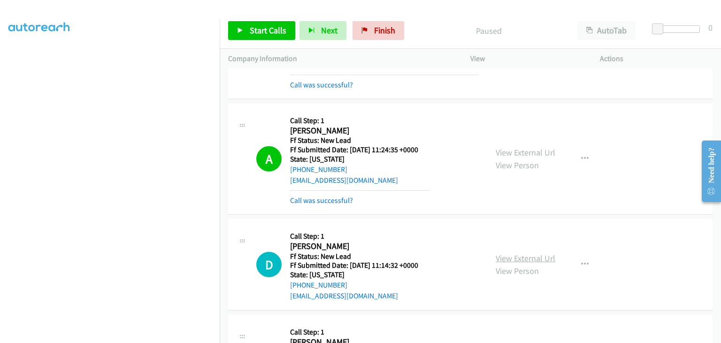
click at [524, 253] on link "View External Url" at bounding box center [526, 258] width 60 height 11
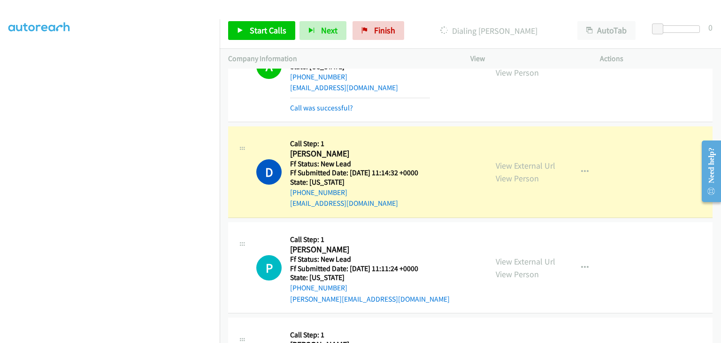
scroll to position [187, 0]
drag, startPoint x: 717, startPoint y: 128, endPoint x: 26, endPoint y: 39, distance: 696.6
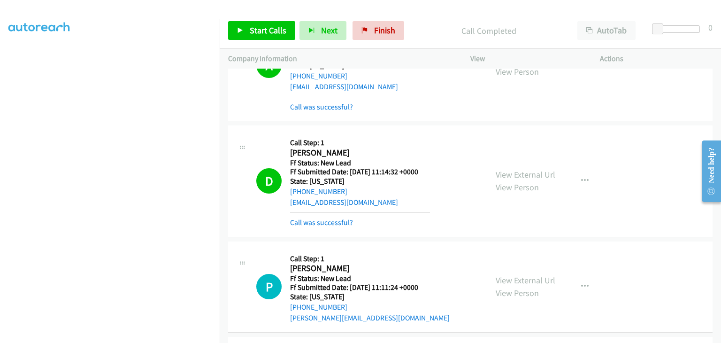
drag, startPoint x: 314, startPoint y: 209, endPoint x: 387, endPoint y: 204, distance: 72.9
click at [314, 218] on link "Call was successful?" at bounding box center [321, 222] width 63 height 9
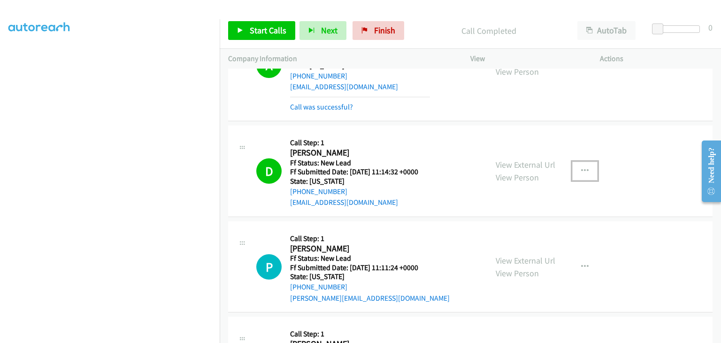
click at [588, 161] on button "button" at bounding box center [584, 170] width 25 height 19
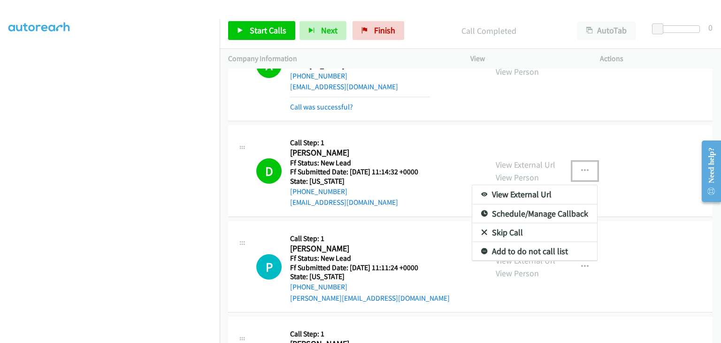
click at [527, 242] on link "Add to do not call list" at bounding box center [534, 251] width 125 height 19
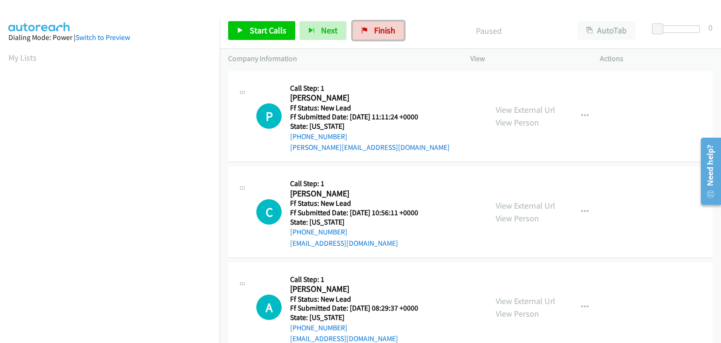
click at [377, 29] on span "Finish" at bounding box center [384, 30] width 21 height 11
click at [496, 105] on link "View External Url" at bounding box center [526, 109] width 60 height 11
click at [240, 23] on link "Start Calls" at bounding box center [261, 30] width 67 height 19
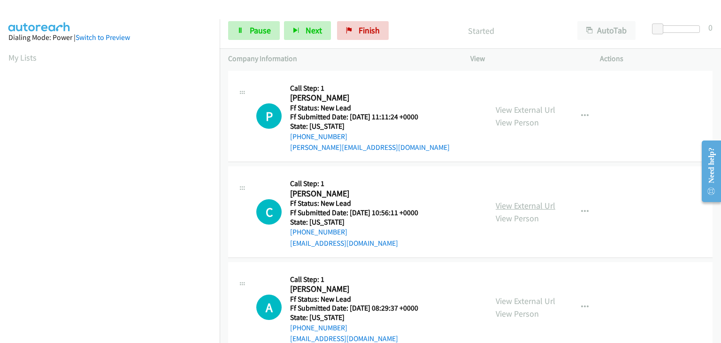
click at [499, 201] on link "View External Url" at bounding box center [526, 205] width 60 height 11
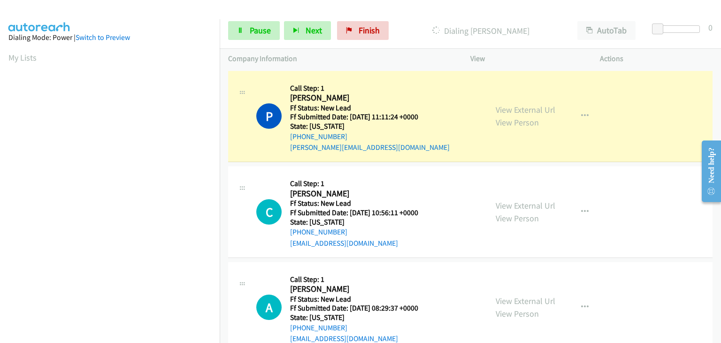
scroll to position [184, 0]
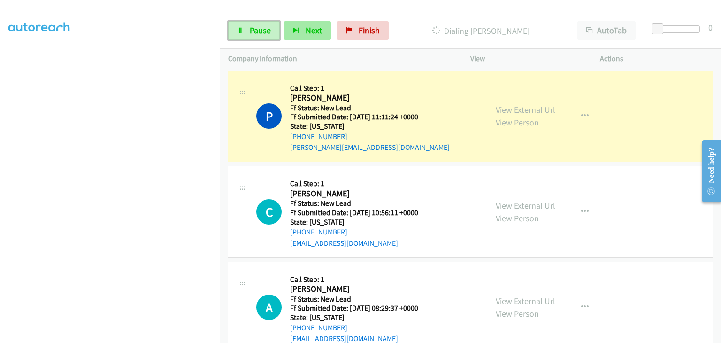
drag, startPoint x: 237, startPoint y: 31, endPoint x: 293, endPoint y: 36, distance: 56.6
click at [237, 31] on link "Pause" at bounding box center [254, 30] width 52 height 19
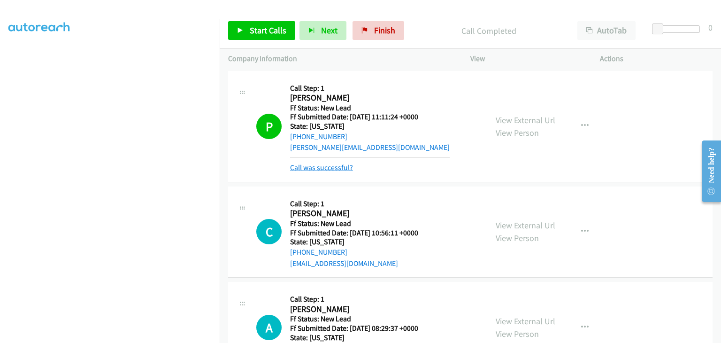
click at [309, 166] on link "Call was successful?" at bounding box center [321, 167] width 63 height 9
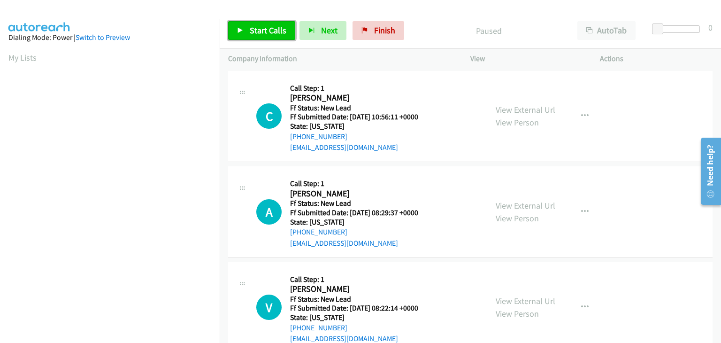
drag, startPoint x: 261, startPoint y: 32, endPoint x: 267, endPoint y: 31, distance: 5.7
click at [261, 32] on span "Start Calls" at bounding box center [268, 30] width 37 height 11
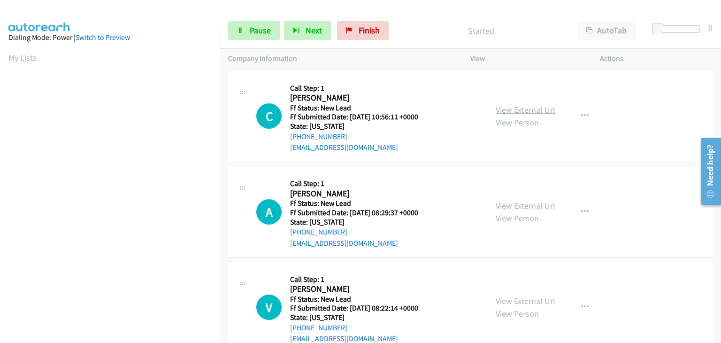
click at [520, 111] on link "View External Url" at bounding box center [526, 109] width 60 height 11
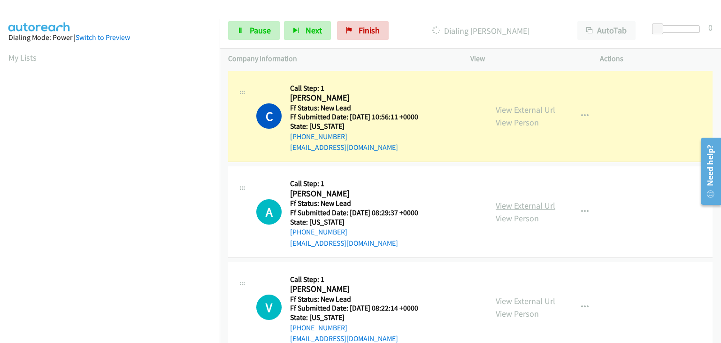
click at [522, 205] on link "View External Url" at bounding box center [526, 205] width 60 height 11
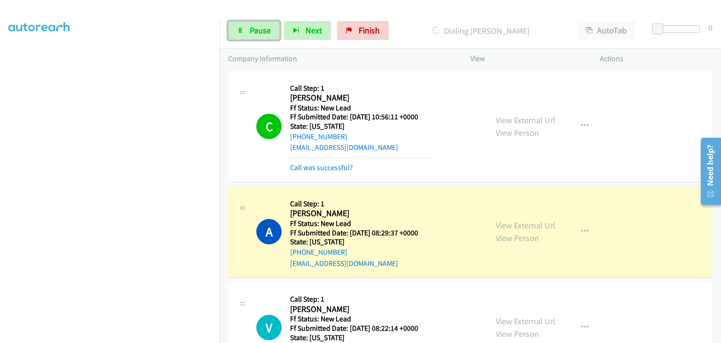
drag, startPoint x: 252, startPoint y: 37, endPoint x: 220, endPoint y: 51, distance: 34.9
click at [252, 37] on link "Pause" at bounding box center [254, 30] width 52 height 19
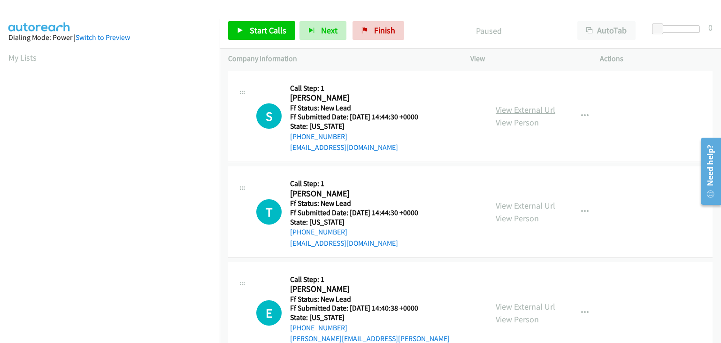
click at [520, 106] on link "View External Url" at bounding box center [526, 109] width 60 height 11
drag, startPoint x: 277, startPoint y: 32, endPoint x: 366, endPoint y: 38, distance: 88.9
click at [277, 32] on span "Start Calls" at bounding box center [268, 30] width 37 height 11
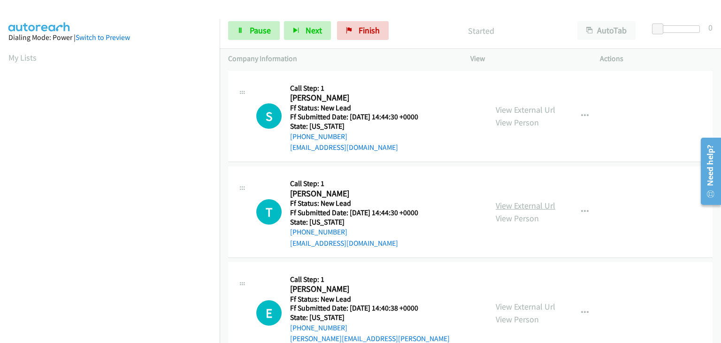
drag, startPoint x: 529, startPoint y: 205, endPoint x: 524, endPoint y: 203, distance: 5.1
click at [516, 206] on link "View External Url" at bounding box center [526, 205] width 60 height 11
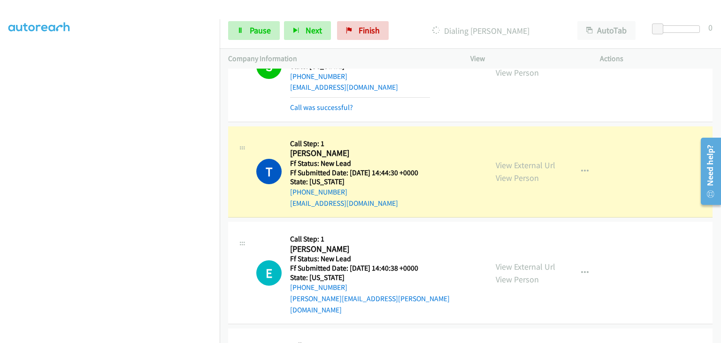
scroll to position [94, 0]
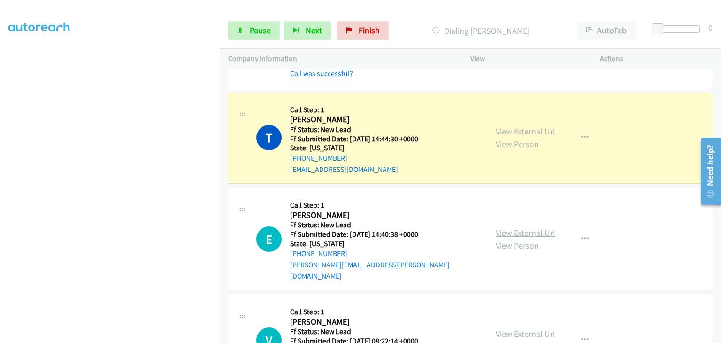
click at [511, 227] on link "View External Url" at bounding box center [526, 232] width 60 height 11
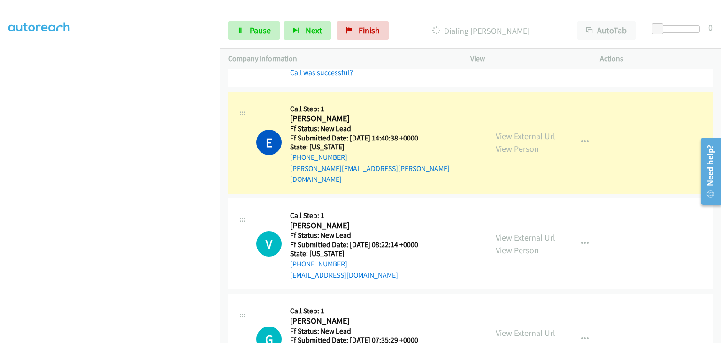
scroll to position [235, 0]
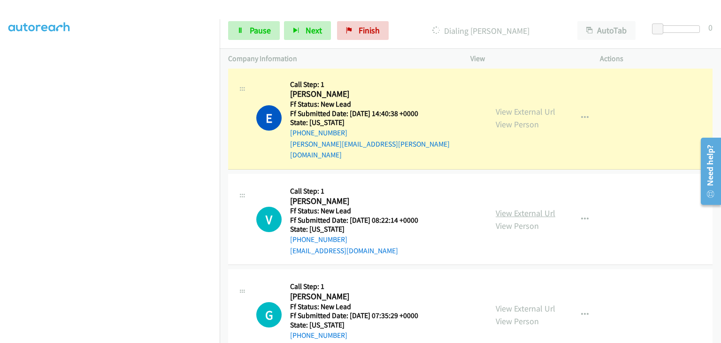
click at [511, 207] on link "View External Url" at bounding box center [526, 212] width 60 height 11
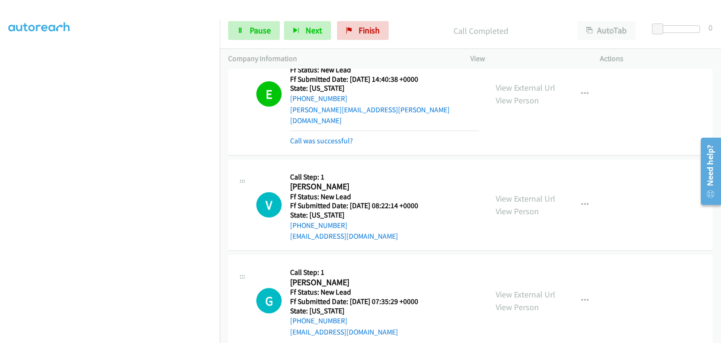
scroll to position [329, 0]
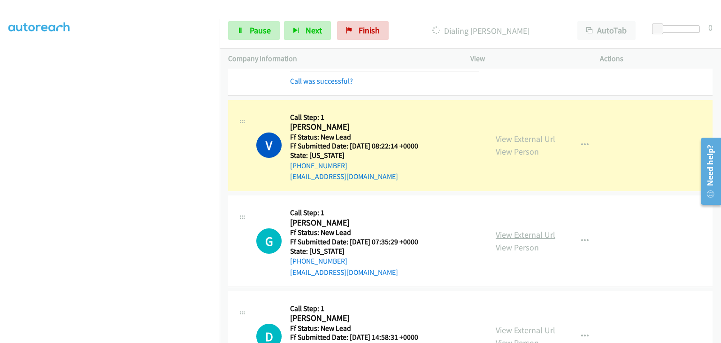
click at [518, 229] on link "View External Url" at bounding box center [526, 234] width 60 height 11
click at [270, 27] on span "Pause" at bounding box center [260, 30] width 21 height 11
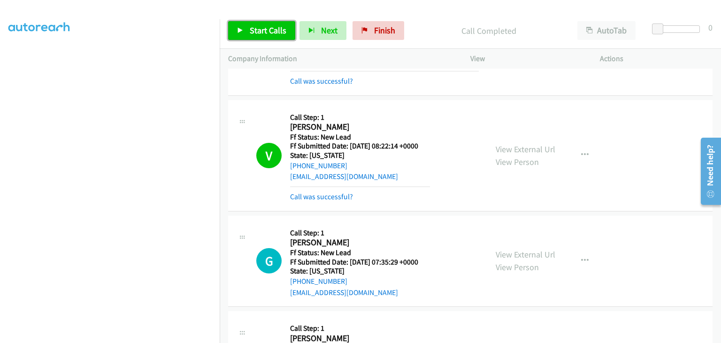
click at [265, 35] on span "Start Calls" at bounding box center [268, 30] width 37 height 11
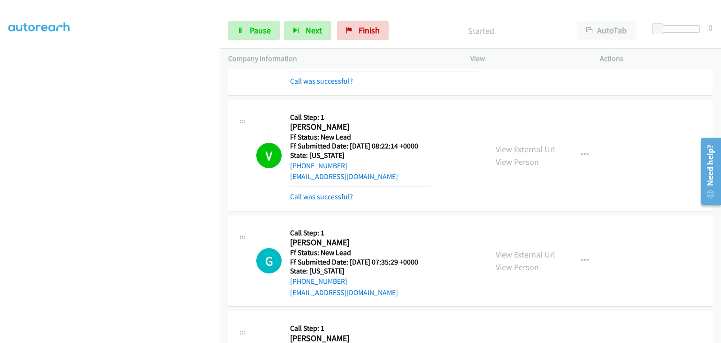
click at [342, 192] on link "Call was successful?" at bounding box center [321, 196] width 63 height 9
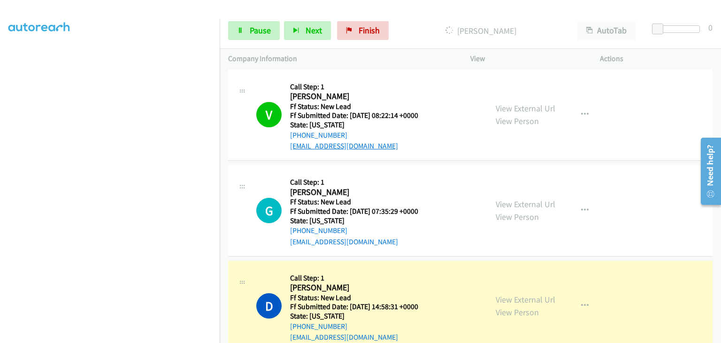
scroll to position [375, 0]
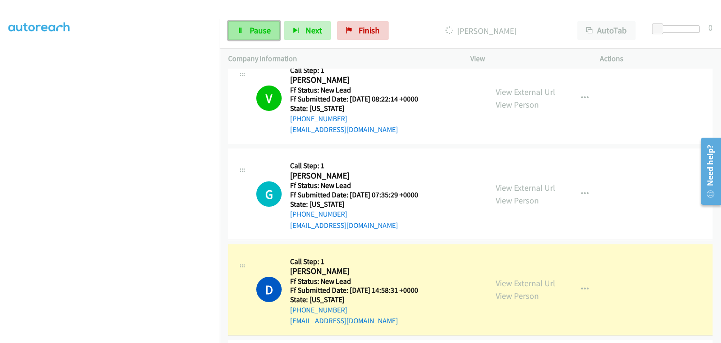
click at [251, 27] on span "Pause" at bounding box center [260, 30] width 21 height 11
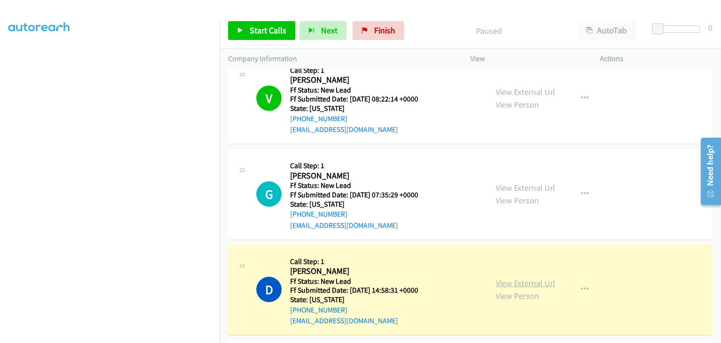
click at [510, 277] on link "View External Url" at bounding box center [526, 282] width 60 height 11
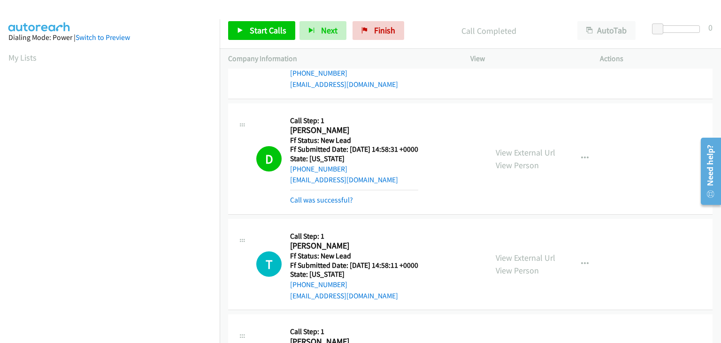
scroll to position [184, 0]
click at [312, 195] on link "Call was successful?" at bounding box center [321, 199] width 63 height 9
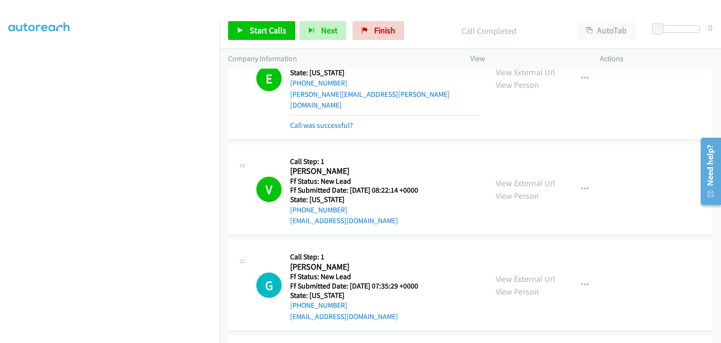
scroll to position [282, 0]
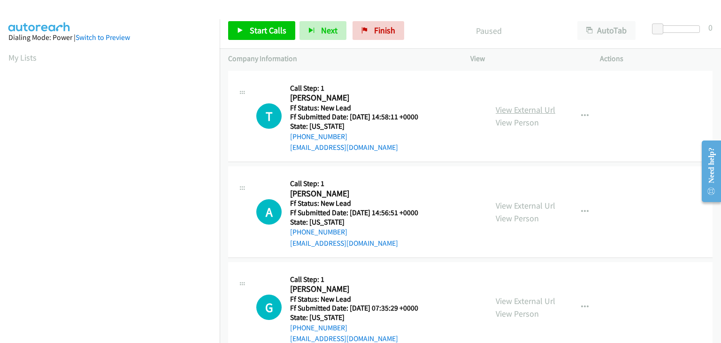
click at [506, 107] on link "View External Url" at bounding box center [526, 109] width 60 height 11
click at [247, 29] on link "Start Calls" at bounding box center [261, 30] width 67 height 19
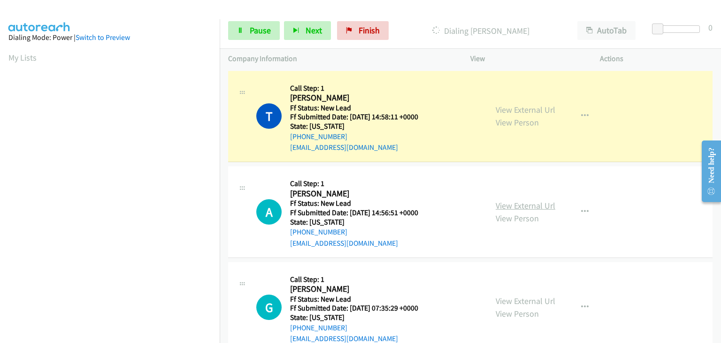
click at [509, 207] on link "View External Url" at bounding box center [526, 205] width 60 height 11
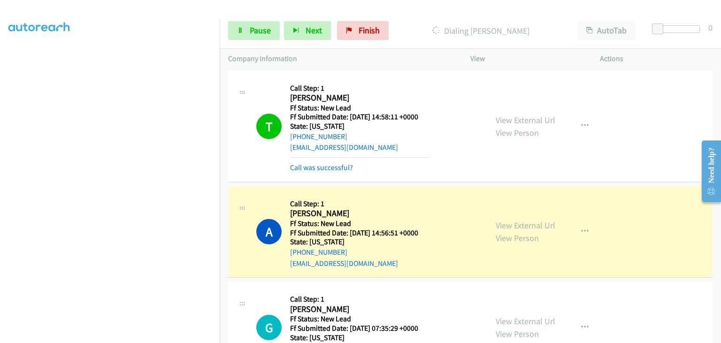
click at [240, 20] on div "Start Calls Pause Next Finish Dialing Arun Dixit AutoTab AutoTab 0" at bounding box center [470, 31] width 501 height 36
drag, startPoint x: 261, startPoint y: 28, endPoint x: 467, endPoint y: 27, distance: 205.6
click at [261, 28] on span "Pause" at bounding box center [260, 30] width 21 height 11
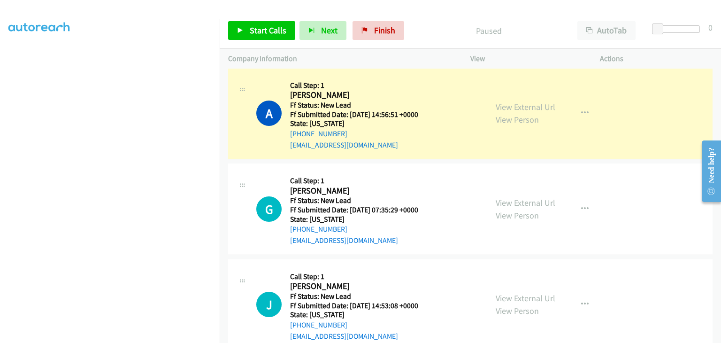
scroll to position [96, 0]
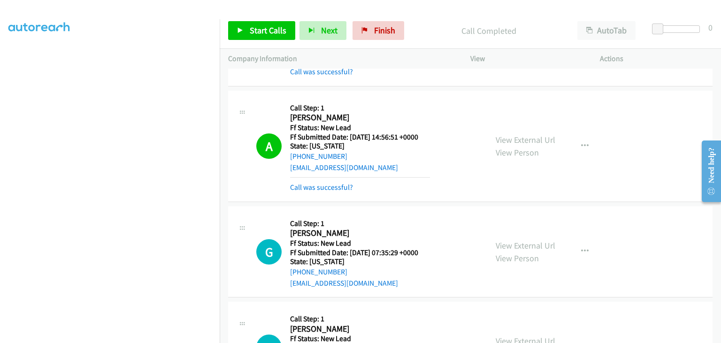
drag, startPoint x: 322, startPoint y: 185, endPoint x: 443, endPoint y: 168, distance: 121.9
click at [322, 185] on link "Call was successful?" at bounding box center [321, 187] width 63 height 9
click at [577, 145] on div "View External Url View Person View External Url Email Schedule/Manage Callback …" at bounding box center [556, 146] width 138 height 94
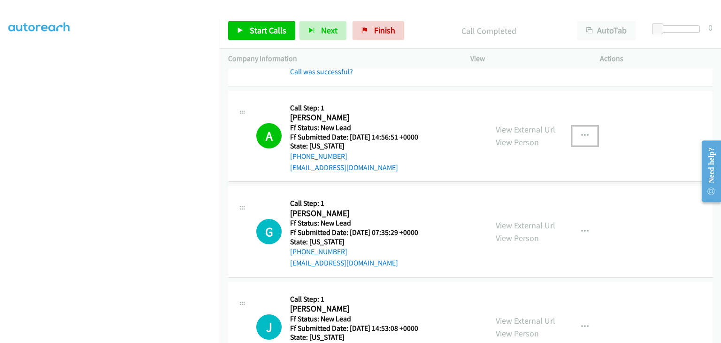
click at [581, 137] on icon "button" at bounding box center [585, 136] width 8 height 8
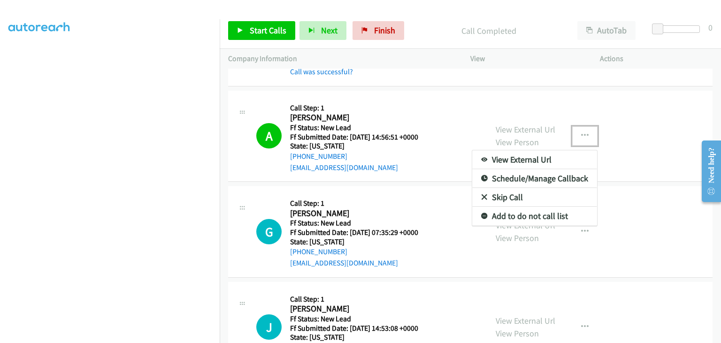
click at [532, 217] on link "Add to do not call list" at bounding box center [534, 216] width 125 height 19
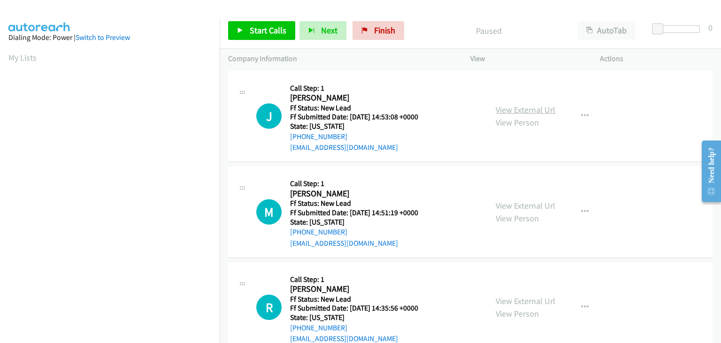
click at [541, 107] on link "View External Url" at bounding box center [526, 109] width 60 height 11
drag, startPoint x: 279, startPoint y: 29, endPoint x: 286, endPoint y: 27, distance: 7.4
click at [279, 29] on span "Start Calls" at bounding box center [268, 30] width 37 height 11
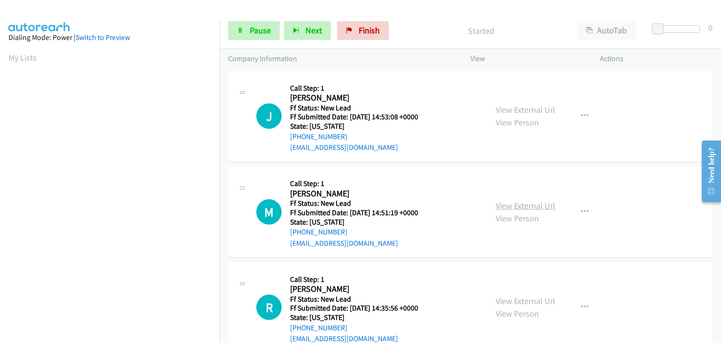
click at [499, 203] on link "View External Url" at bounding box center [526, 205] width 60 height 11
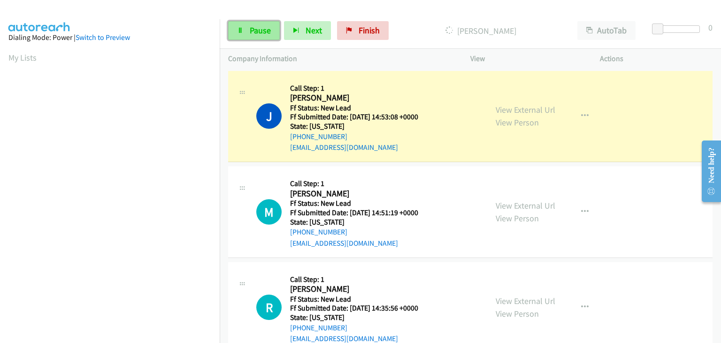
click at [268, 31] on span "Pause" at bounding box center [260, 30] width 21 height 11
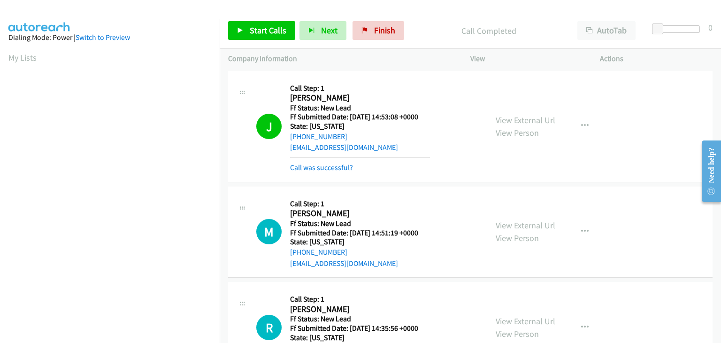
scroll to position [184, 0]
click at [314, 165] on link "Call was successful?" at bounding box center [321, 167] width 63 height 9
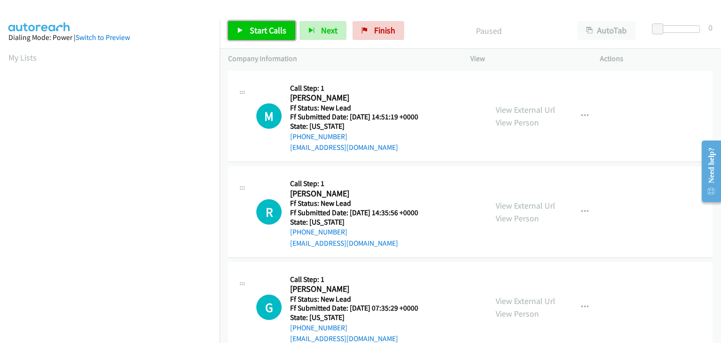
click at [276, 34] on span "Start Calls" at bounding box center [268, 30] width 37 height 11
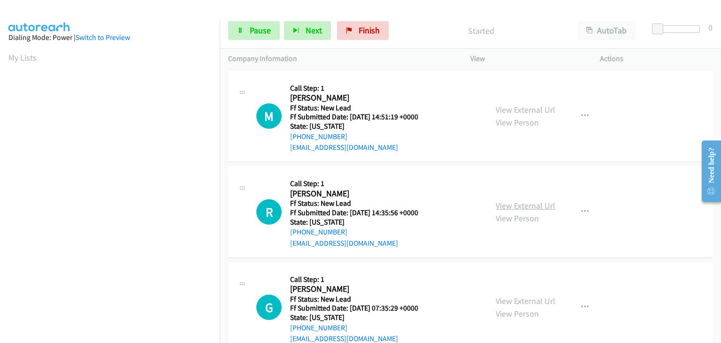
click at [514, 200] on link "View External Url" at bounding box center [526, 205] width 60 height 11
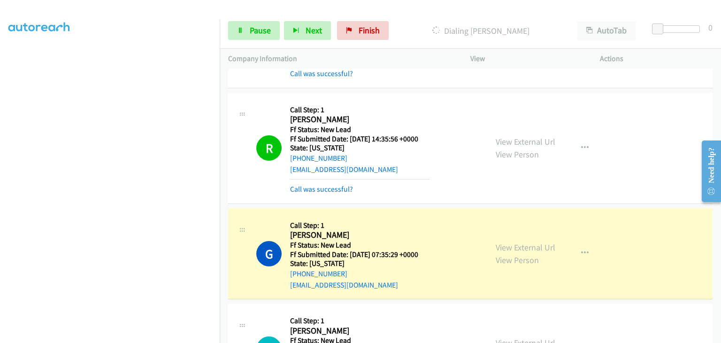
scroll to position [141, 0]
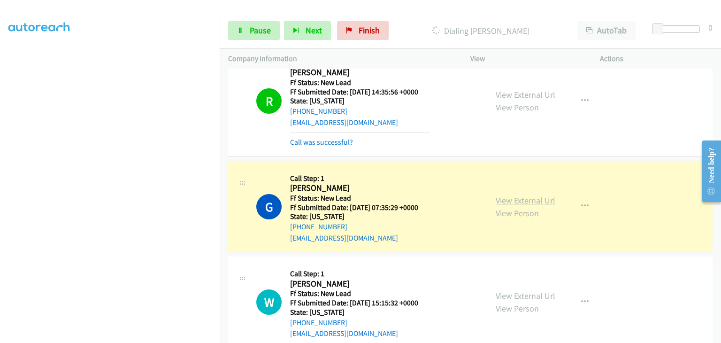
click at [529, 198] on link "View External Url" at bounding box center [526, 200] width 60 height 11
click at [237, 28] on icon at bounding box center [240, 31] width 7 height 7
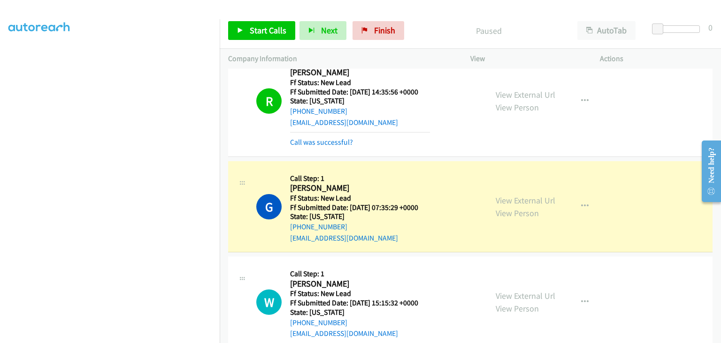
scroll to position [184, 0]
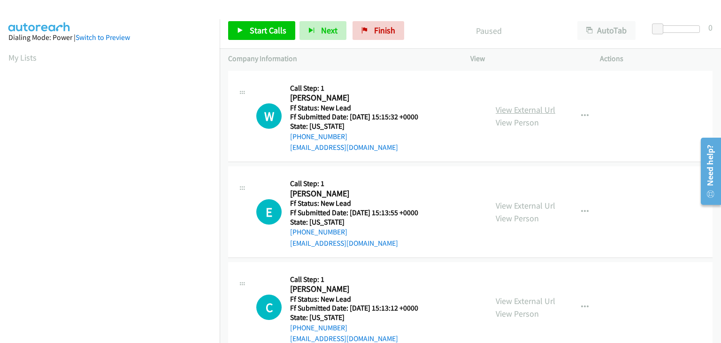
click at [502, 106] on link "View External Url" at bounding box center [526, 109] width 60 height 11
click at [247, 31] on link "Start Calls" at bounding box center [261, 30] width 67 height 19
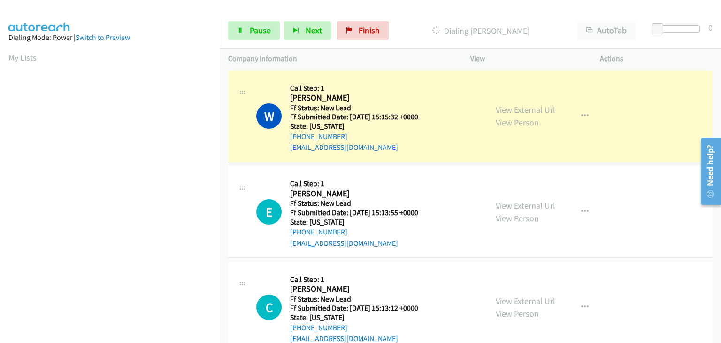
click at [508, 197] on div "View External Url View Person View External Url Email Schedule/Manage Callback …" at bounding box center [556, 212] width 138 height 74
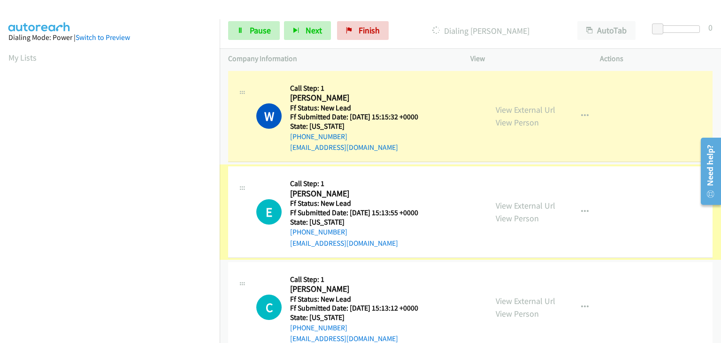
click at [507, 198] on div "View External Url View Person View External Url Email Schedule/Manage Callback …" at bounding box center [556, 212] width 138 height 74
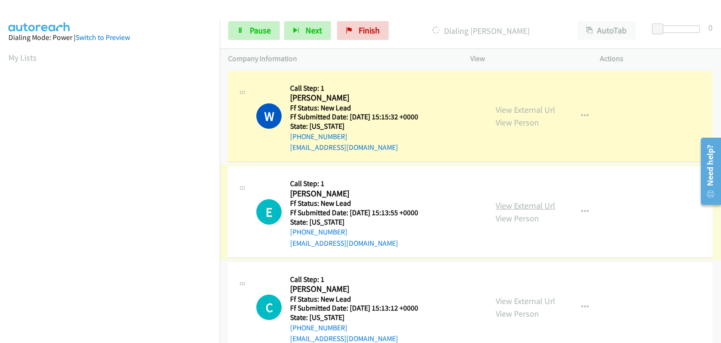
click at [507, 200] on link "View External Url" at bounding box center [526, 205] width 60 height 11
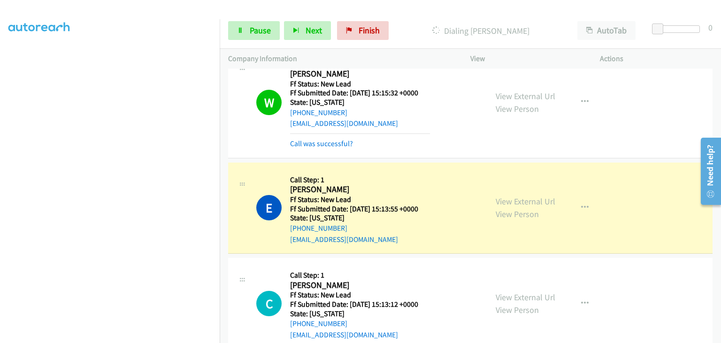
scroll to position [71, 0]
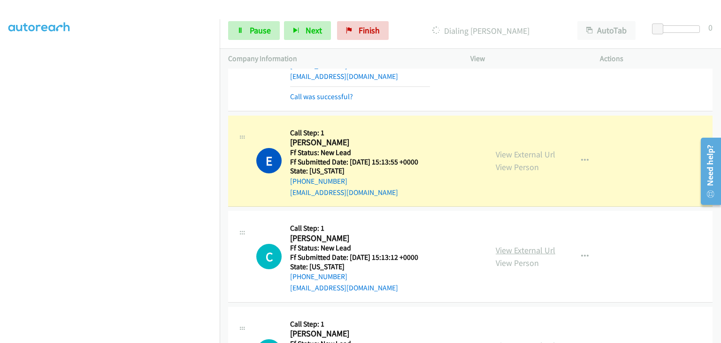
click at [519, 250] on link "View External Url" at bounding box center [526, 250] width 60 height 11
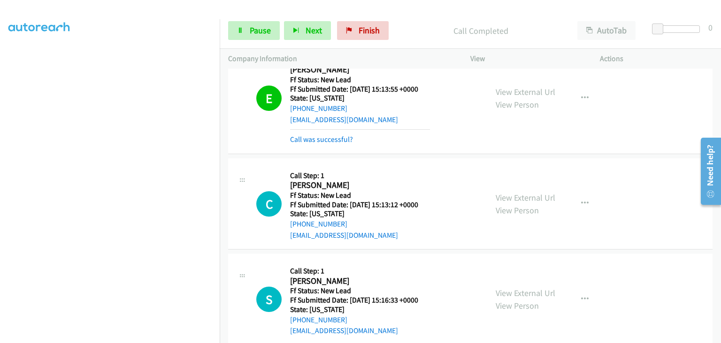
scroll to position [165, 0]
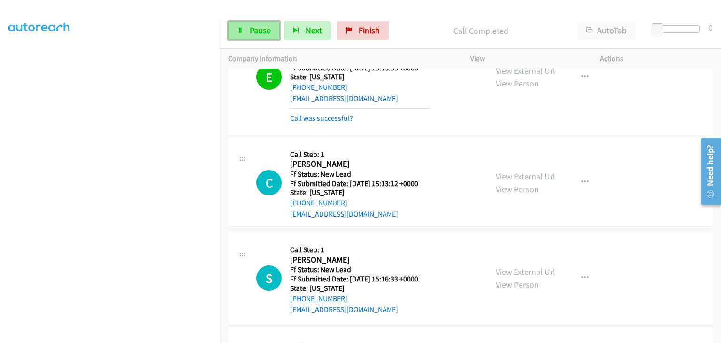
click at [262, 31] on span "Pause" at bounding box center [260, 30] width 21 height 11
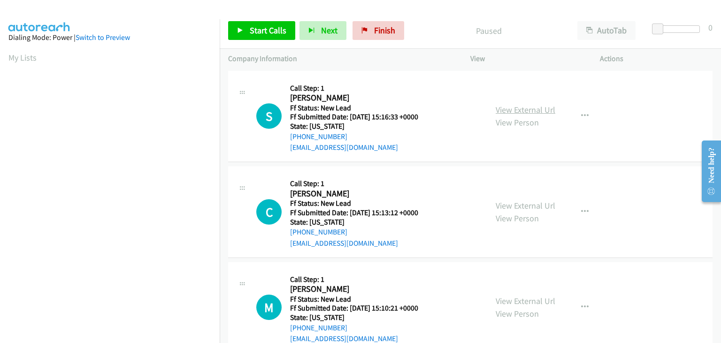
click at [516, 106] on link "View External Url" at bounding box center [526, 109] width 60 height 11
click at [250, 29] on span "Start Calls" at bounding box center [268, 30] width 37 height 11
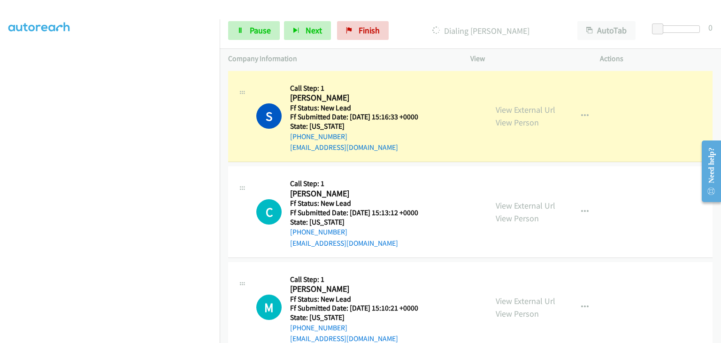
scroll to position [184, 0]
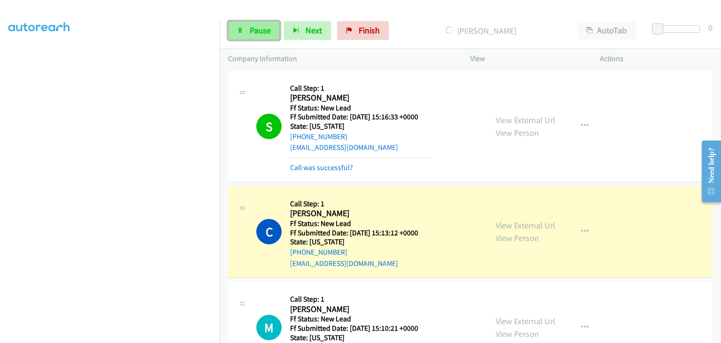
click at [256, 38] on link "Pause" at bounding box center [254, 30] width 52 height 19
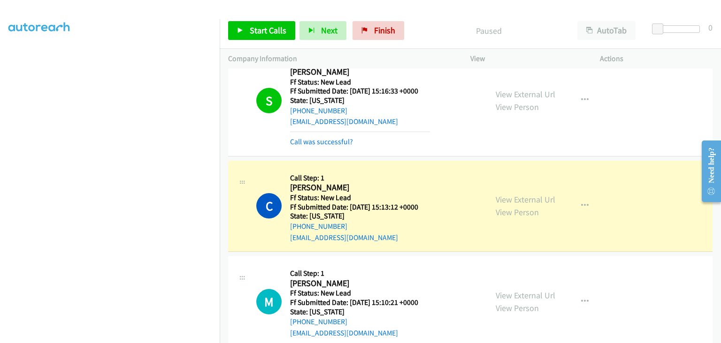
scroll to position [47, 0]
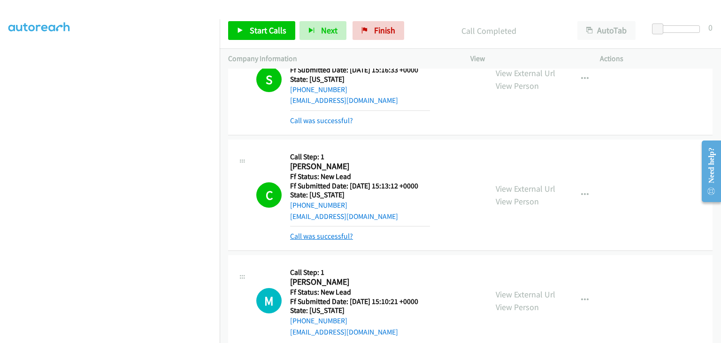
click at [345, 236] on link "Call was successful?" at bounding box center [321, 235] width 63 height 9
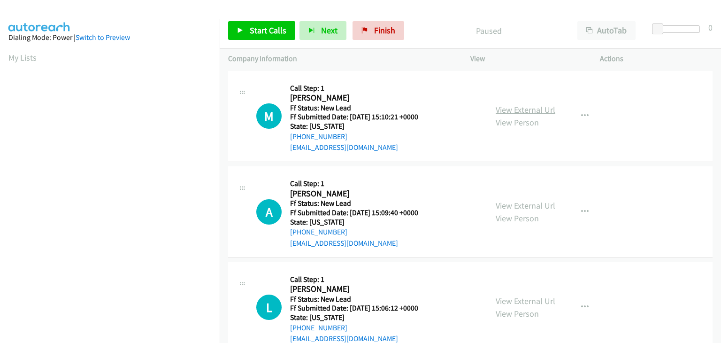
click at [527, 105] on link "View External Url" at bounding box center [526, 109] width 60 height 11
click at [254, 29] on span "Start Calls" at bounding box center [268, 30] width 37 height 11
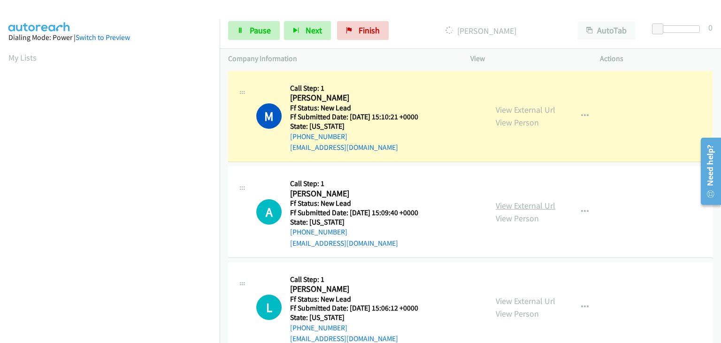
click at [512, 204] on link "View External Url" at bounding box center [526, 205] width 60 height 11
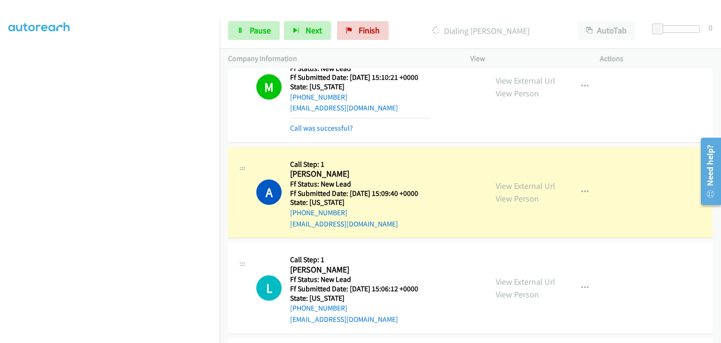
scroll to position [94, 0]
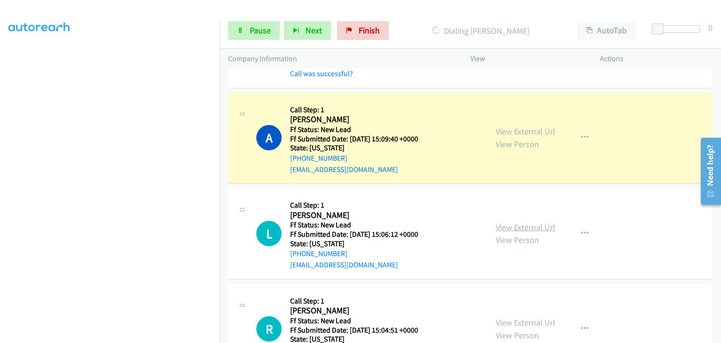
click at [511, 225] on link "View External Url" at bounding box center [526, 227] width 60 height 11
click at [258, 23] on link "Pause" at bounding box center [254, 30] width 52 height 19
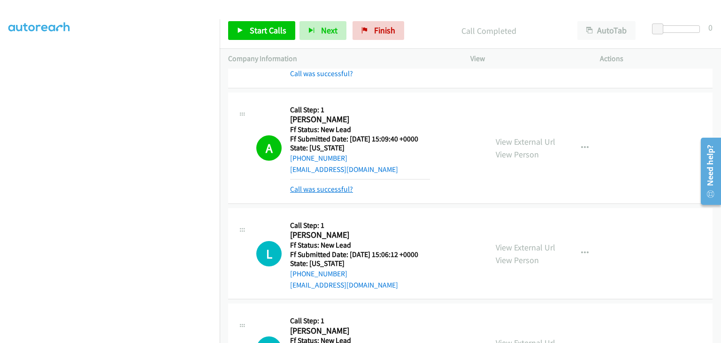
click at [336, 189] on link "Call was successful?" at bounding box center [321, 188] width 63 height 9
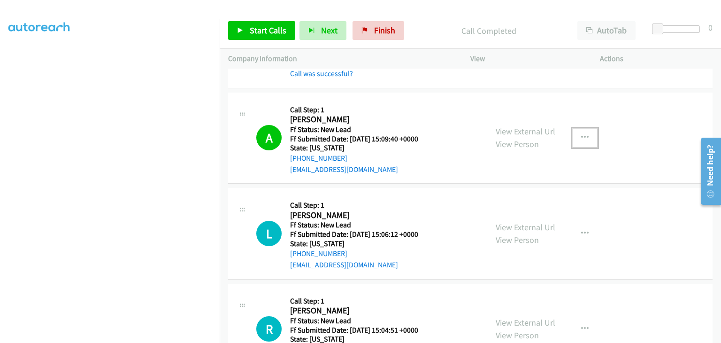
click at [582, 144] on button "button" at bounding box center [584, 137] width 25 height 19
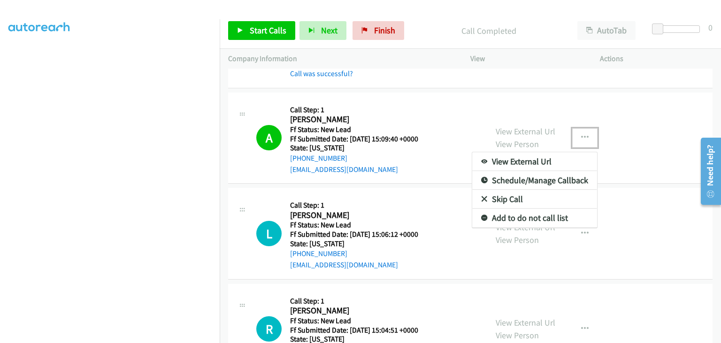
click at [531, 220] on link "Add to do not call list" at bounding box center [534, 217] width 125 height 19
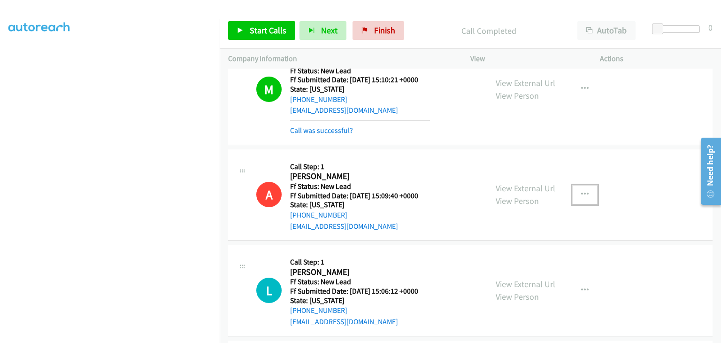
scroll to position [0, 0]
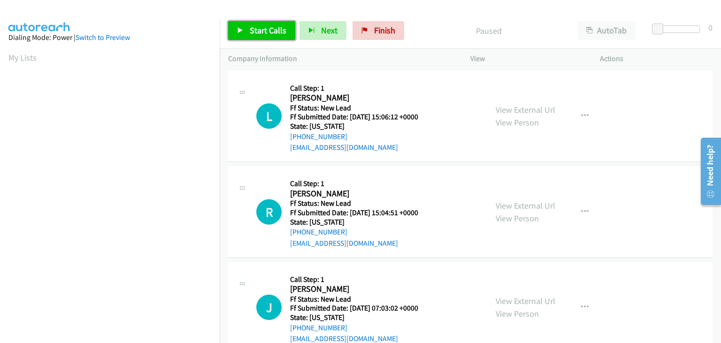
click at [250, 31] on span "Start Calls" at bounding box center [268, 30] width 37 height 11
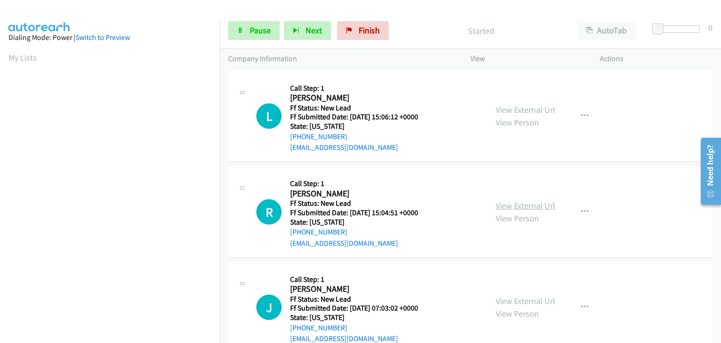
click at [528, 205] on link "View External Url" at bounding box center [526, 205] width 60 height 11
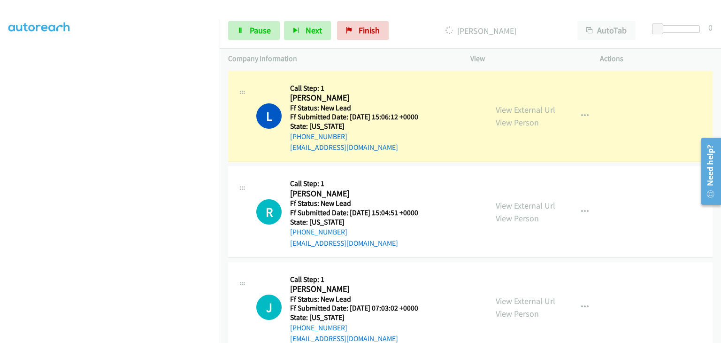
scroll to position [184, 0]
click at [259, 29] on span "Pause" at bounding box center [260, 30] width 21 height 11
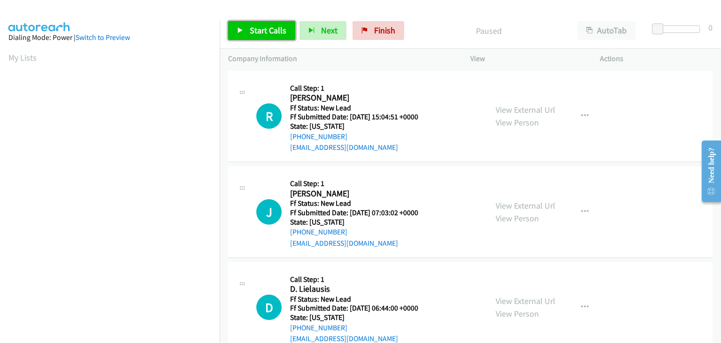
click at [253, 34] on span "Start Calls" at bounding box center [268, 30] width 37 height 11
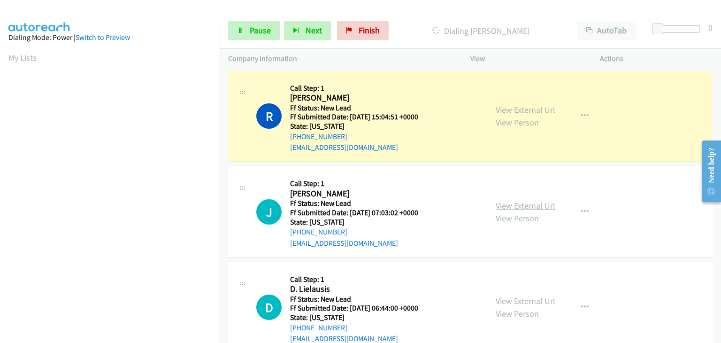
click at [537, 202] on link "View External Url" at bounding box center [526, 205] width 60 height 11
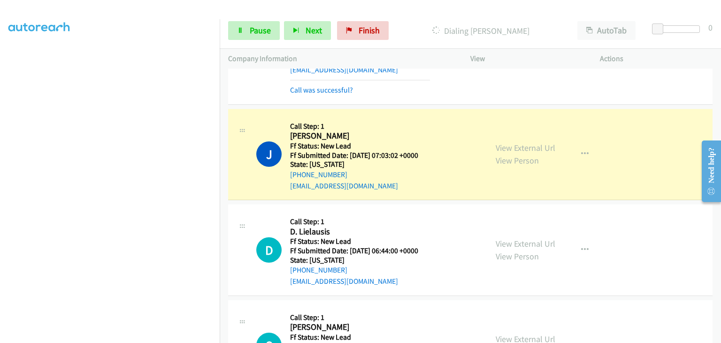
scroll to position [94, 0]
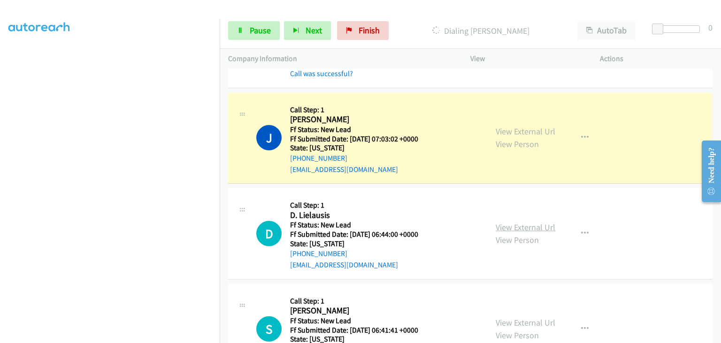
click at [506, 224] on link "View External Url" at bounding box center [526, 227] width 60 height 11
click at [250, 33] on span "Pause" at bounding box center [260, 30] width 21 height 11
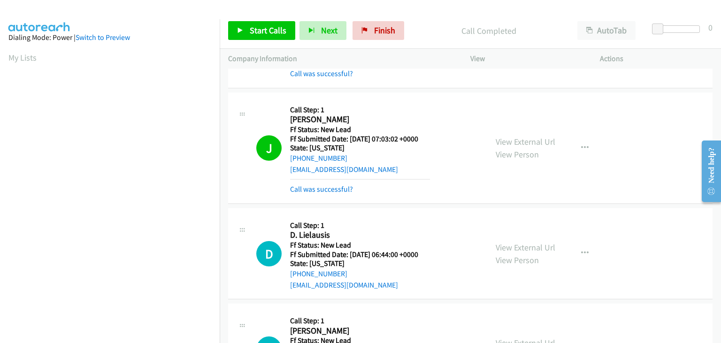
scroll to position [184, 0]
drag, startPoint x: 315, startPoint y: 188, endPoint x: 327, endPoint y: 191, distance: 12.1
click at [315, 188] on link "Call was successful?" at bounding box center [321, 188] width 63 height 9
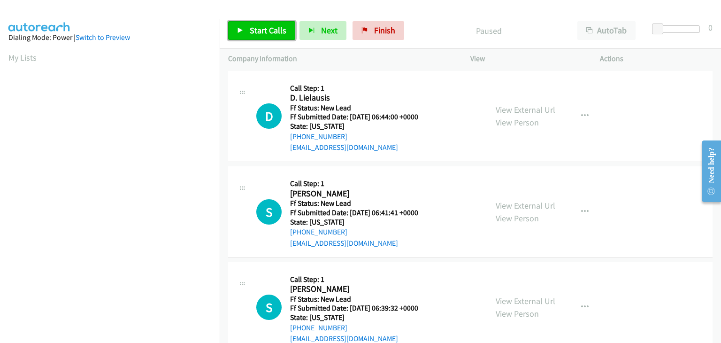
drag, startPoint x: 276, startPoint y: 31, endPoint x: 308, endPoint y: 30, distance: 32.4
click at [276, 31] on span "Start Calls" at bounding box center [268, 30] width 37 height 11
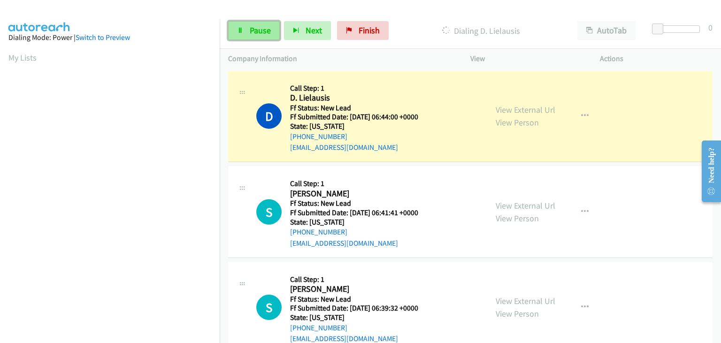
click at [248, 31] on link "Pause" at bounding box center [254, 30] width 52 height 19
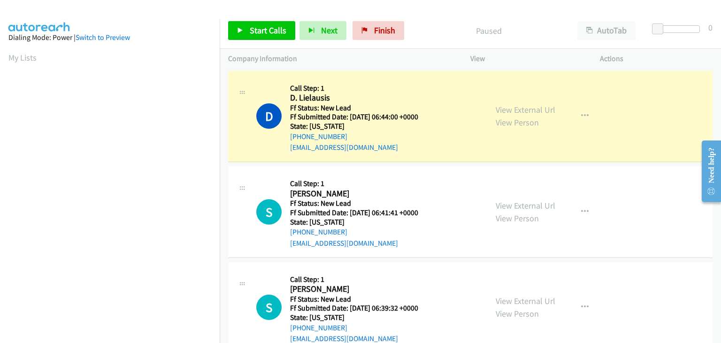
scroll to position [184, 0]
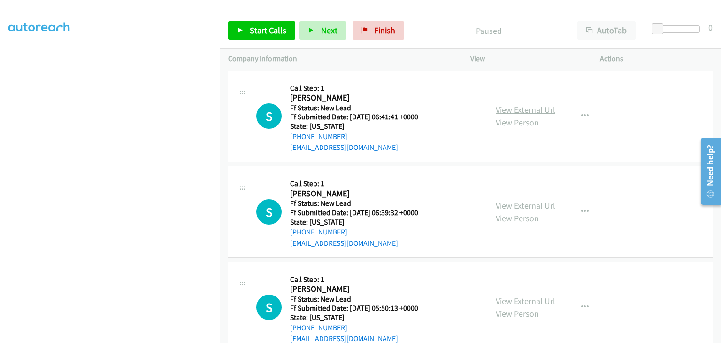
click at [538, 109] on link "View External Url" at bounding box center [526, 109] width 60 height 11
drag, startPoint x: 262, startPoint y: 32, endPoint x: 362, endPoint y: 53, distance: 102.1
click at [262, 32] on span "Start Calls" at bounding box center [268, 30] width 37 height 11
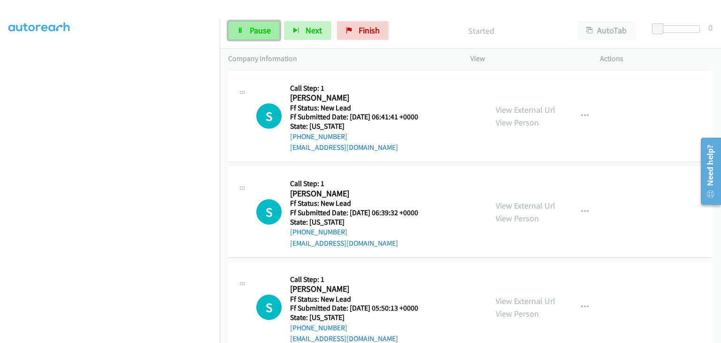
click at [262, 31] on span "Pause" at bounding box center [260, 30] width 21 height 11
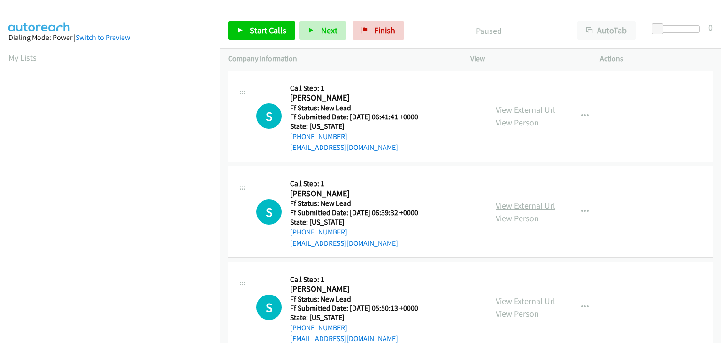
click at [514, 202] on link "View External Url" at bounding box center [526, 205] width 60 height 11
click at [274, 32] on span "Start Calls" at bounding box center [268, 30] width 37 height 11
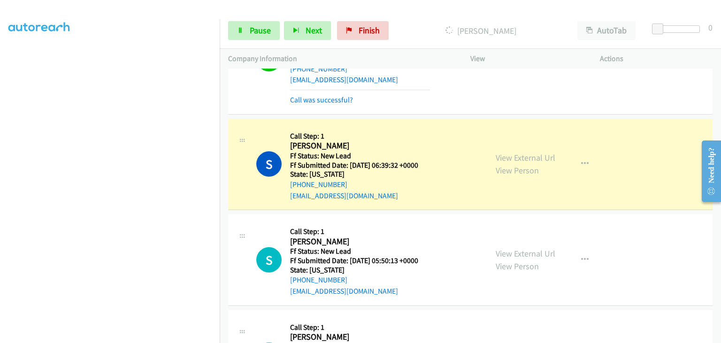
scroll to position [94, 0]
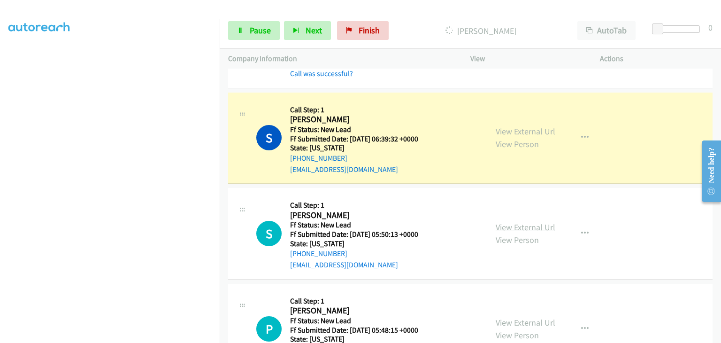
click at [512, 226] on link "View External Url" at bounding box center [526, 227] width 60 height 11
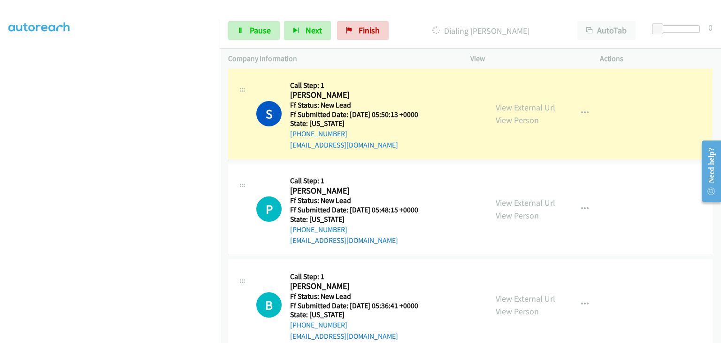
scroll to position [235, 0]
click at [507, 198] on link "View External Url" at bounding box center [526, 201] width 60 height 11
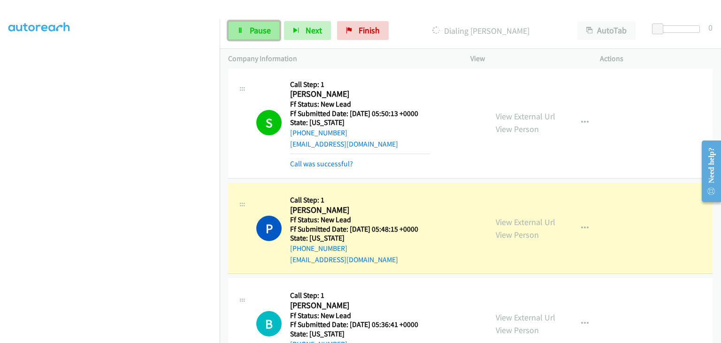
click at [264, 32] on span "Pause" at bounding box center [260, 30] width 21 height 11
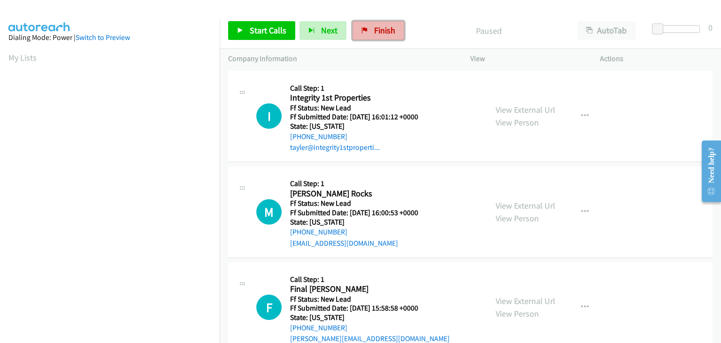
click at [386, 27] on span "Finish" at bounding box center [384, 30] width 21 height 11
click at [529, 110] on link "View External Url" at bounding box center [526, 109] width 60 height 11
click at [253, 31] on span "Start Calls" at bounding box center [268, 30] width 37 height 11
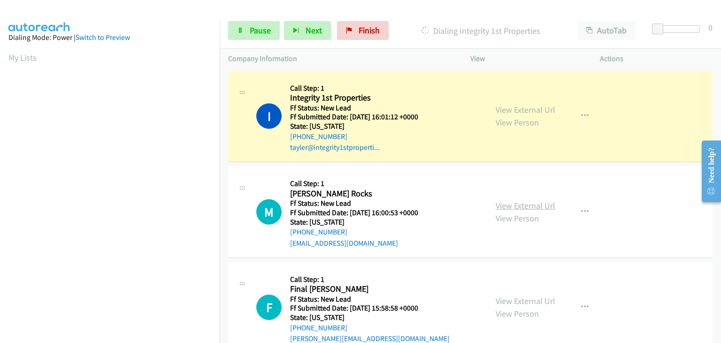
click at [516, 205] on link "View External Url" at bounding box center [526, 205] width 60 height 11
click at [265, 27] on span "Pause" at bounding box center [260, 30] width 21 height 11
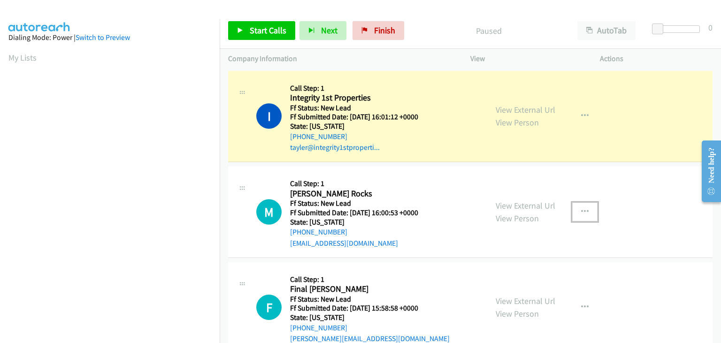
click at [575, 209] on button "button" at bounding box center [584, 211] width 25 height 19
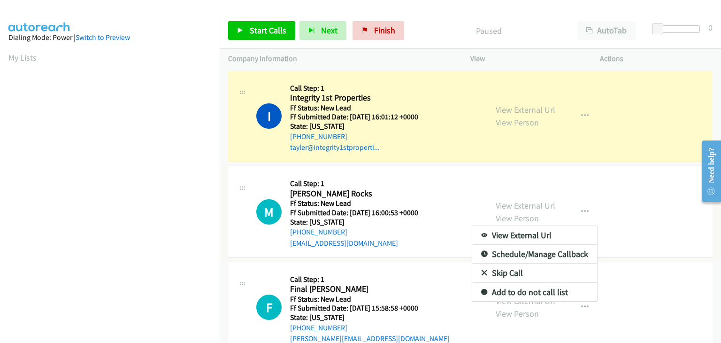
click at [511, 274] on link "Skip Call" at bounding box center [534, 272] width 125 height 19
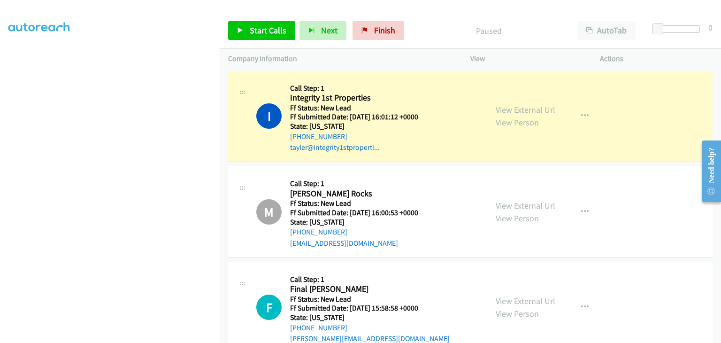
scroll to position [184, 0]
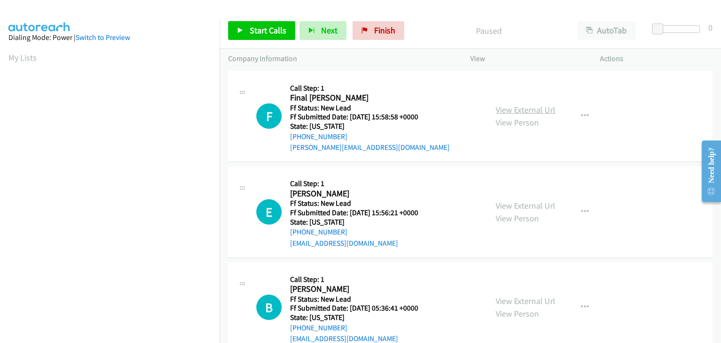
click at [533, 107] on link "View External Url" at bounding box center [526, 109] width 60 height 11
click at [255, 37] on link "Start Calls" at bounding box center [261, 30] width 67 height 19
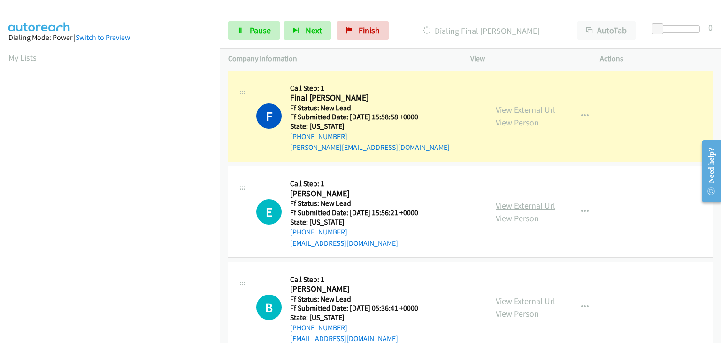
click at [535, 200] on link "View External Url" at bounding box center [526, 205] width 60 height 11
drag, startPoint x: 258, startPoint y: 34, endPoint x: 267, endPoint y: 45, distance: 13.7
click at [258, 34] on span "Pause" at bounding box center [260, 30] width 21 height 11
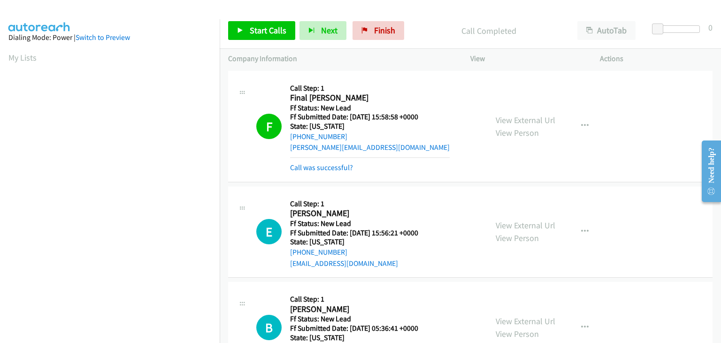
scroll to position [184, 0]
click at [343, 167] on link "Call was successful?" at bounding box center [321, 167] width 63 height 9
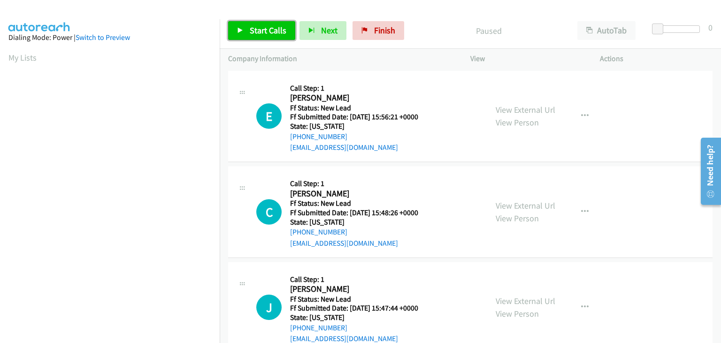
click at [239, 29] on icon at bounding box center [240, 31] width 7 height 7
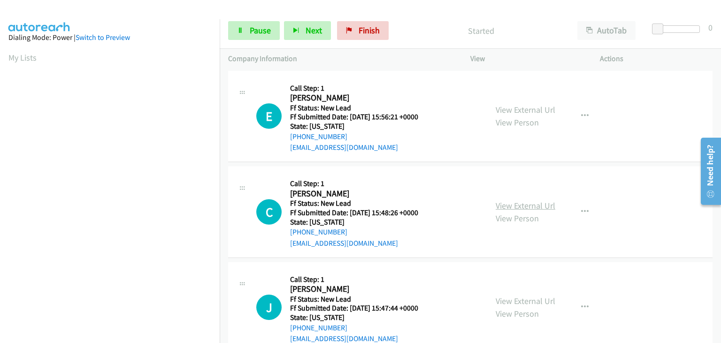
click at [515, 205] on link "View External Url" at bounding box center [526, 205] width 60 height 11
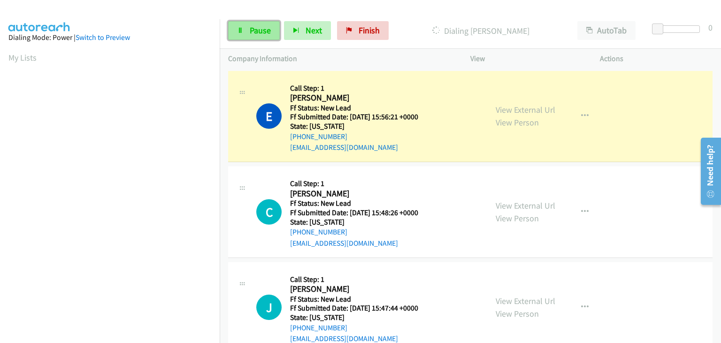
drag, startPoint x: 261, startPoint y: 31, endPoint x: 321, endPoint y: 25, distance: 60.0
click at [262, 31] on span "Pause" at bounding box center [260, 30] width 21 height 11
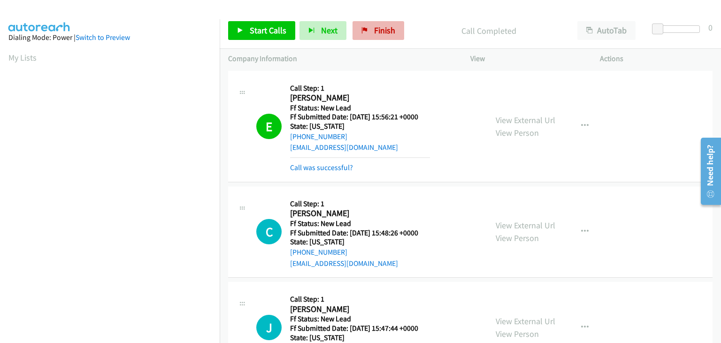
scroll to position [184, 0]
click at [346, 168] on link "Call was successful?" at bounding box center [321, 167] width 63 height 9
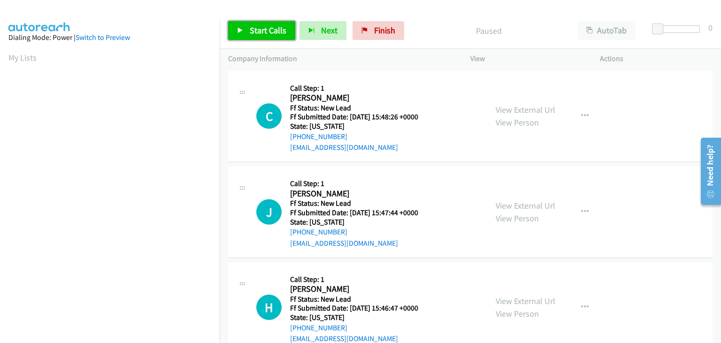
click at [271, 33] on span "Start Calls" at bounding box center [268, 30] width 37 height 11
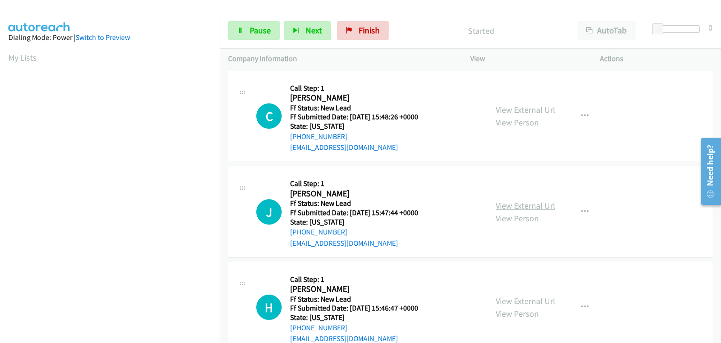
click at [534, 202] on link "View External Url" at bounding box center [526, 205] width 60 height 11
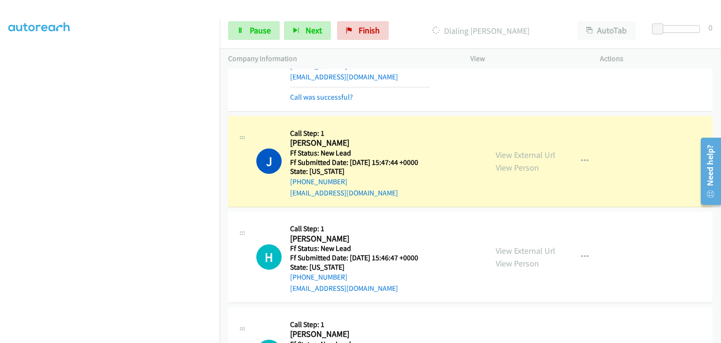
scroll to position [94, 0]
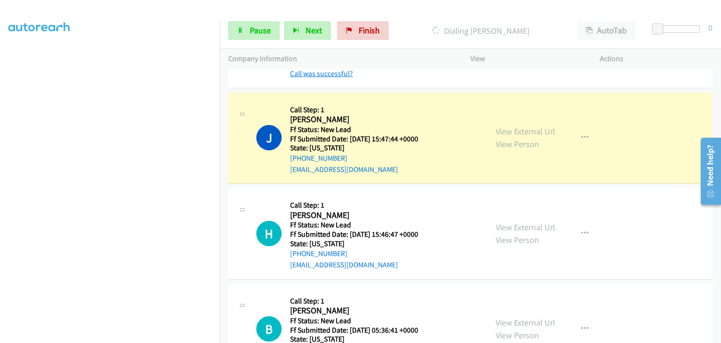
click at [339, 72] on link "Call was successful?" at bounding box center [321, 73] width 63 height 9
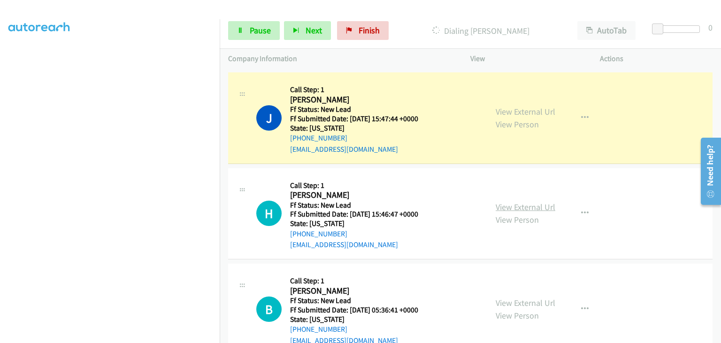
click at [503, 204] on link "View External Url" at bounding box center [526, 206] width 60 height 11
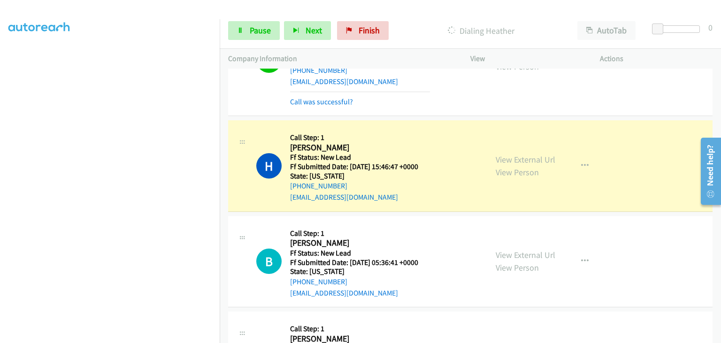
scroll to position [188, 0]
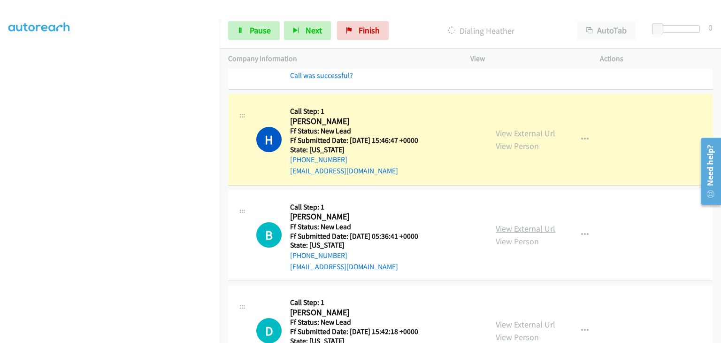
click at [510, 224] on link "View External Url" at bounding box center [526, 228] width 60 height 11
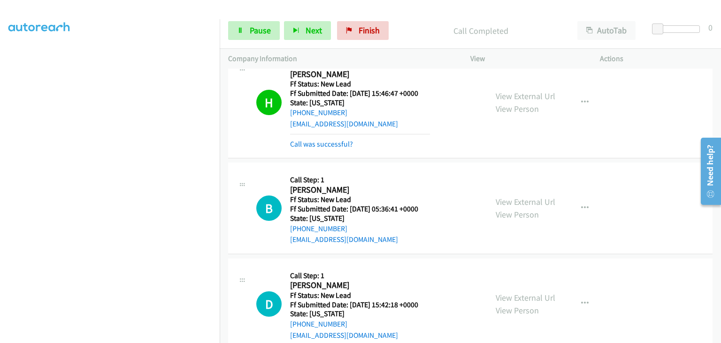
scroll to position [282, 0]
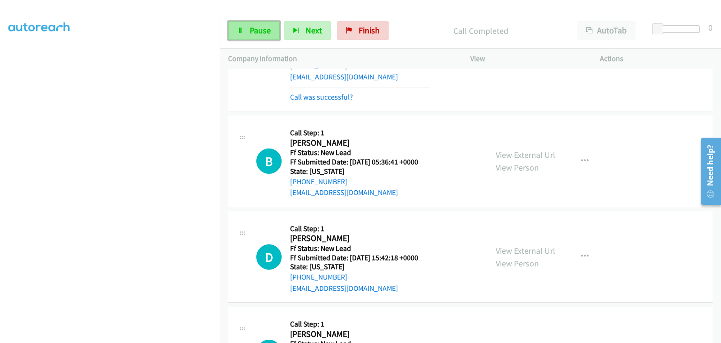
click at [257, 28] on span "Pause" at bounding box center [260, 30] width 21 height 11
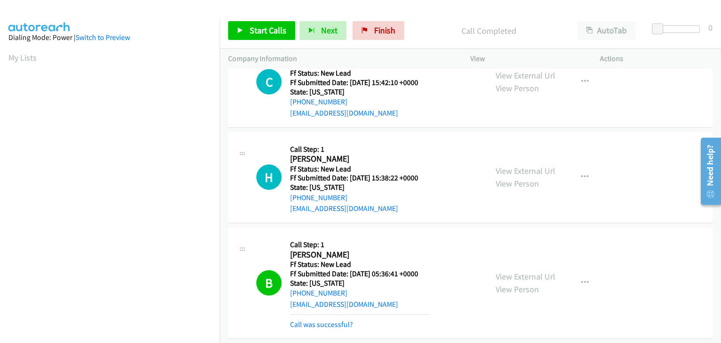
scroll to position [139, 0]
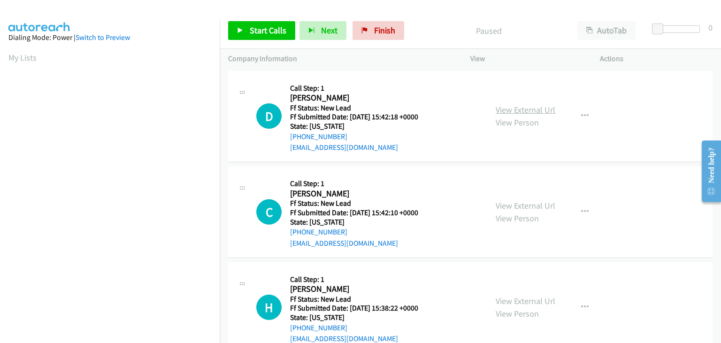
click at [537, 110] on link "View External Url" at bounding box center [526, 109] width 60 height 11
drag, startPoint x: 255, startPoint y: 31, endPoint x: 264, endPoint y: 32, distance: 8.5
click at [255, 31] on span "Start Calls" at bounding box center [268, 30] width 37 height 11
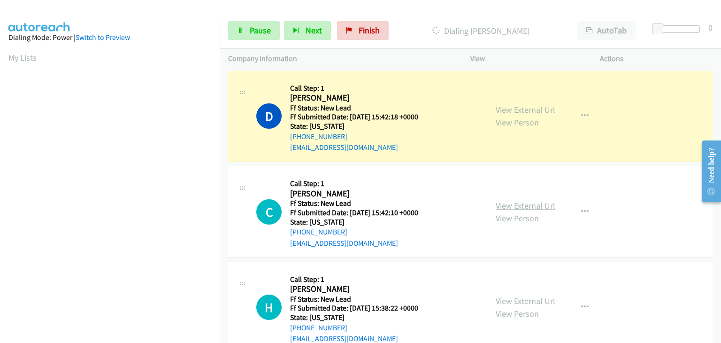
click at [512, 200] on link "View External Url" at bounding box center [526, 205] width 60 height 11
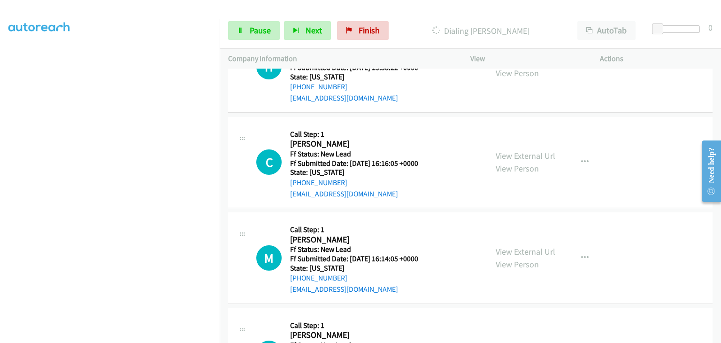
scroll to position [96, 0]
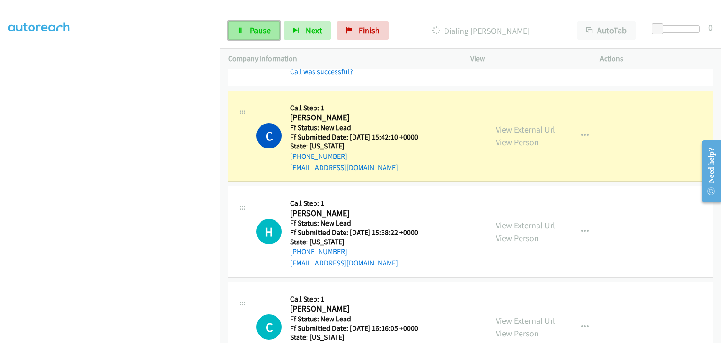
click at [268, 33] on span "Pause" at bounding box center [260, 30] width 21 height 11
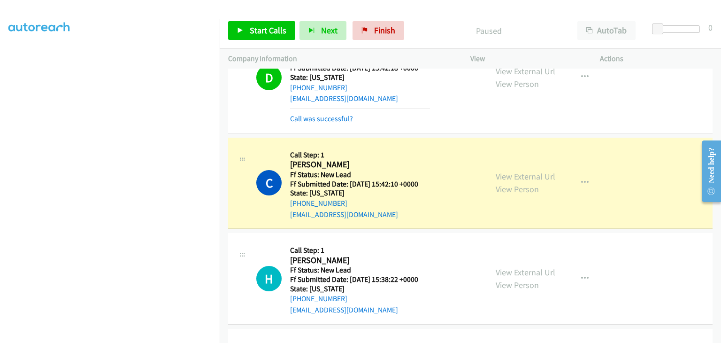
scroll to position [184, 0]
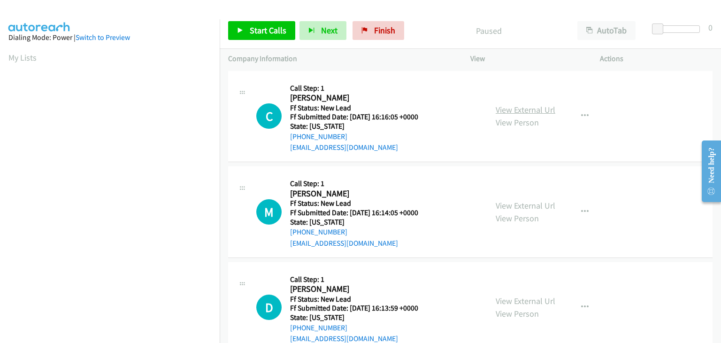
click at [544, 108] on link "View External Url" at bounding box center [526, 109] width 60 height 11
click at [263, 32] on span "Start Calls" at bounding box center [268, 30] width 37 height 11
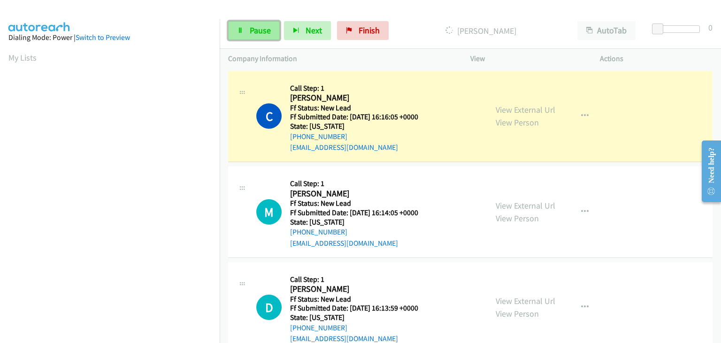
click at [272, 35] on link "Pause" at bounding box center [254, 30] width 52 height 19
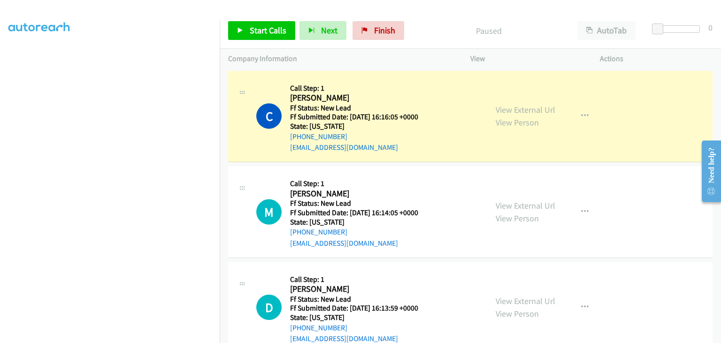
scroll to position [184, 0]
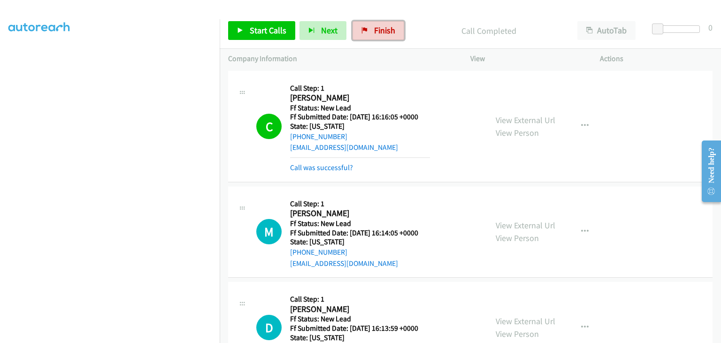
drag, startPoint x: 368, startPoint y: 28, endPoint x: 391, endPoint y: 46, distance: 28.1
click at [368, 28] on link "Finish" at bounding box center [378, 30] width 52 height 19
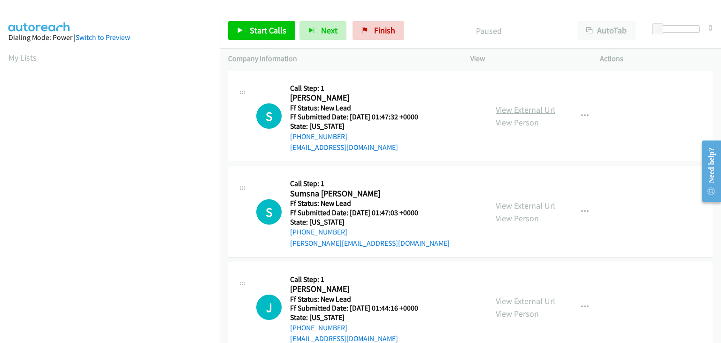
click at [511, 111] on link "View External Url" at bounding box center [526, 109] width 60 height 11
drag, startPoint x: 376, startPoint y: 37, endPoint x: 388, endPoint y: 46, distance: 14.1
click at [376, 37] on link "Finish" at bounding box center [378, 30] width 52 height 19
click at [546, 110] on link "View External Url" at bounding box center [526, 109] width 60 height 11
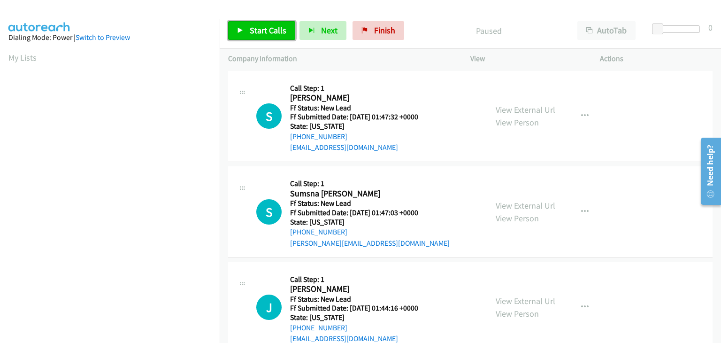
click at [253, 29] on span "Start Calls" at bounding box center [268, 30] width 37 height 11
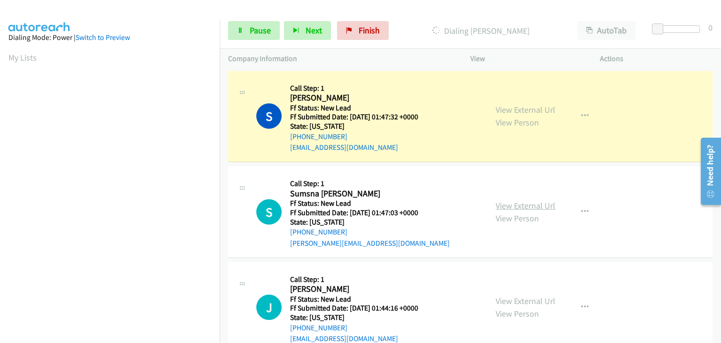
click at [516, 209] on link "View External Url" at bounding box center [526, 205] width 60 height 11
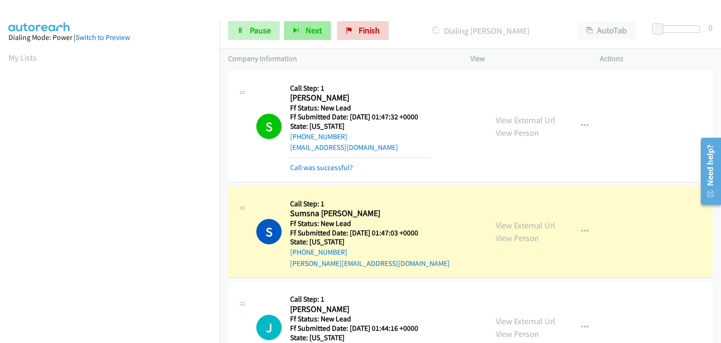
scroll to position [184, 0]
drag, startPoint x: 265, startPoint y: 32, endPoint x: 319, endPoint y: 36, distance: 54.6
click at [265, 32] on span "Pause" at bounding box center [260, 30] width 21 height 11
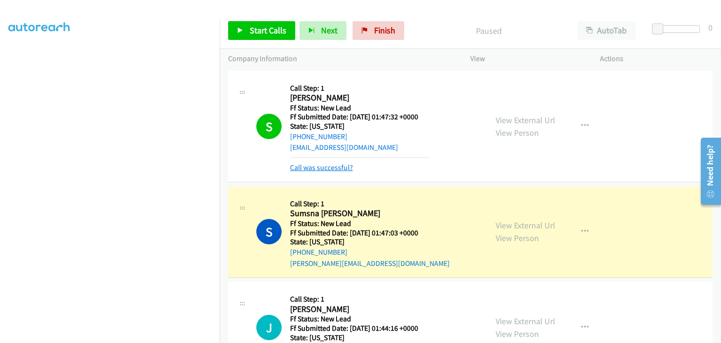
click at [325, 170] on link "Call was successful?" at bounding box center [321, 167] width 63 height 9
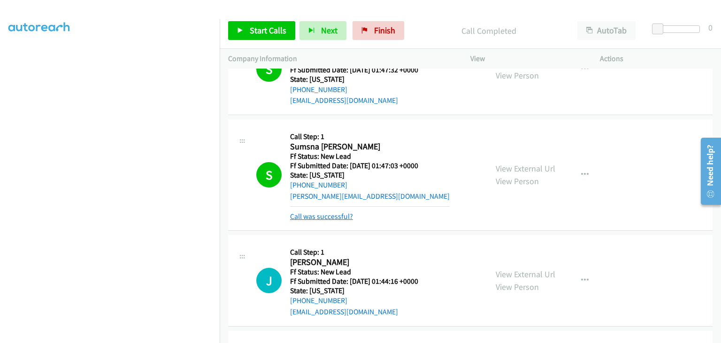
click at [326, 214] on link "Call was successful?" at bounding box center [321, 216] width 63 height 9
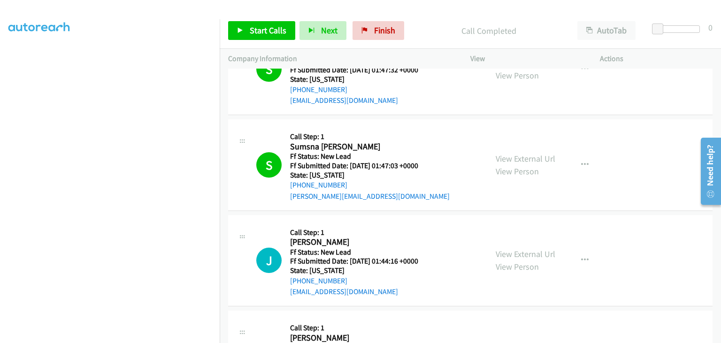
scroll to position [0, 0]
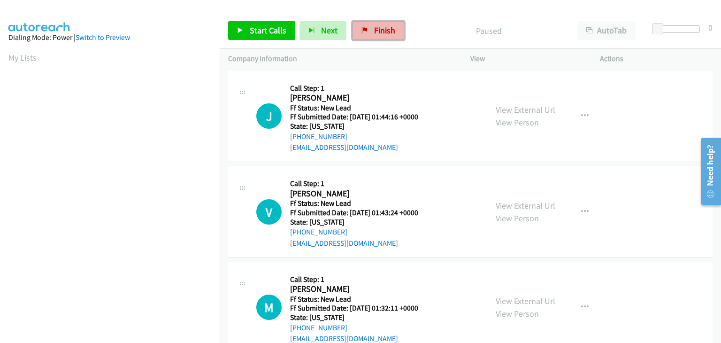
click at [375, 31] on span "Finish" at bounding box center [384, 30] width 21 height 11
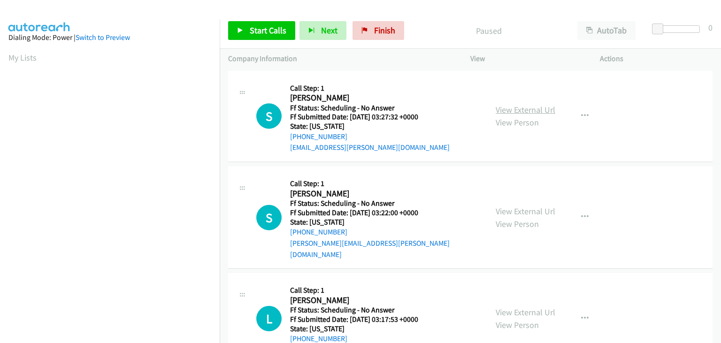
click at [509, 106] on link "View External Url" at bounding box center [526, 109] width 60 height 11
click at [533, 206] on link "View External Url" at bounding box center [526, 211] width 60 height 11
click at [514, 306] on link "View External Url" at bounding box center [526, 311] width 60 height 11
click at [253, 30] on span "Start Calls" at bounding box center [268, 30] width 37 height 11
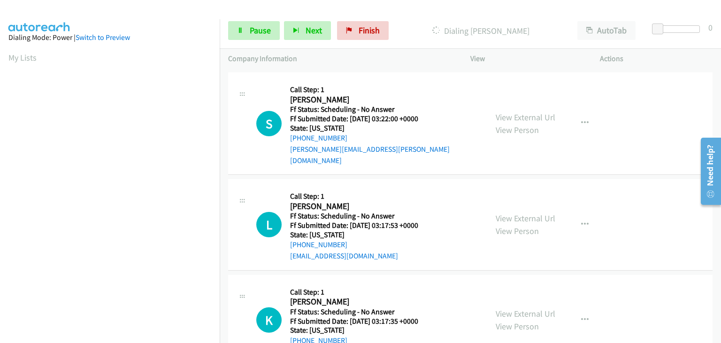
scroll to position [141, 0]
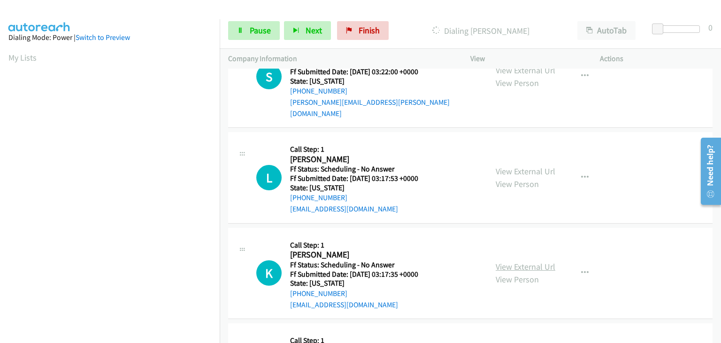
click at [527, 261] on link "View External Url" at bounding box center [526, 266] width 60 height 11
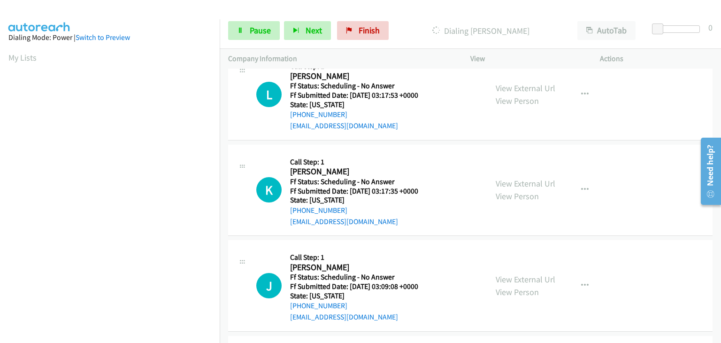
scroll to position [235, 0]
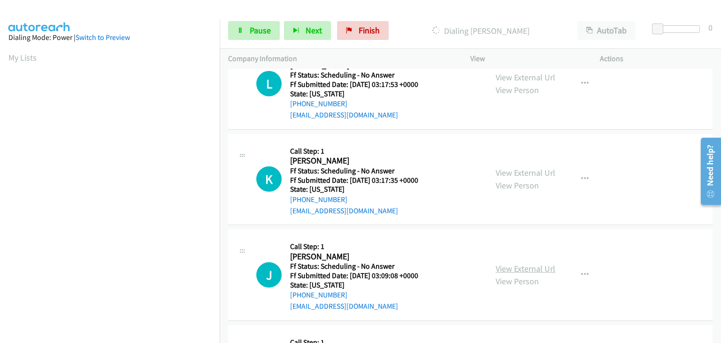
click at [538, 263] on link "View External Url" at bounding box center [526, 268] width 60 height 11
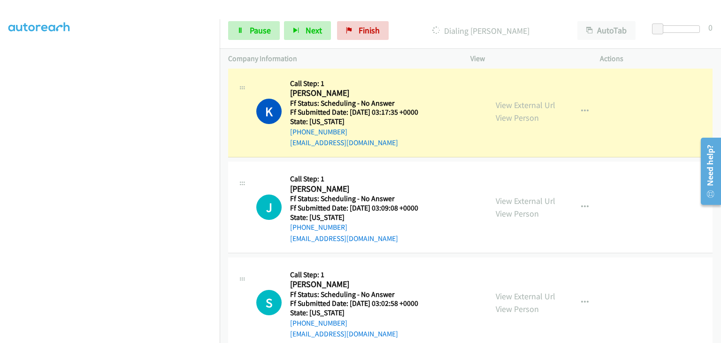
scroll to position [378, 0]
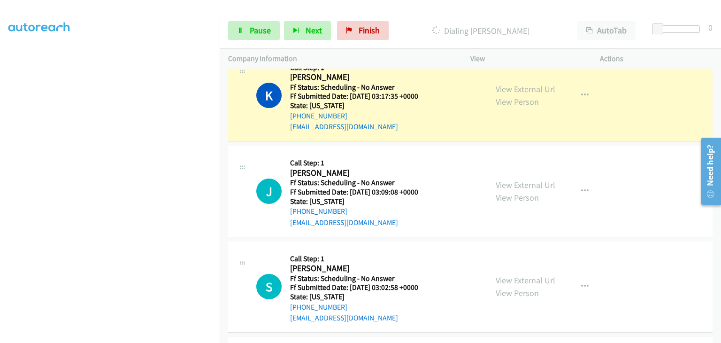
click at [525, 275] on link "View External Url" at bounding box center [526, 280] width 60 height 11
drag, startPoint x: 581, startPoint y: 277, endPoint x: 579, endPoint y: 282, distance: 5.2
click at [581, 283] on icon "button" at bounding box center [585, 287] width 8 height 8
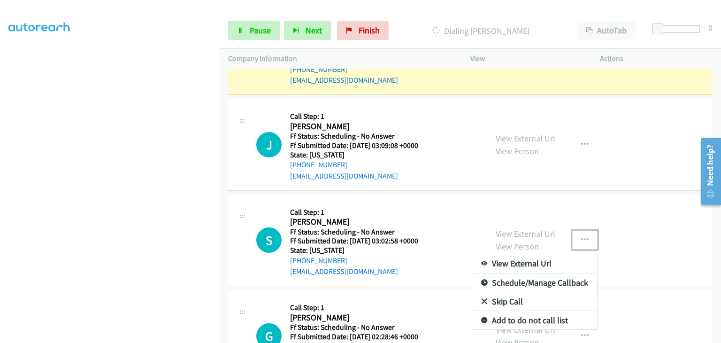
scroll to position [425, 0]
click at [510, 291] on link "Skip Call" at bounding box center [534, 300] width 125 height 19
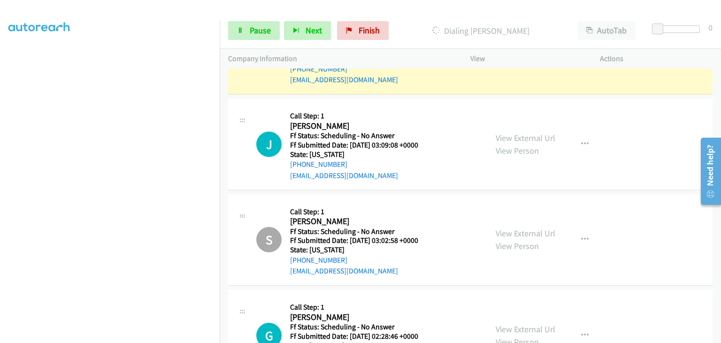
scroll to position [378, 0]
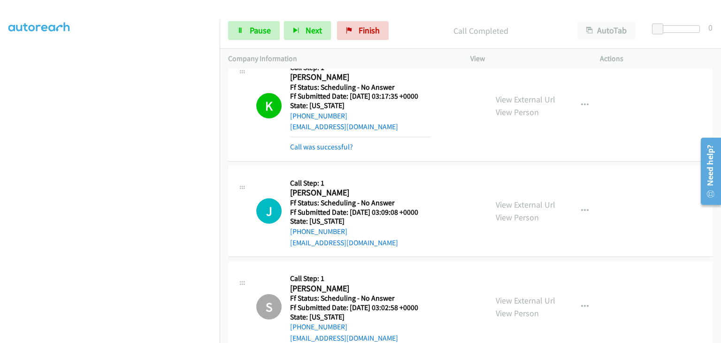
click at [267, 45] on div "Start Calls Pause Next Finish Call Completed AutoTab AutoTab 0" at bounding box center [470, 31] width 501 height 36
click at [268, 37] on link "Pause" at bounding box center [254, 30] width 52 height 19
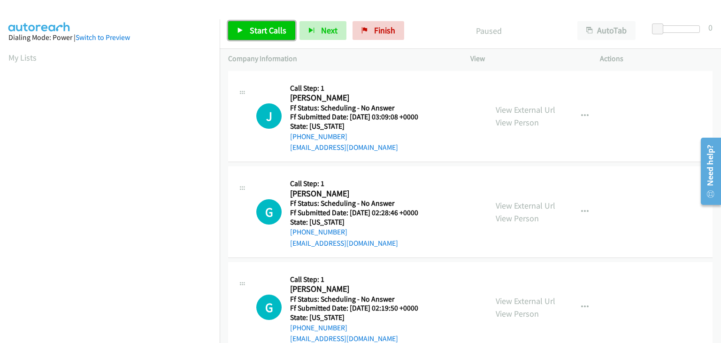
drag, startPoint x: 279, startPoint y: 34, endPoint x: 285, endPoint y: 33, distance: 6.3
click at [279, 34] on span "Start Calls" at bounding box center [268, 30] width 37 height 11
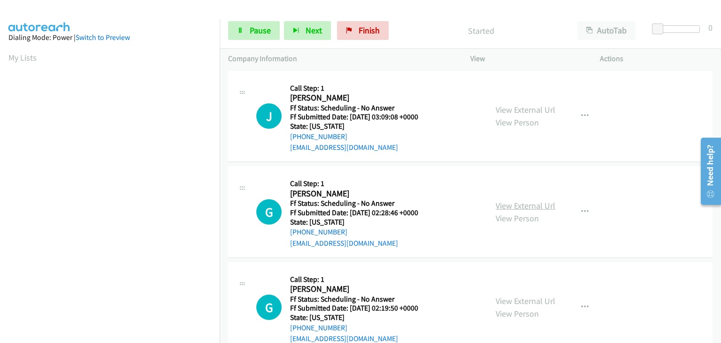
click at [513, 209] on link "View External Url" at bounding box center [526, 205] width 60 height 11
click at [524, 296] on link "View External Url" at bounding box center [526, 300] width 60 height 11
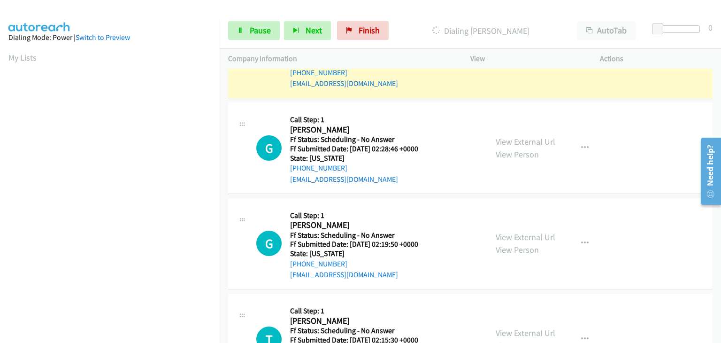
scroll to position [94, 0]
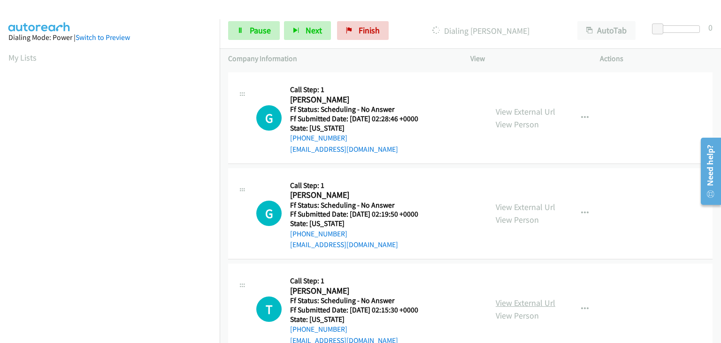
click at [525, 301] on link "View External Url" at bounding box center [526, 302] width 60 height 11
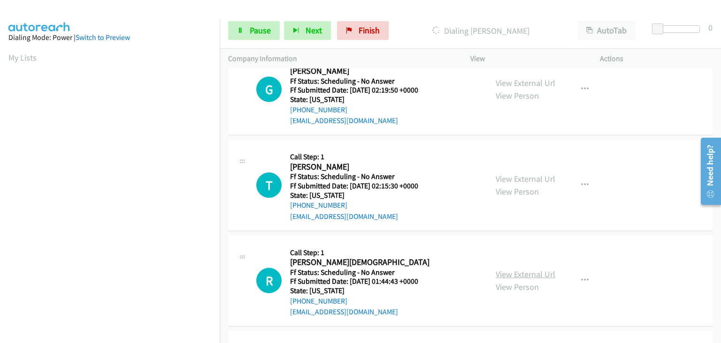
scroll to position [235, 0]
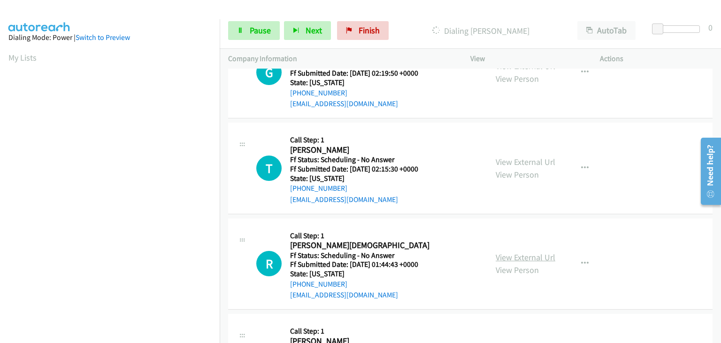
click at [518, 253] on link "View External Url" at bounding box center [526, 257] width 60 height 11
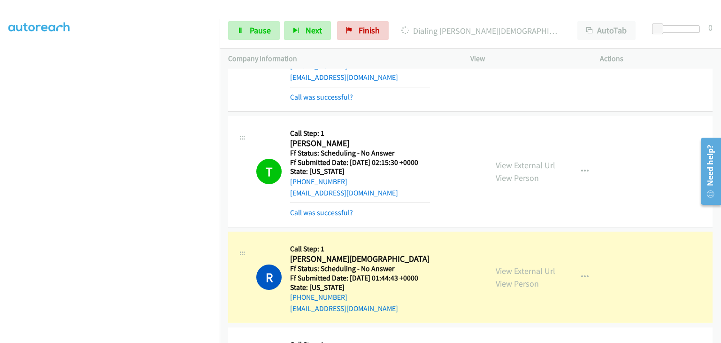
scroll to position [184, 0]
click at [272, 35] on link "Pause" at bounding box center [254, 30] width 52 height 19
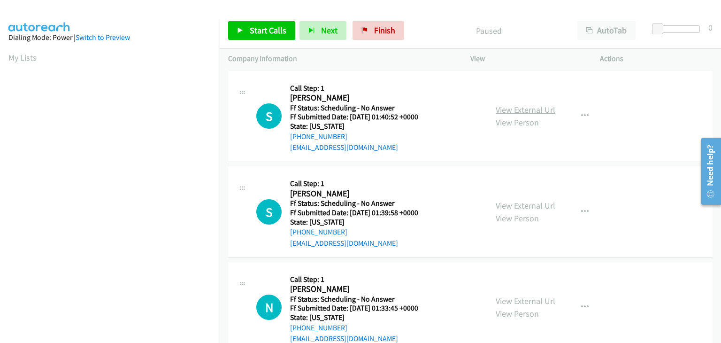
click at [501, 106] on link "View External Url" at bounding box center [526, 109] width 60 height 11
click at [263, 32] on span "Start Calls" at bounding box center [268, 30] width 37 height 11
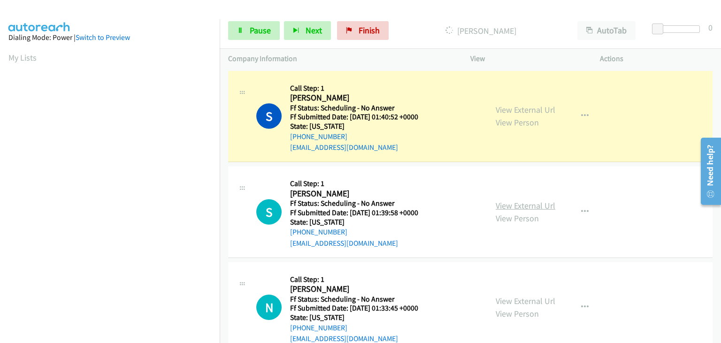
click at [547, 204] on link "View External Url" at bounding box center [526, 205] width 60 height 11
click at [524, 300] on link "View External Url" at bounding box center [526, 300] width 60 height 11
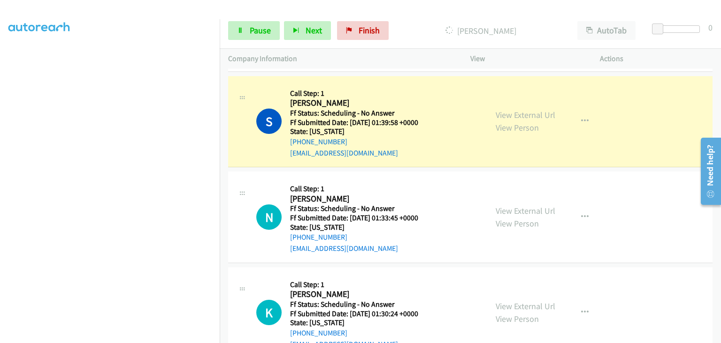
scroll to position [141, 0]
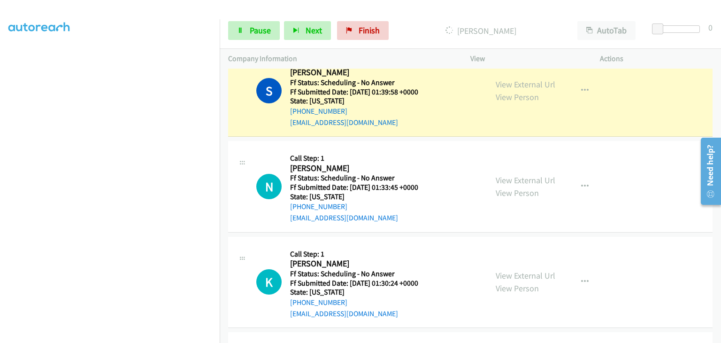
click at [512, 267] on div "View External Url View Person View External Url Email Schedule/Manage Callback …" at bounding box center [556, 282] width 138 height 74
click at [513, 270] on link "View External Url" at bounding box center [526, 275] width 60 height 11
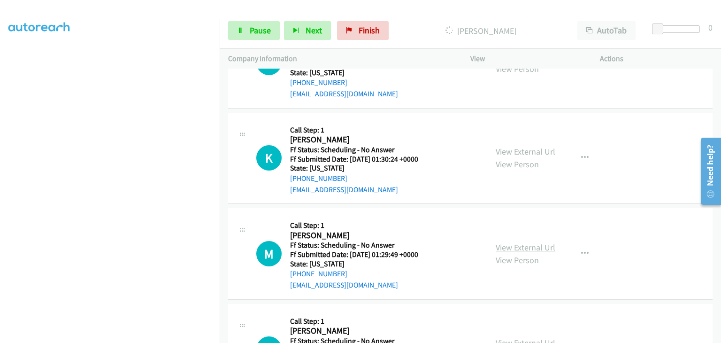
scroll to position [282, 0]
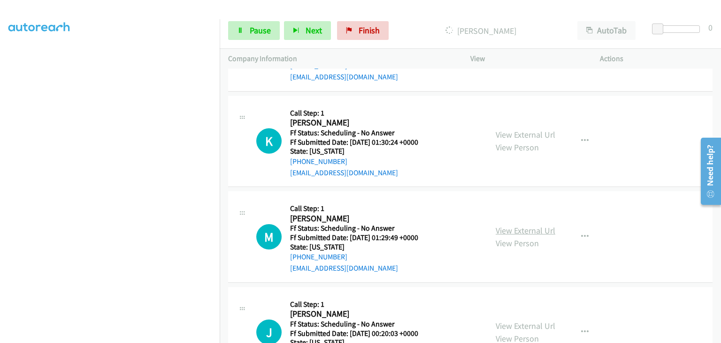
click at [520, 228] on link "View External Url" at bounding box center [526, 230] width 60 height 11
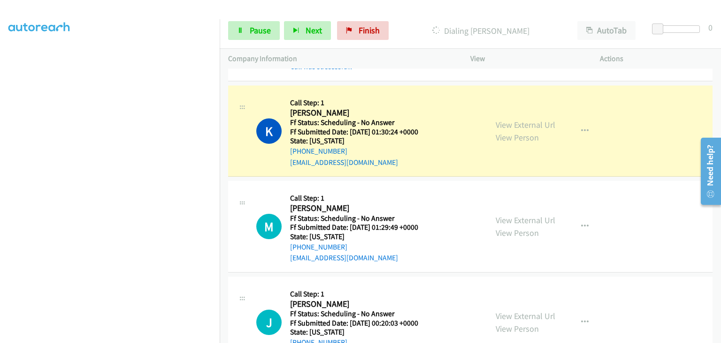
scroll to position [348, 0]
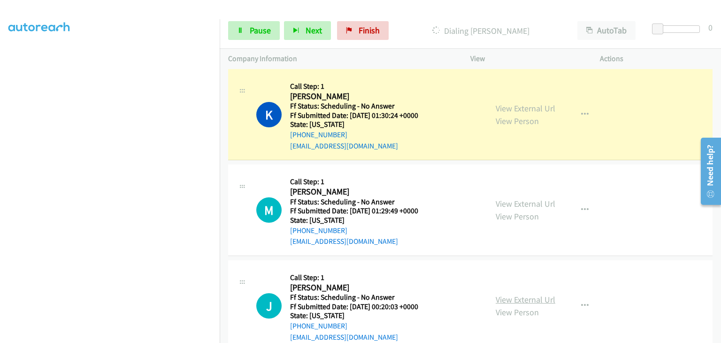
click at [521, 297] on link "View External Url" at bounding box center [526, 299] width 60 height 11
drag, startPoint x: 258, startPoint y: 36, endPoint x: 310, endPoint y: 32, distance: 51.8
click at [258, 36] on link "Pause" at bounding box center [254, 30] width 52 height 19
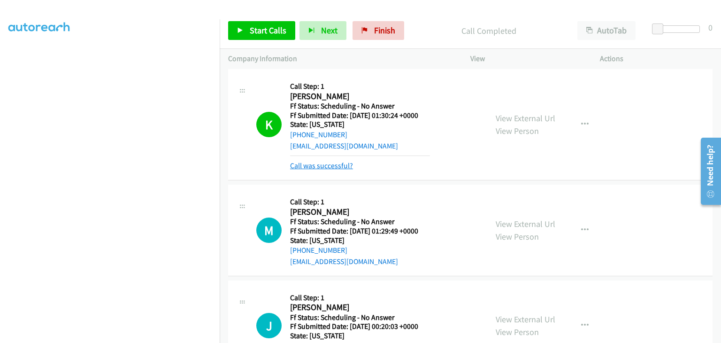
click at [327, 164] on link "Call was successful?" at bounding box center [321, 165] width 63 height 9
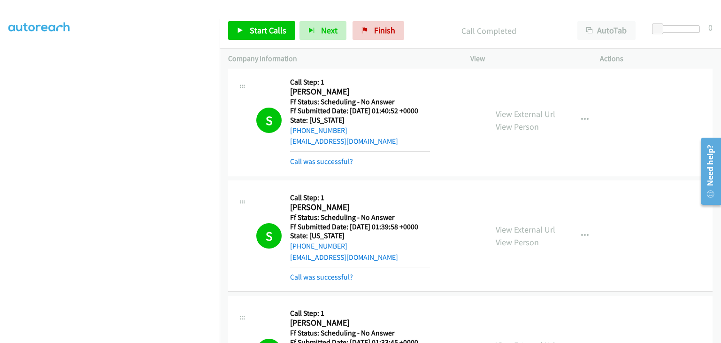
scroll to position [0, 0]
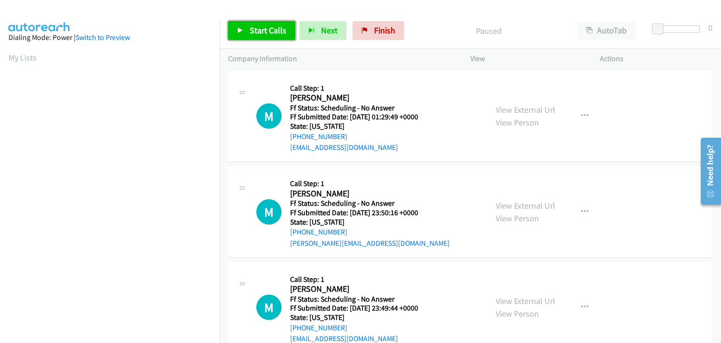
click at [271, 35] on span "Start Calls" at bounding box center [268, 30] width 37 height 11
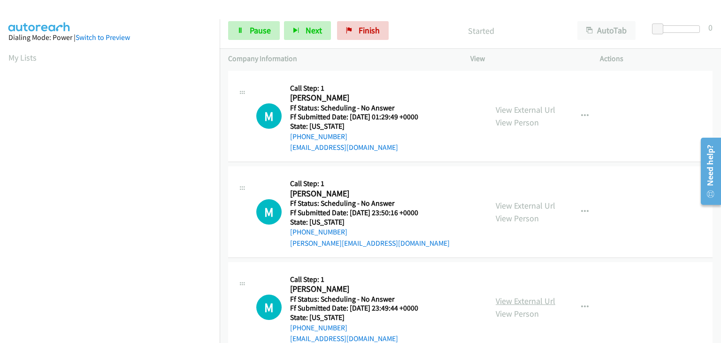
click at [532, 297] on link "View External Url" at bounding box center [526, 300] width 60 height 11
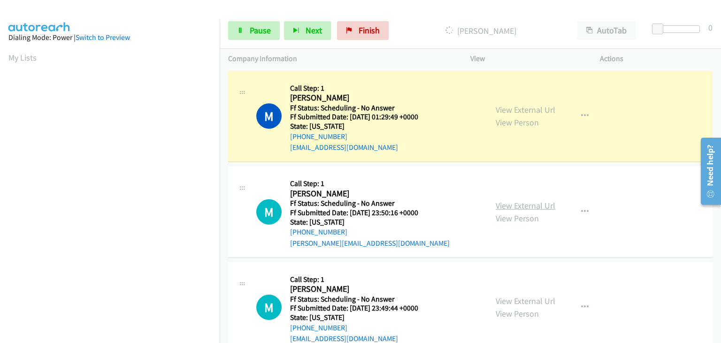
click at [503, 203] on link "View External Url" at bounding box center [526, 205] width 60 height 11
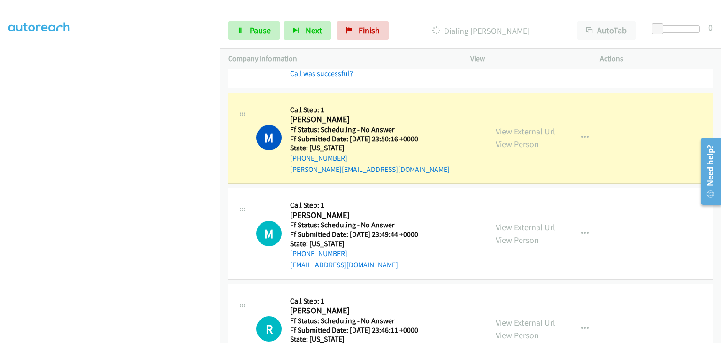
scroll to position [94, 0]
click at [246, 30] on link "Pause" at bounding box center [254, 30] width 52 height 19
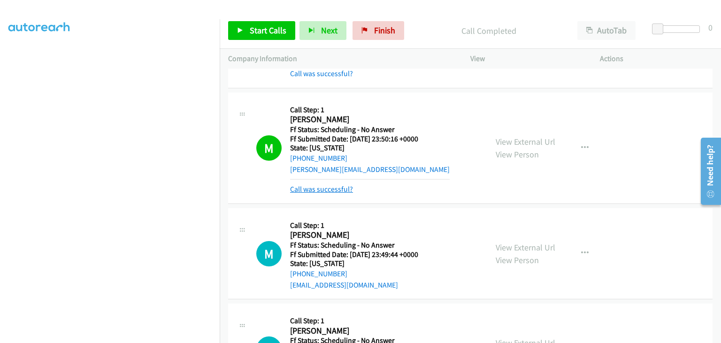
click at [348, 192] on link "Call was successful?" at bounding box center [321, 188] width 63 height 9
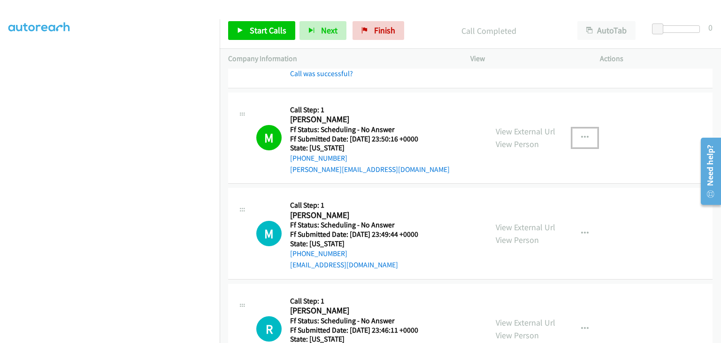
click at [584, 138] on icon "button" at bounding box center [585, 138] width 8 height 8
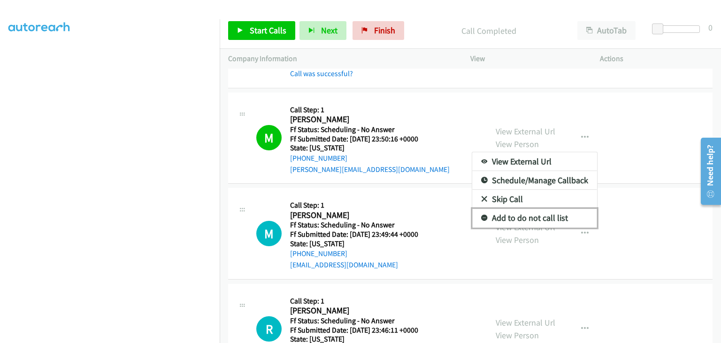
click at [514, 215] on link "Add to do not call list" at bounding box center [534, 217] width 125 height 19
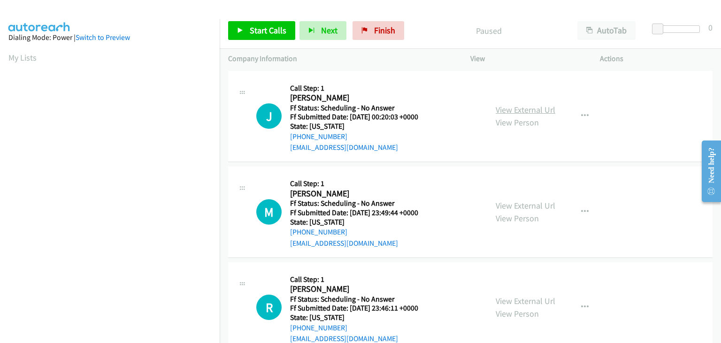
click at [532, 106] on link "View External Url" at bounding box center [526, 109] width 60 height 11
drag, startPoint x: 274, startPoint y: 33, endPoint x: 282, endPoint y: 34, distance: 8.0
click at [274, 33] on span "Start Calls" at bounding box center [268, 30] width 37 height 11
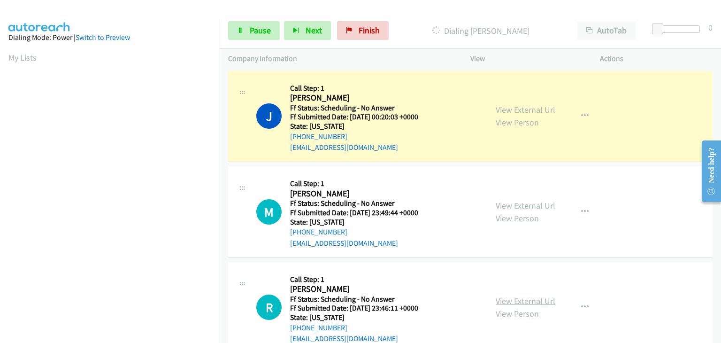
click at [518, 297] on link "View External Url" at bounding box center [526, 300] width 60 height 11
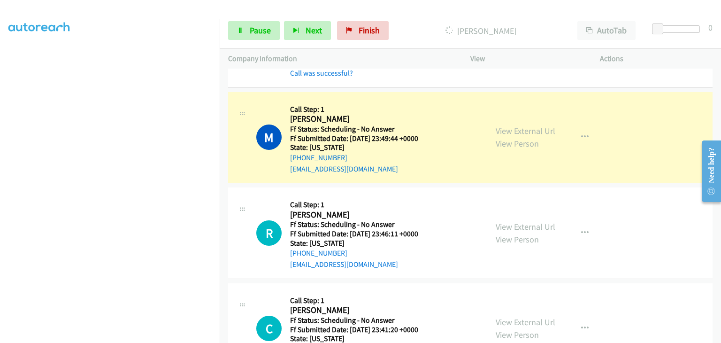
scroll to position [141, 0]
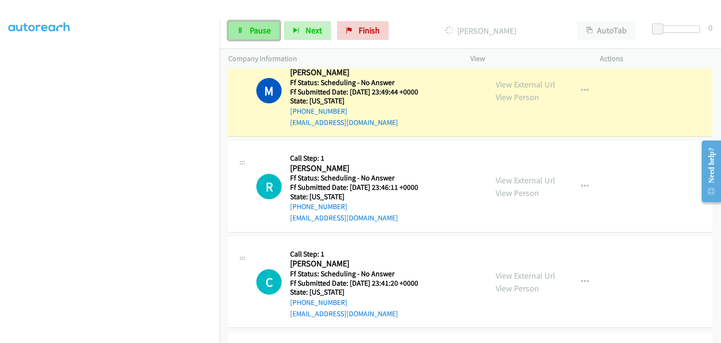
click at [268, 36] on link "Pause" at bounding box center [254, 30] width 52 height 19
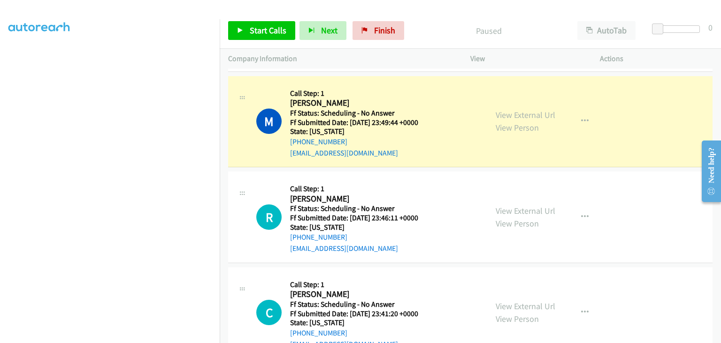
scroll to position [94, 0]
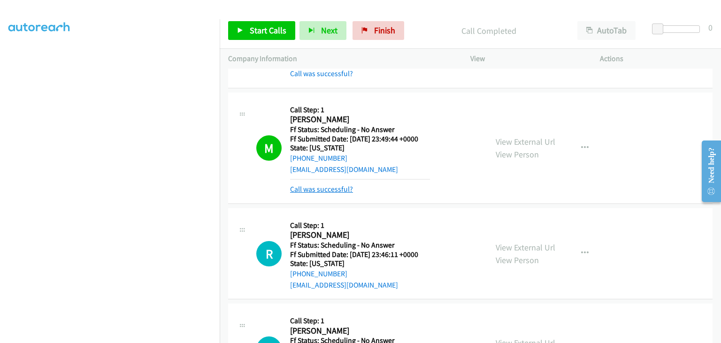
click at [325, 188] on link "Call was successful?" at bounding box center [321, 188] width 63 height 9
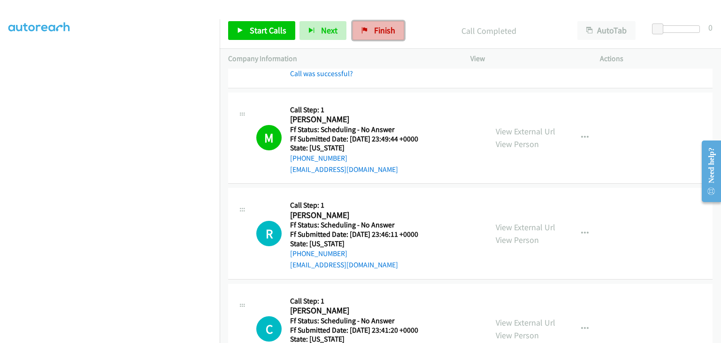
click at [384, 34] on span "Finish" at bounding box center [384, 30] width 21 height 11
